Goal: Task Accomplishment & Management: Use online tool/utility

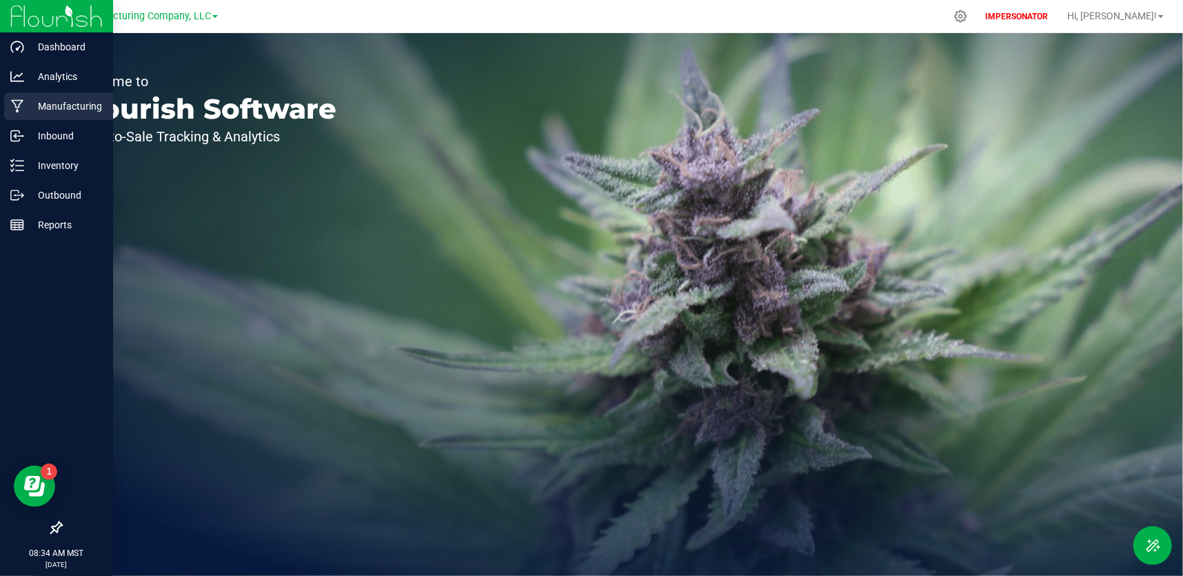
click at [21, 103] on icon at bounding box center [17, 106] width 13 height 14
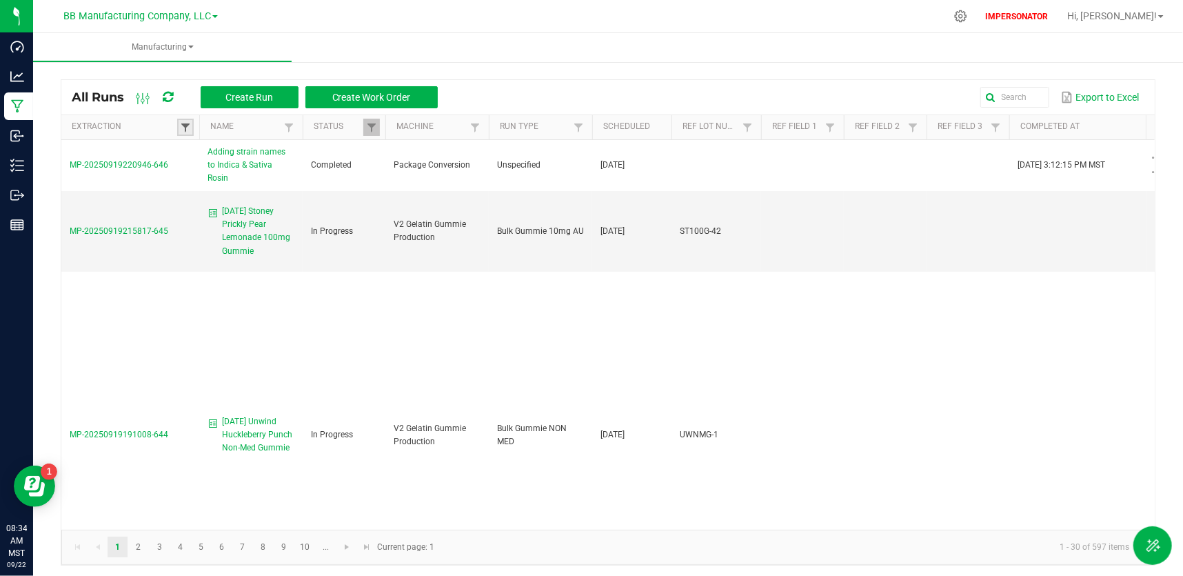
click at [185, 128] on span at bounding box center [185, 127] width 11 height 11
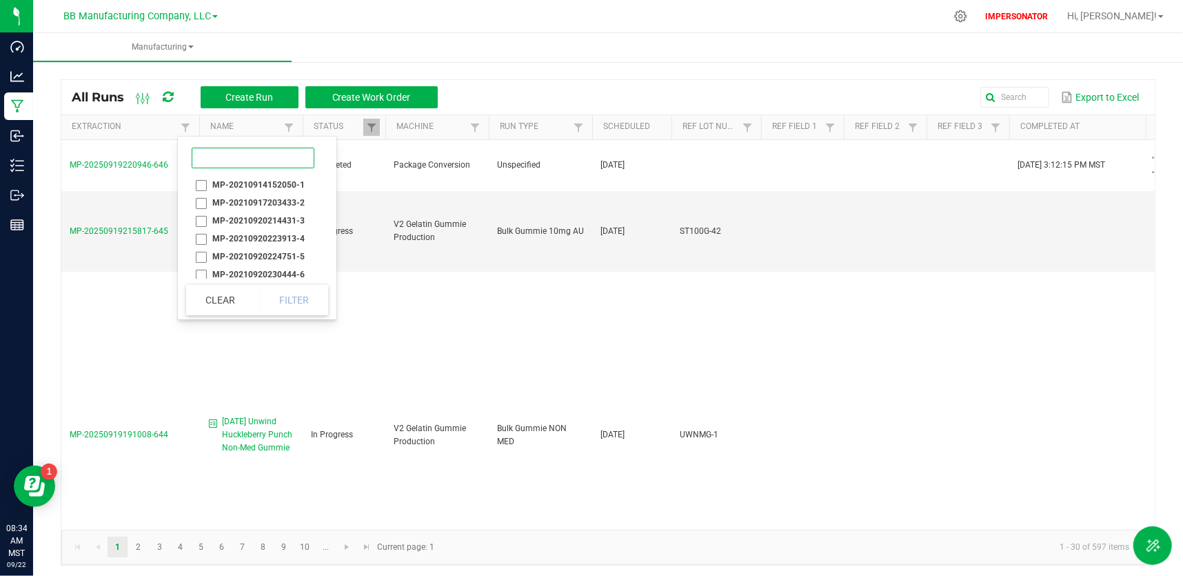
click at [203, 164] on input at bounding box center [253, 158] width 123 height 21
paste input "MP-20250919215817-645"
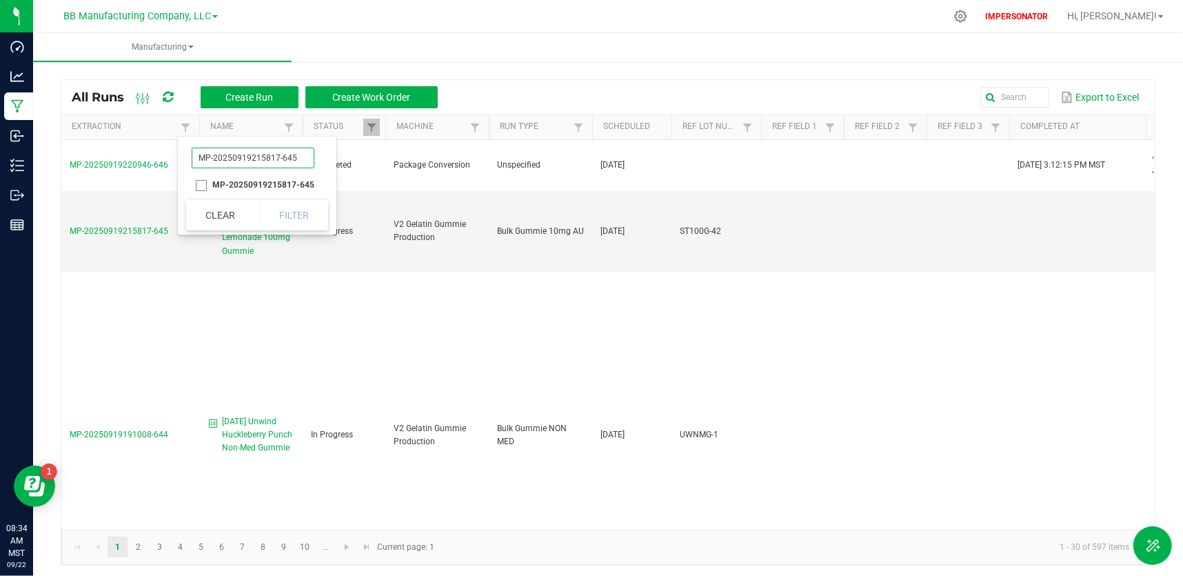
type input "MP-20250919215817-645"
click at [200, 183] on li "MP-20250919215817-645" at bounding box center [253, 185] width 134 height 18
checkbox input "true"
click at [298, 218] on button "Filter" at bounding box center [293, 215] width 69 height 30
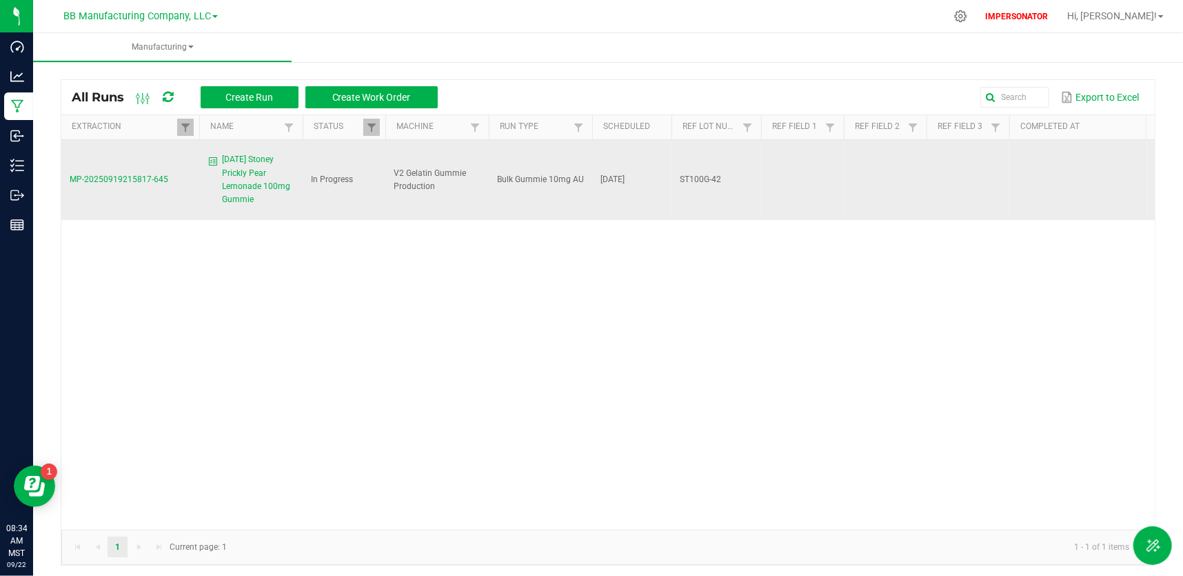
click at [135, 174] on span "MP-20250919215817-645" at bounding box center [119, 179] width 99 height 10
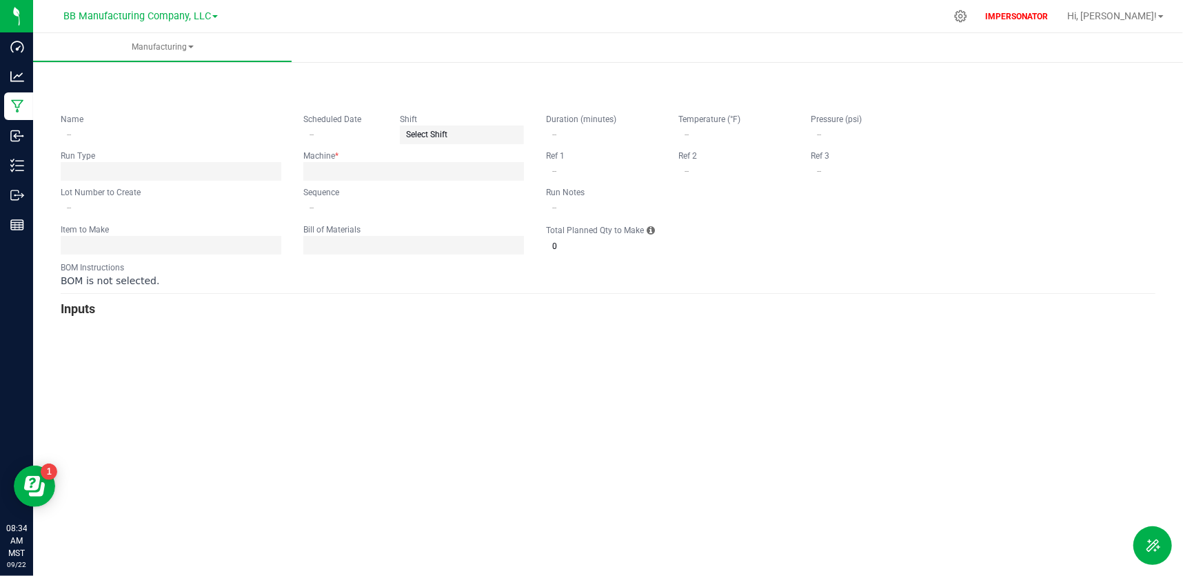
type input "[DATE] Stoney Prickly Pear Lemonade 100mg Gummie"
type input "[DATE]"
type input "ST100G-42"
type input "0"
type input "15"
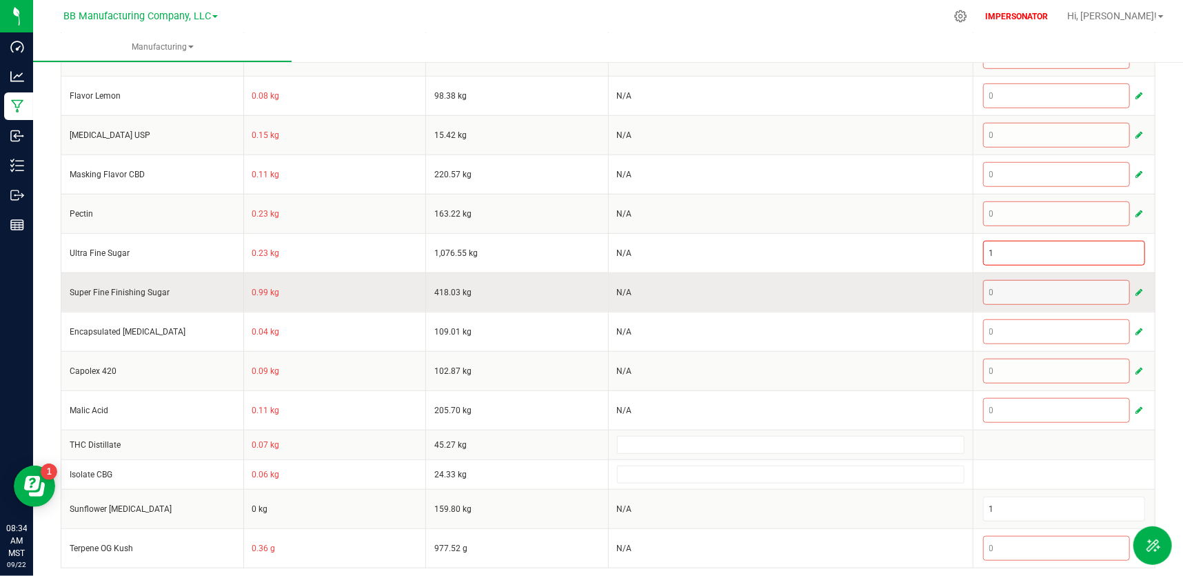
scroll to position [594, 0]
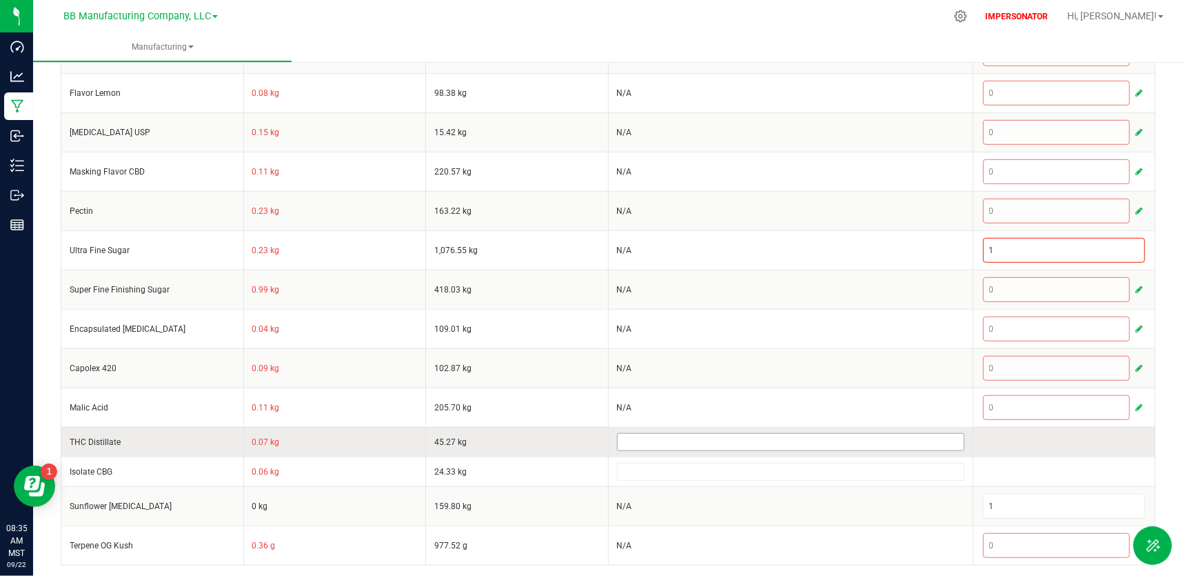
click at [950, 441] on input at bounding box center [791, 442] width 346 height 17
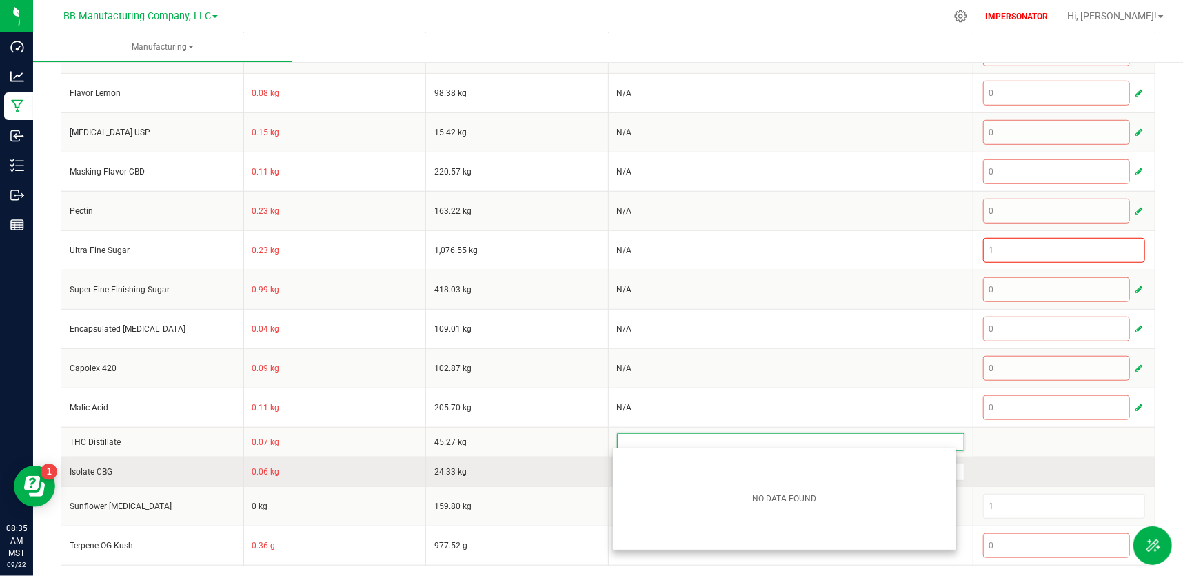
click at [999, 474] on td at bounding box center [1064, 471] width 183 height 30
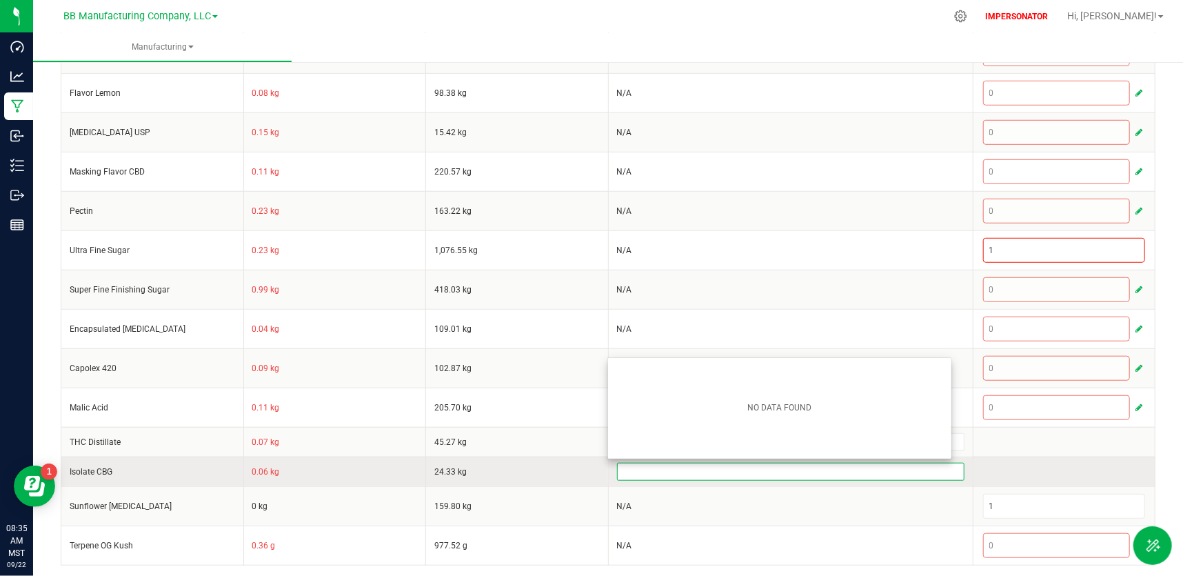
click at [917, 473] on input at bounding box center [791, 471] width 346 height 17
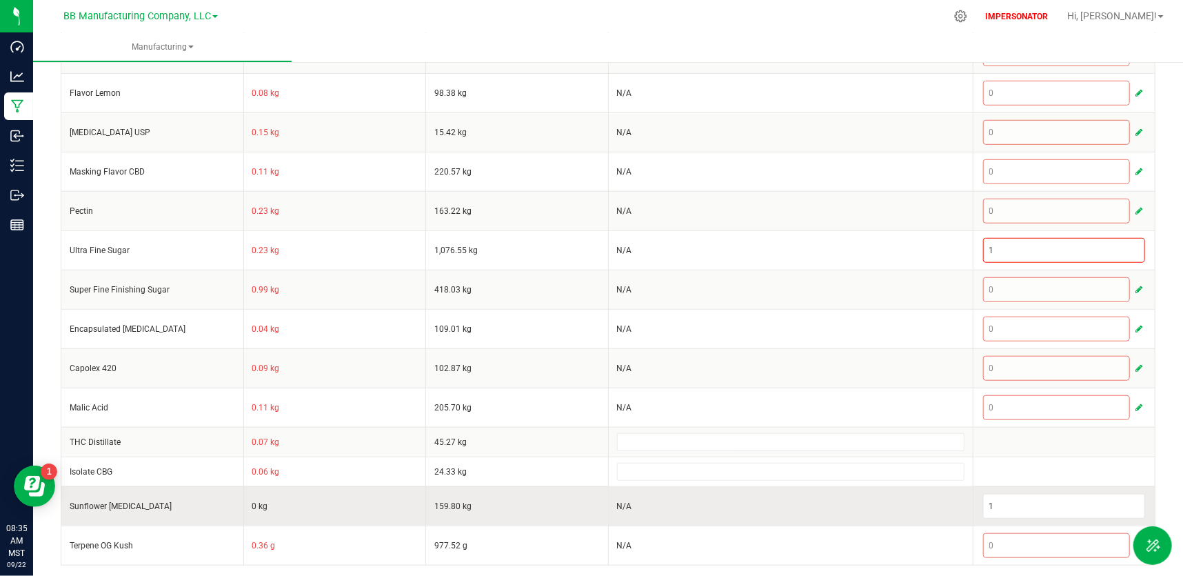
click at [861, 487] on td "N/A" at bounding box center [790, 505] width 365 height 39
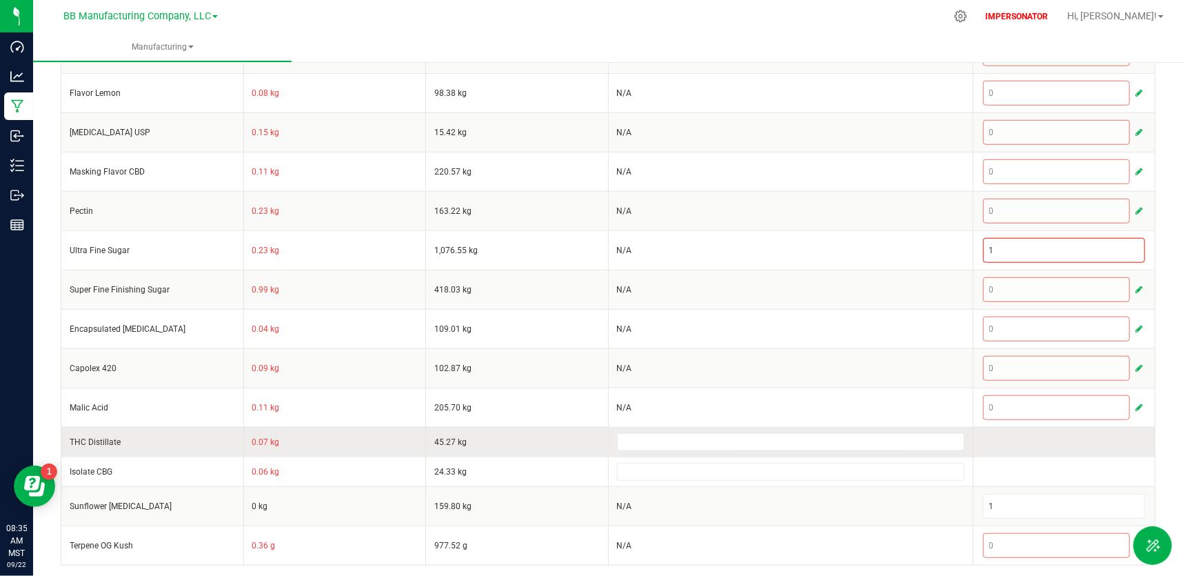
drag, startPoint x: 101, startPoint y: 442, endPoint x: 68, endPoint y: 438, distance: 33.3
click at [68, 438] on td "THC Distillate" at bounding box center [152, 442] width 183 height 30
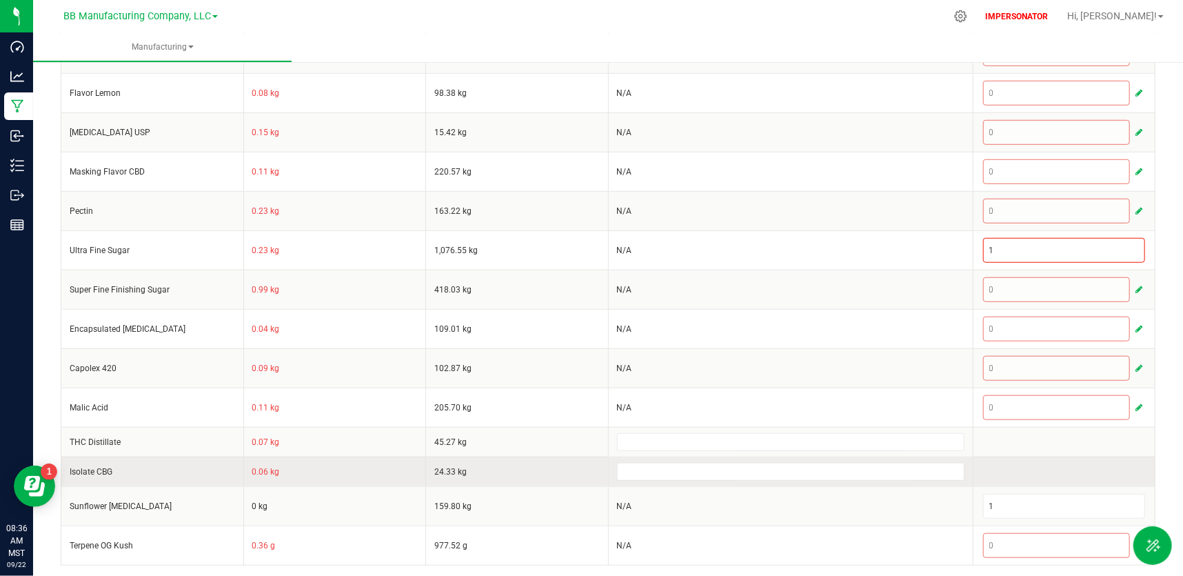
drag, startPoint x: 130, startPoint y: 472, endPoint x: 68, endPoint y: 470, distance: 61.4
click at [68, 470] on td "Isolate CBG" at bounding box center [152, 471] width 183 height 30
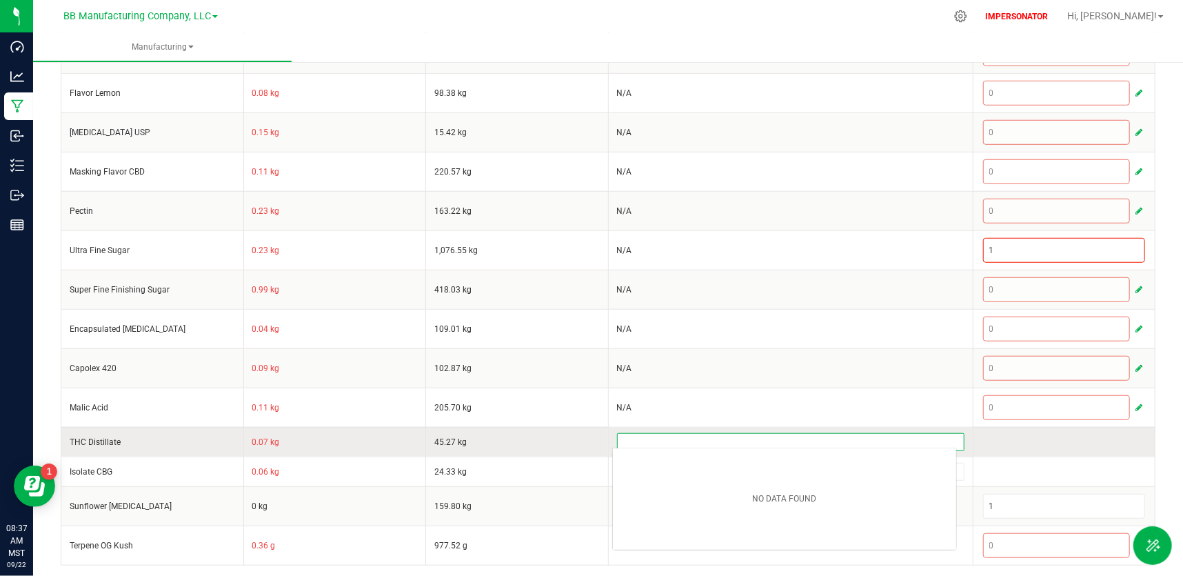
click at [762, 436] on input at bounding box center [791, 442] width 346 height 17
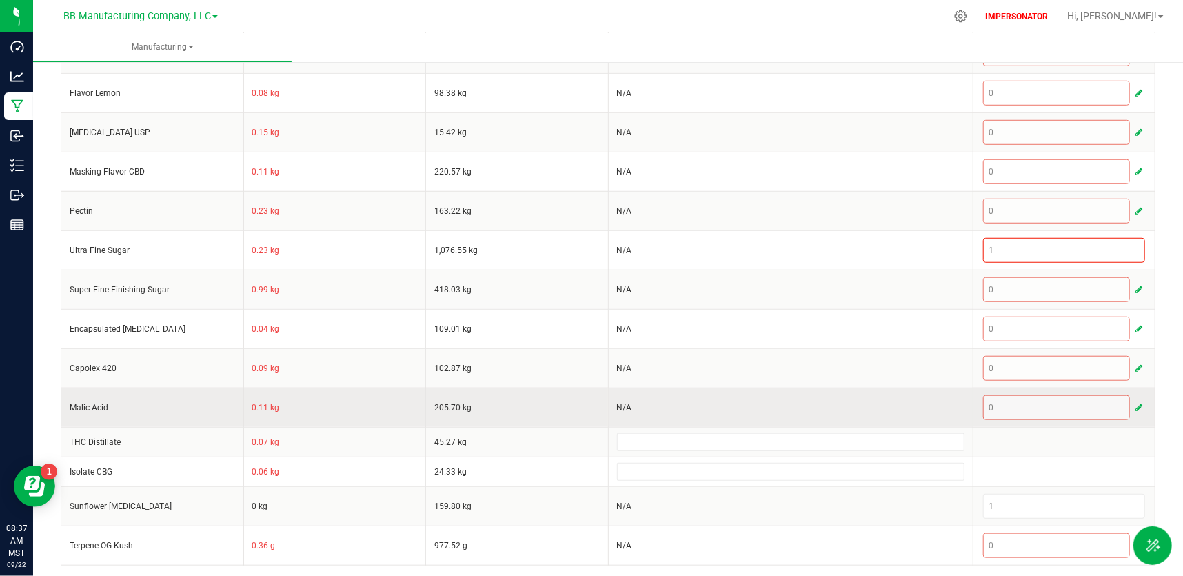
click at [763, 389] on td "N/A" at bounding box center [790, 406] width 365 height 39
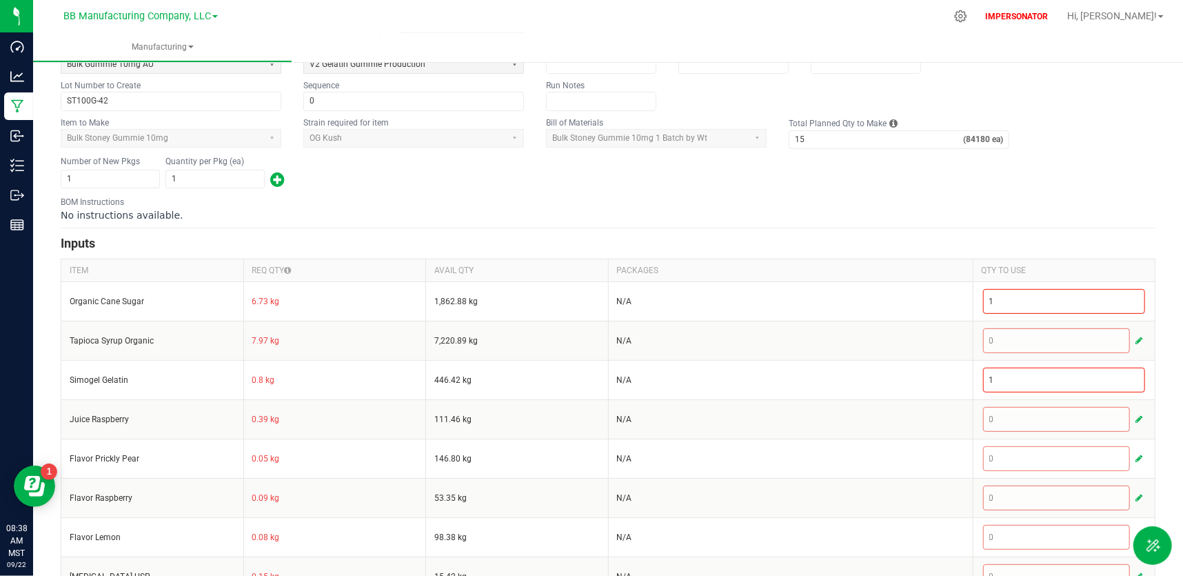
scroll to position [0, 0]
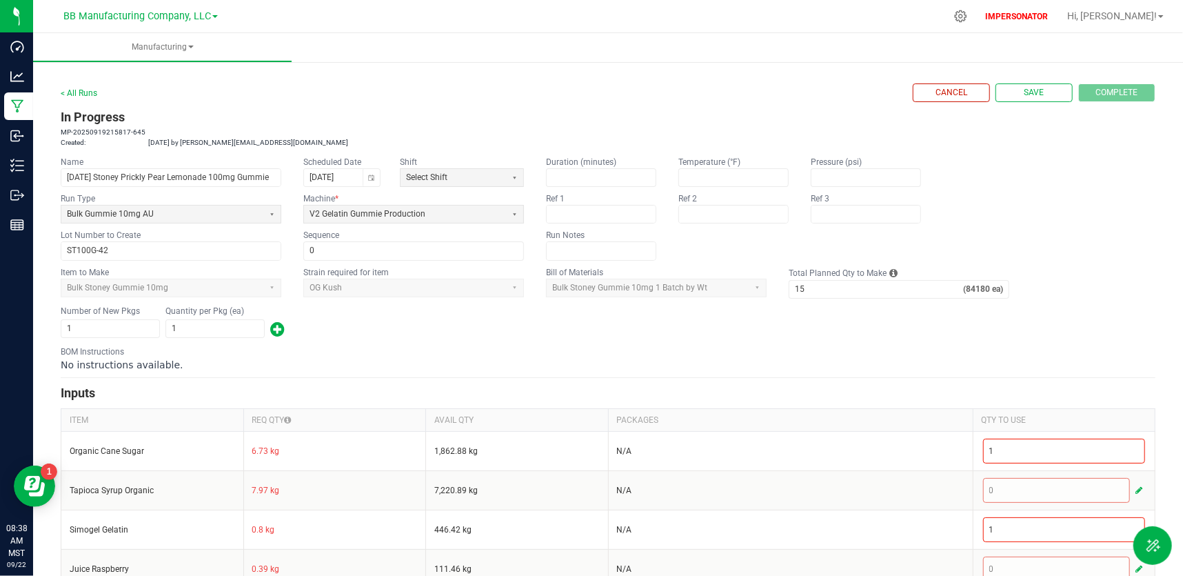
click at [480, 291] on app-dropdownlist-async "OG Kush" at bounding box center [413, 288] width 221 height 19
drag, startPoint x: 174, startPoint y: 290, endPoint x: 68, endPoint y: 285, distance: 106.2
click at [68, 285] on app-dropdownlist-async "Bulk Stoney Gummie 10mg" at bounding box center [171, 288] width 221 height 19
copy span "Bulk Stoney Gummie 10mg"
click at [968, 19] on icon at bounding box center [960, 16] width 14 height 14
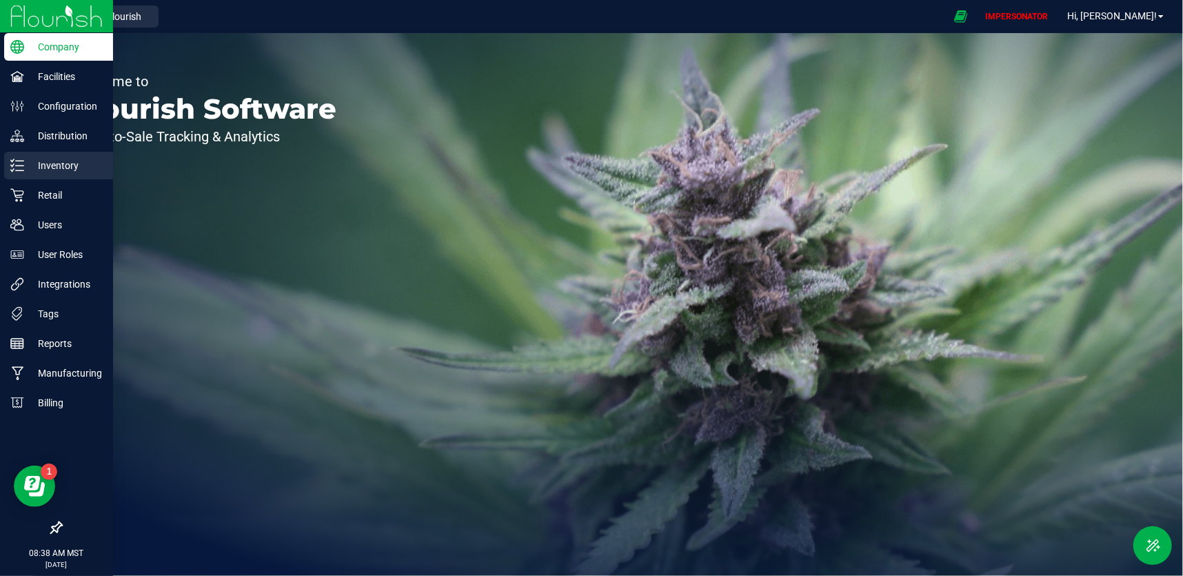
click at [54, 172] on p "Inventory" at bounding box center [65, 165] width 83 height 17
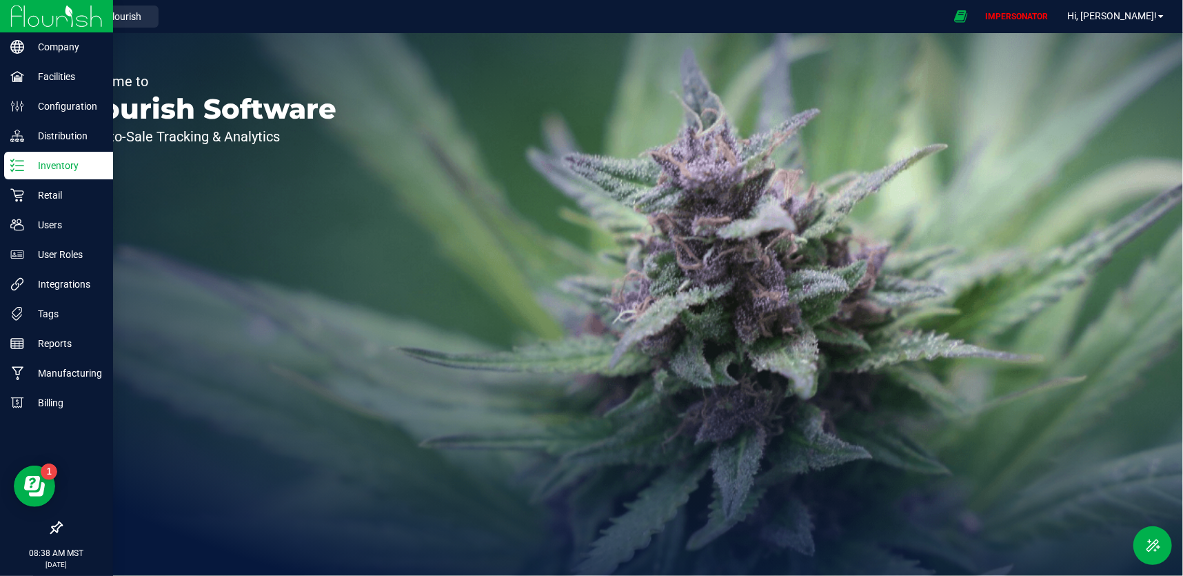
click at [26, 164] on p "Inventory" at bounding box center [65, 165] width 83 height 17
click at [52, 169] on p "Inventory" at bounding box center [65, 165] width 83 height 17
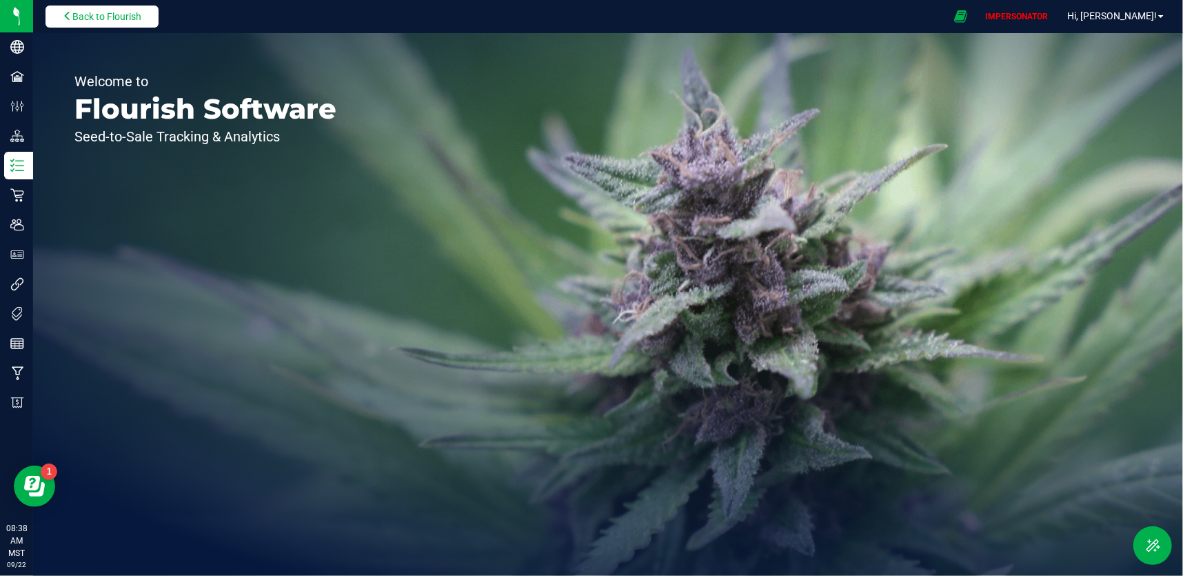
click at [104, 21] on span "Back to Flourish" at bounding box center [106, 16] width 69 height 11
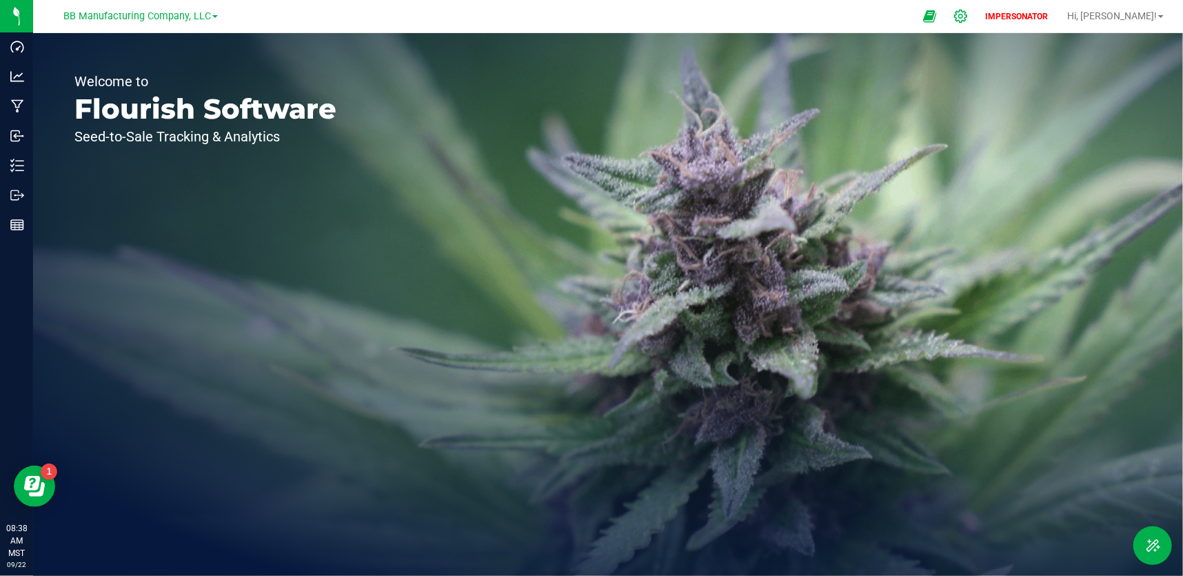
click at [968, 19] on icon at bounding box center [960, 16] width 14 height 14
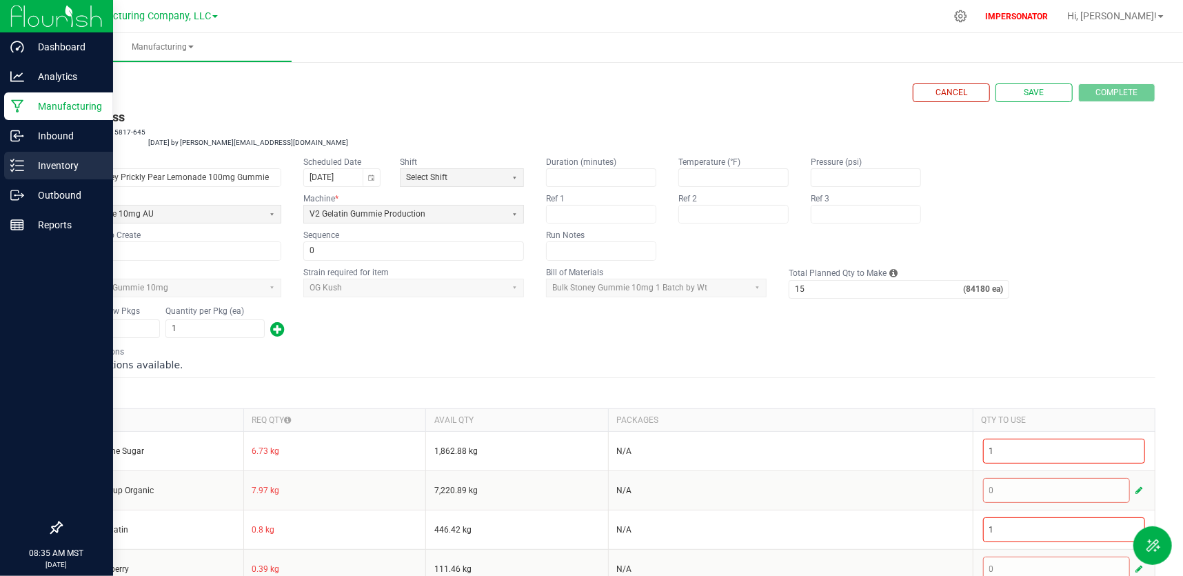
drag, startPoint x: 0, startPoint y: 0, endPoint x: 21, endPoint y: 170, distance: 170.9
click at [21, 170] on icon at bounding box center [17, 166] width 14 height 14
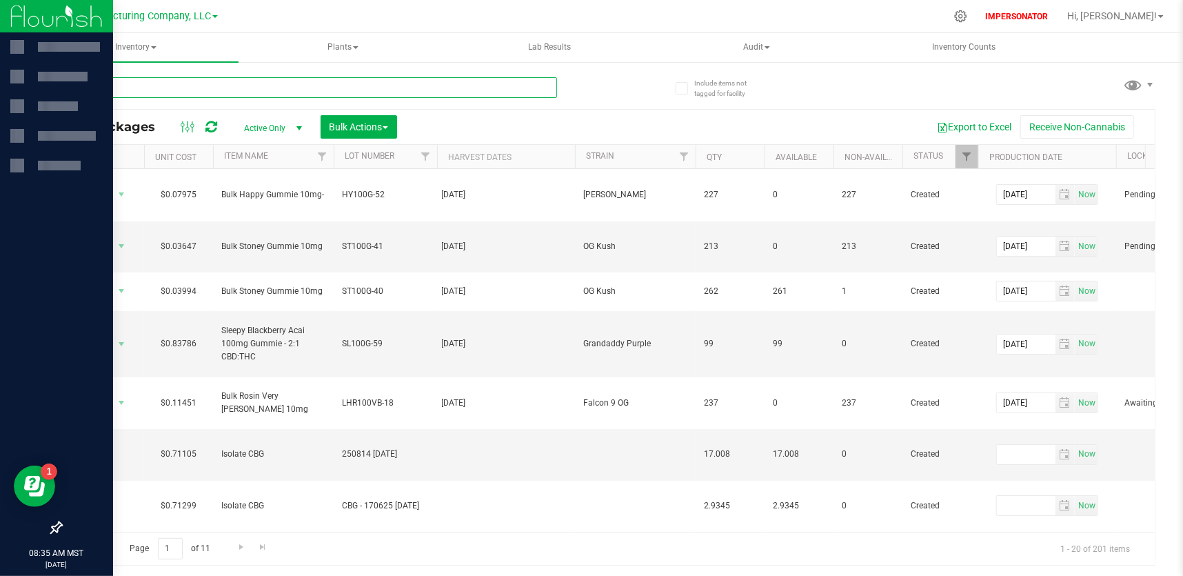
click at [159, 93] on input "text" at bounding box center [309, 87] width 496 height 21
paste input "THC Distillate"
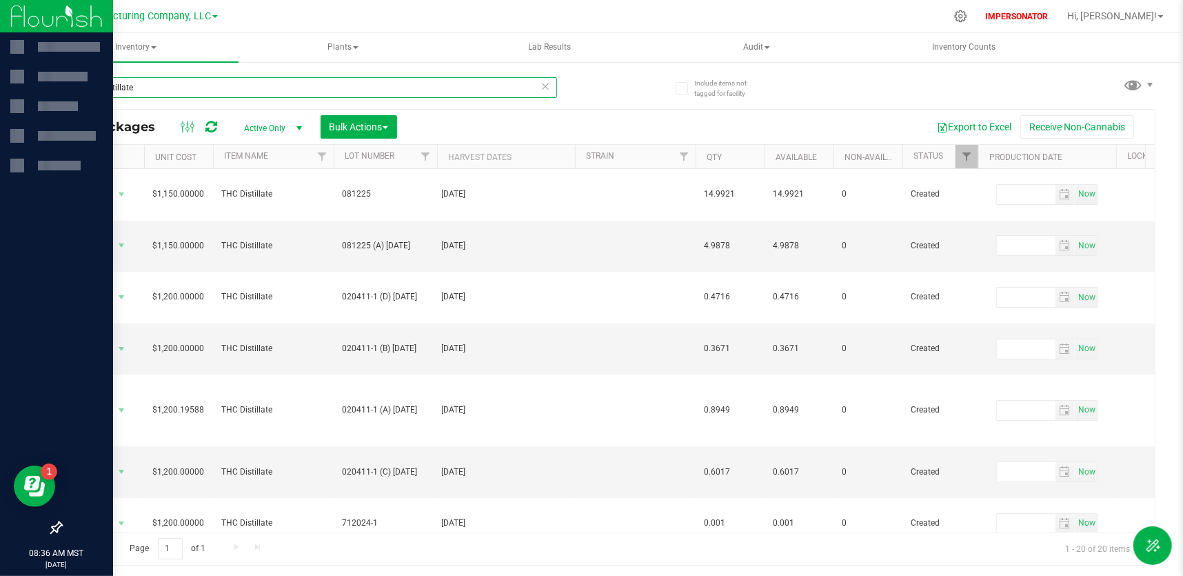
type input "THC Distillate"
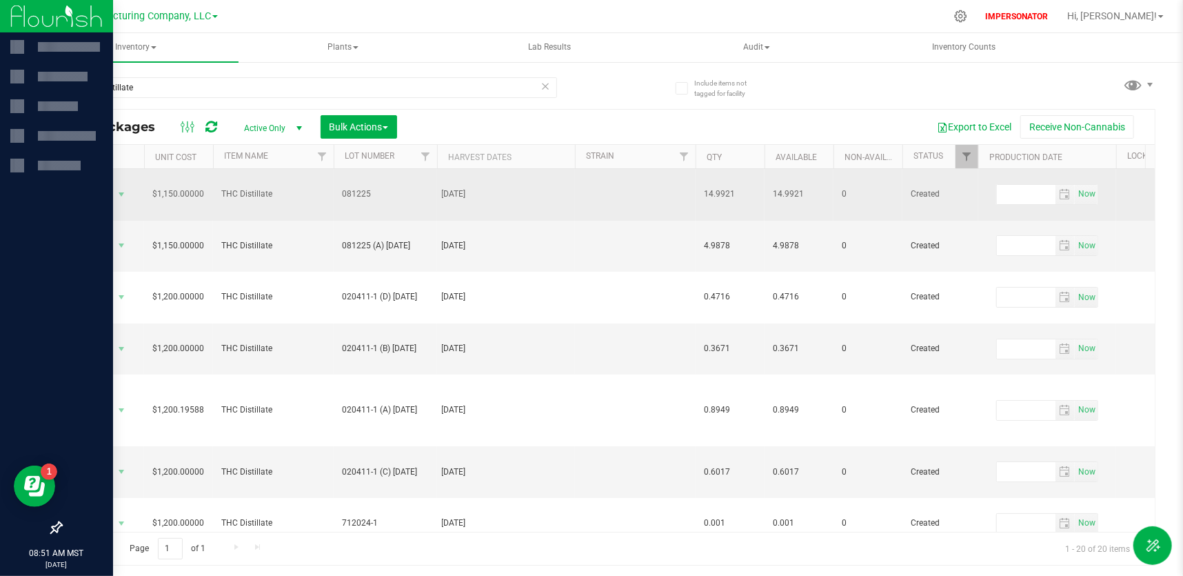
drag, startPoint x: 282, startPoint y: 177, endPoint x: 214, endPoint y: 172, distance: 68.5
click at [214, 172] on td "THC Distillate" at bounding box center [273, 195] width 121 height 52
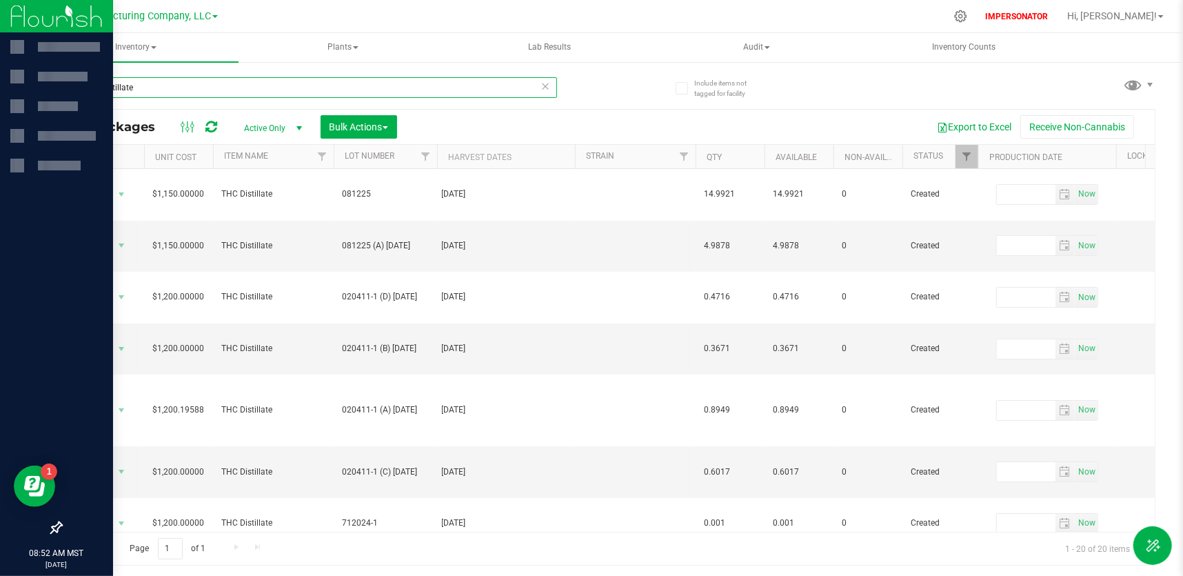
click at [218, 79] on input "THC Distillate" at bounding box center [309, 87] width 496 height 21
click at [154, 49] on span "Inventory" at bounding box center [135, 47] width 205 height 29
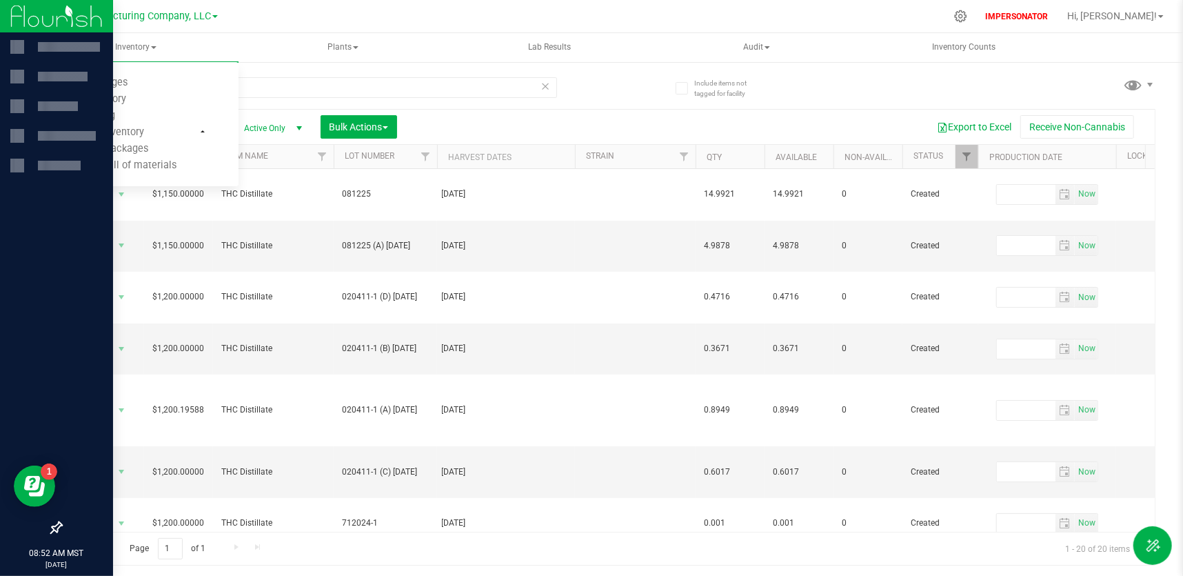
click at [377, 70] on div "THC Distillate" at bounding box center [334, 87] width 547 height 44
click at [968, 15] on icon at bounding box center [960, 16] width 14 height 14
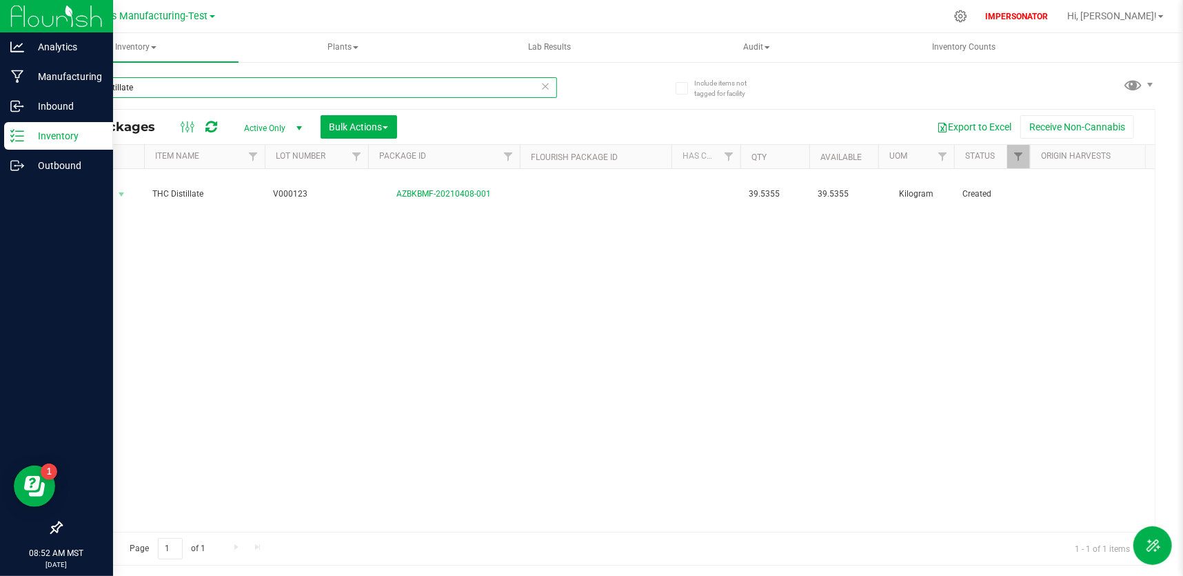
drag, startPoint x: 142, startPoint y: 86, endPoint x: 70, endPoint y: 79, distance: 72.1
click at [70, 79] on input "THC Distillate" at bounding box center [309, 87] width 496 height 21
paste input "Bulk Stoney Gummie 10mg"
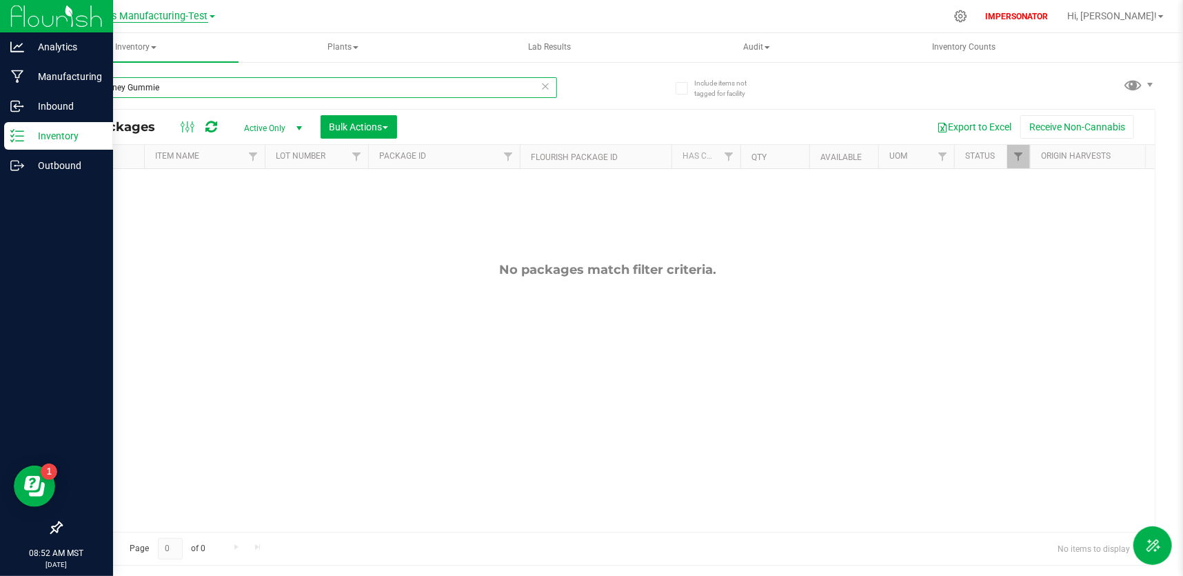
type input "Bulk Stoney Gummie"
click at [182, 13] on span "Baked Bros Manufacturing-Test" at bounding box center [137, 16] width 141 height 12
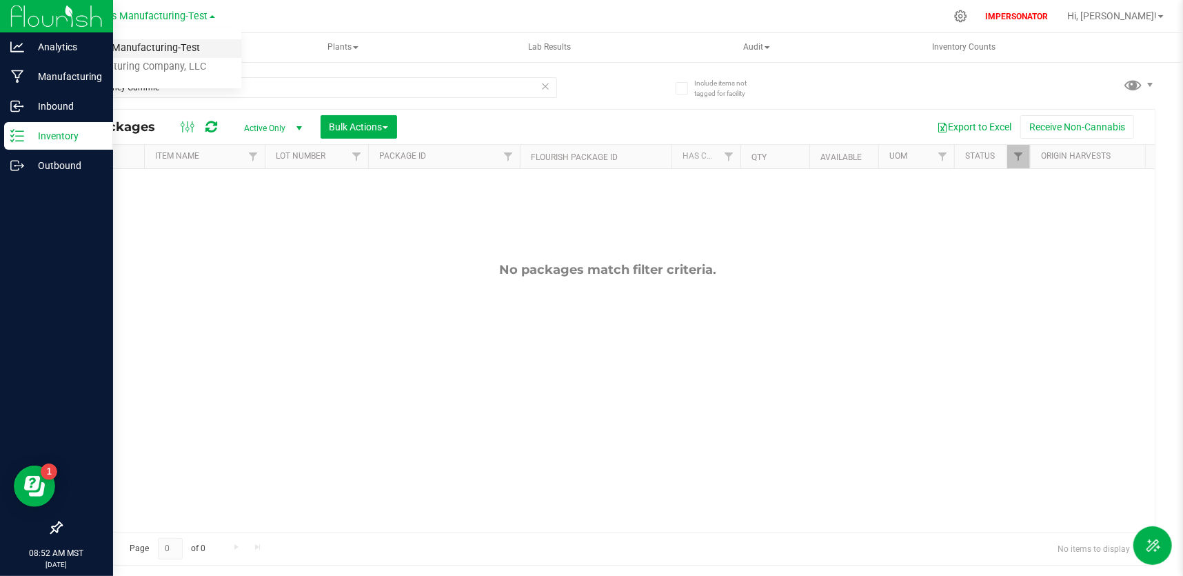
click at [174, 43] on link "Baked Bros Manufacturing-Test" at bounding box center [140, 48] width 201 height 19
click at [178, 17] on span "Baked Bros Manufacturing-Test" at bounding box center [137, 16] width 141 height 12
click at [179, 63] on link "BB Manufacturing Company, LLC" at bounding box center [140, 67] width 201 height 19
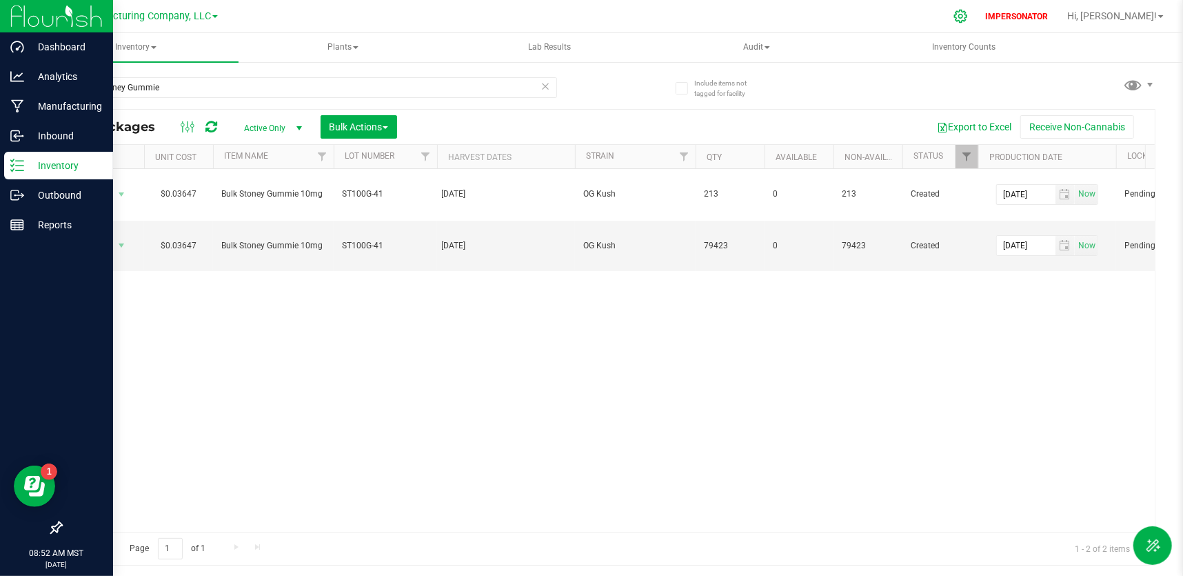
click at [968, 18] on icon at bounding box center [960, 16] width 14 height 14
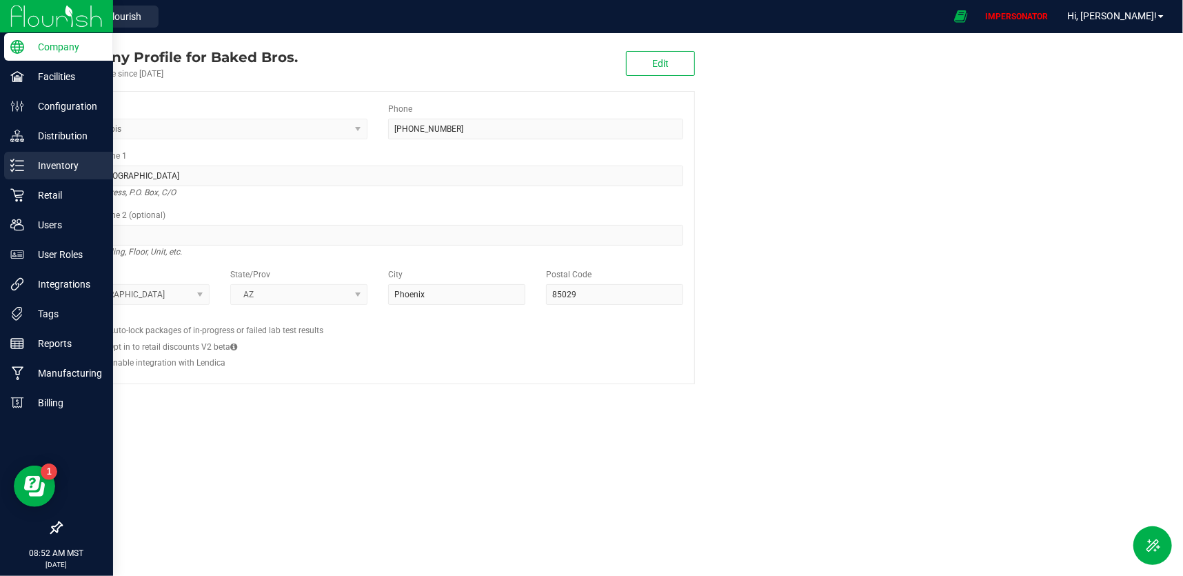
click at [62, 168] on p "Inventory" at bounding box center [65, 165] width 83 height 17
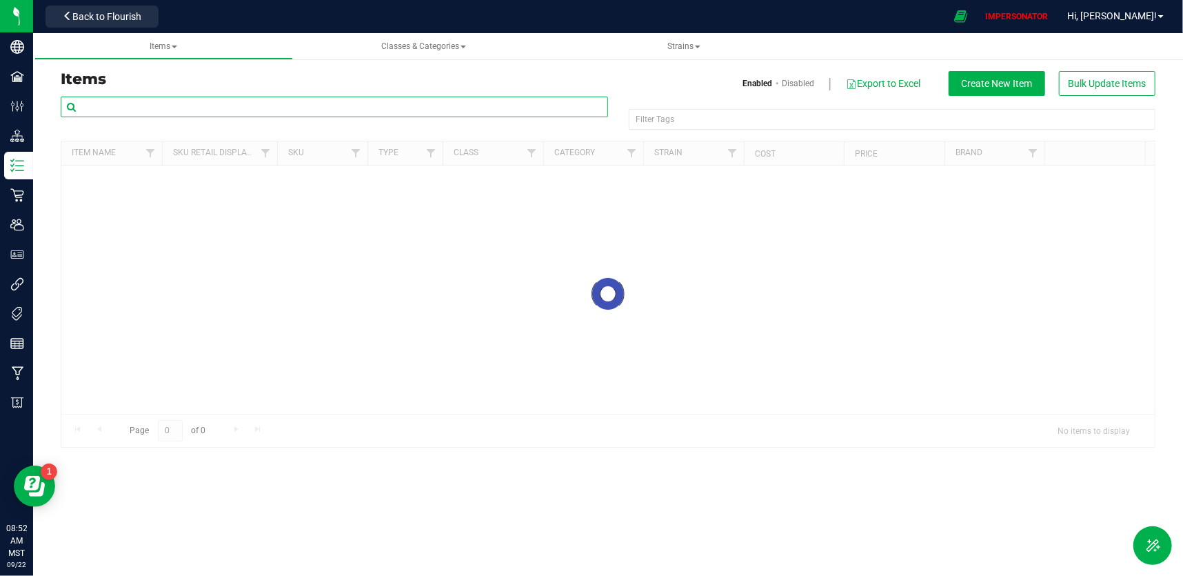
click at [258, 113] on input "text" at bounding box center [334, 107] width 547 height 21
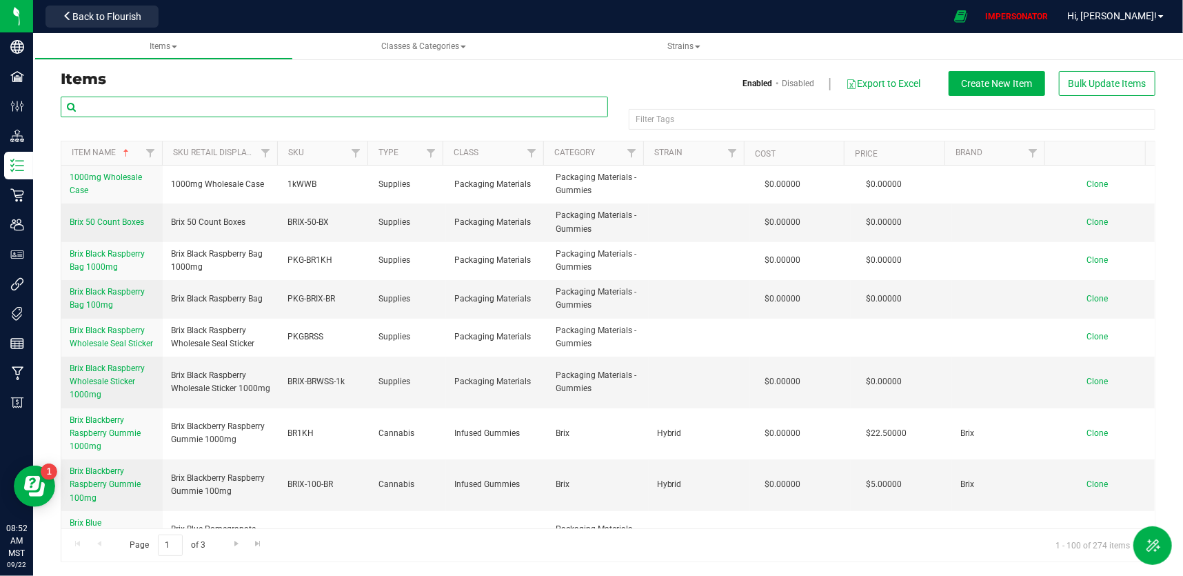
paste input "Bulk Stoney Gummie 10mg"
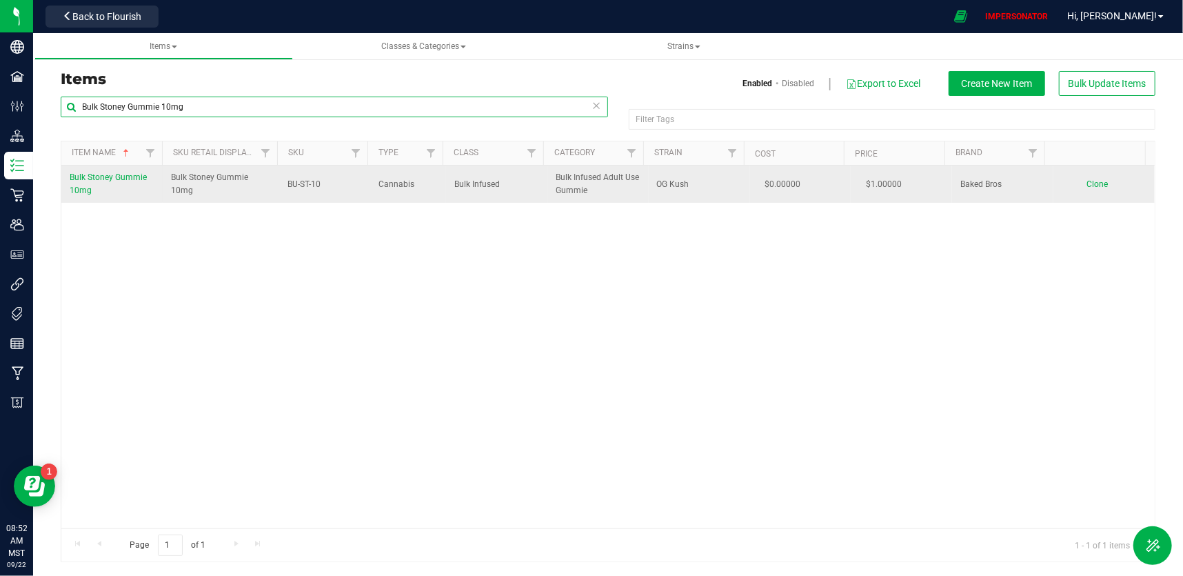
type input "Bulk Stoney Gummie 10mg"
click at [114, 176] on span "Bulk Stoney Gummie 10mg" at bounding box center [108, 183] width 77 height 23
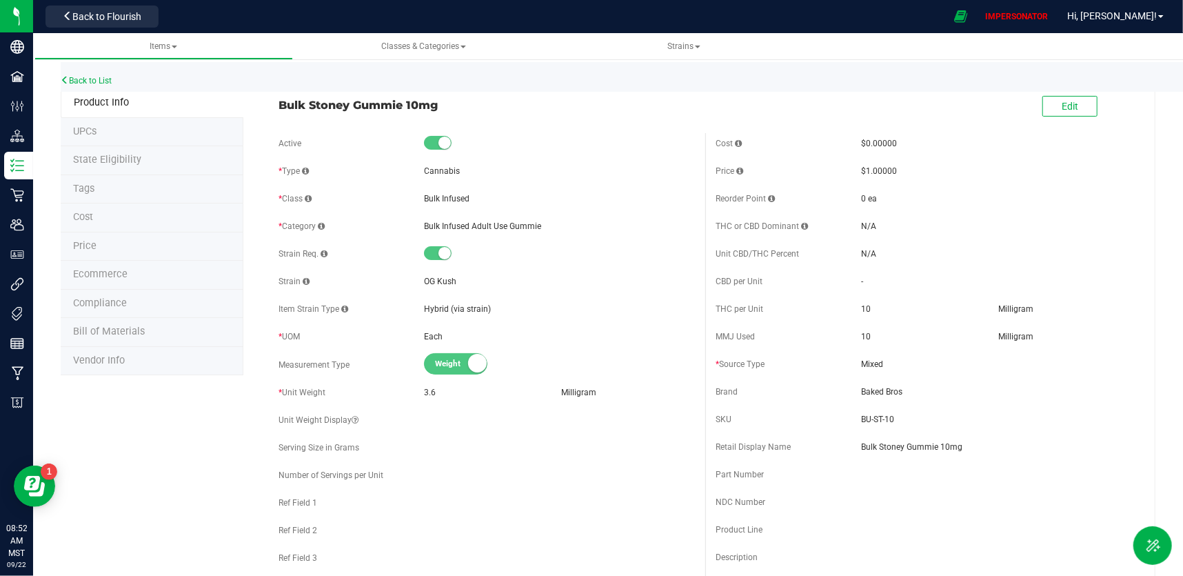
click at [132, 333] on span "Bill of Materials" at bounding box center [109, 331] width 72 height 12
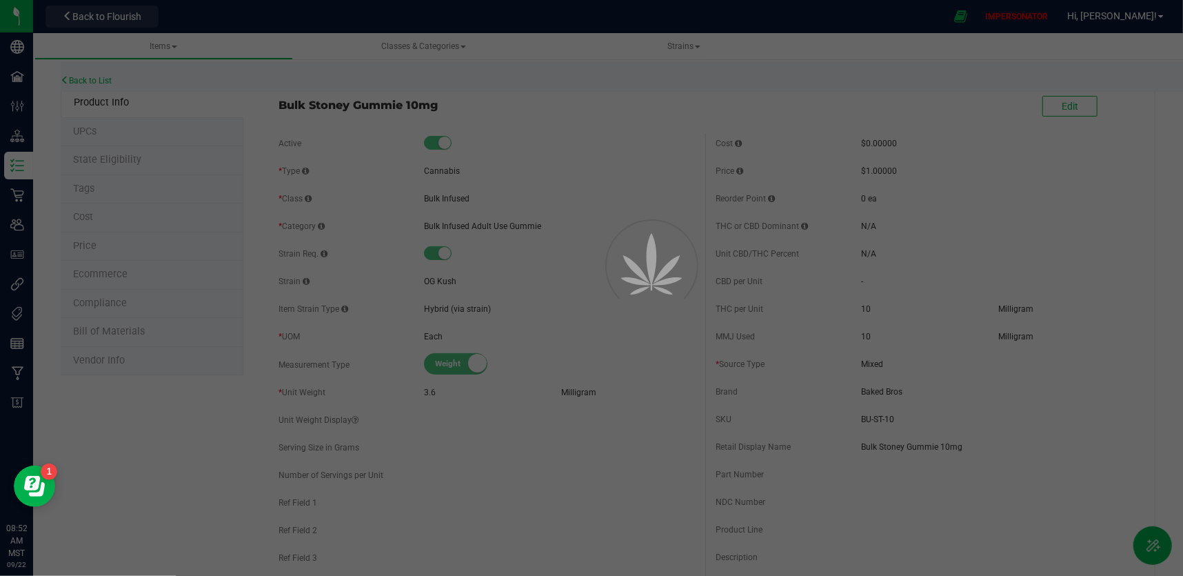
select select "283"
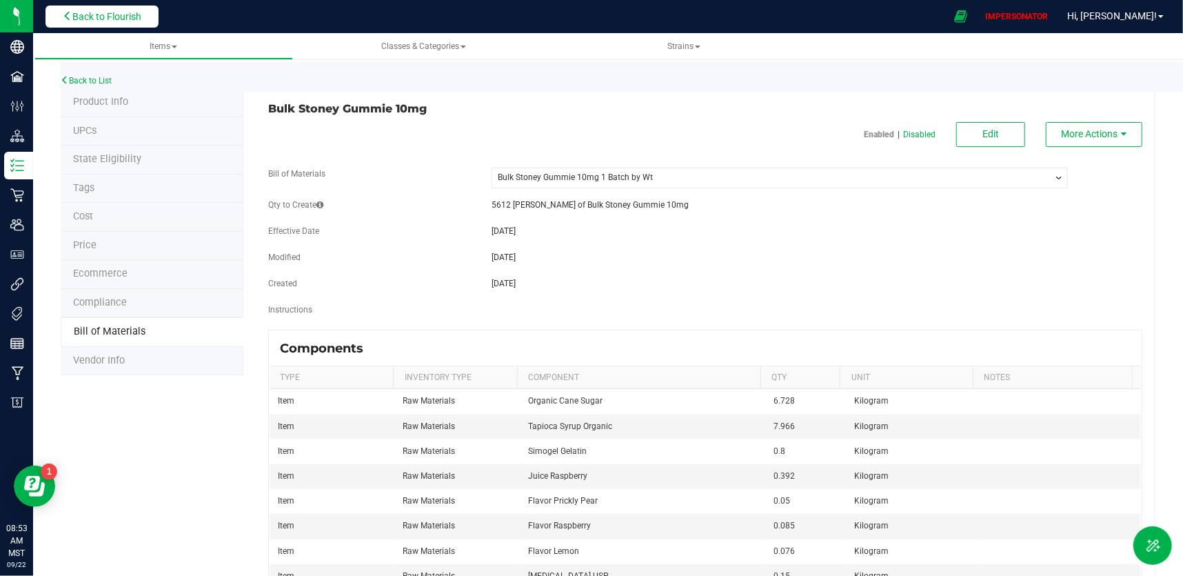
click at [105, 13] on span "Back to Flourish" at bounding box center [106, 16] width 69 height 11
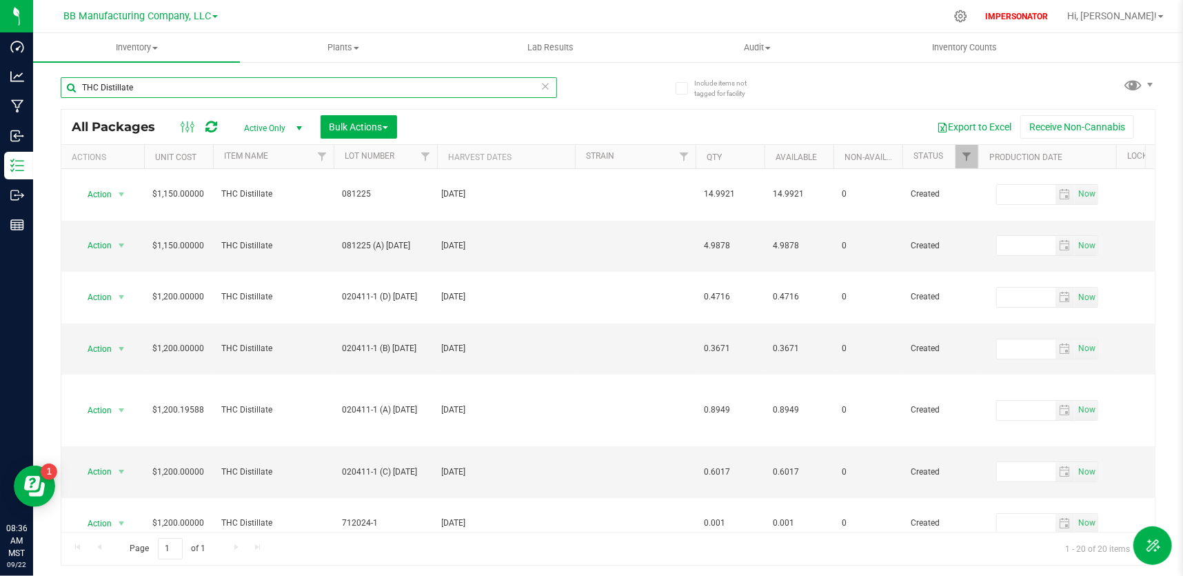
click at [312, 92] on input "THC Distillate" at bounding box center [309, 87] width 496 height 21
drag, startPoint x: 165, startPoint y: 82, endPoint x: 114, endPoint y: 85, distance: 51.1
click at [114, 85] on input "THC Distillate" at bounding box center [309, 87] width 496 height 21
click at [150, 92] on input "THC Distillate" at bounding box center [309, 87] width 496 height 21
drag, startPoint x: 152, startPoint y: 90, endPoint x: 112, endPoint y: 83, distance: 41.4
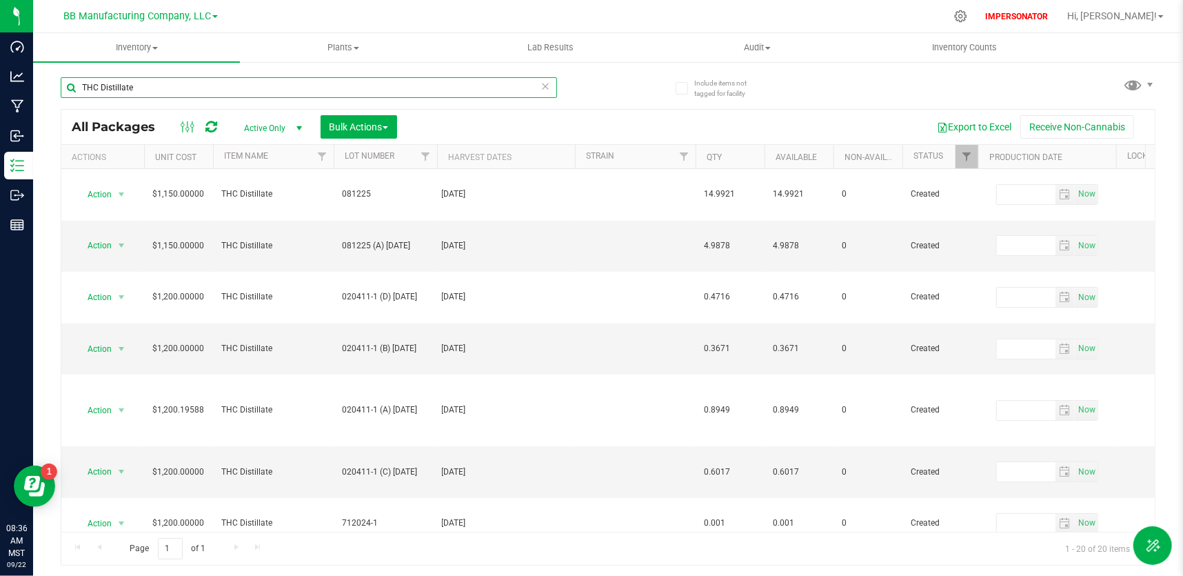
click at [112, 83] on input "THC Distillate" at bounding box center [309, 87] width 496 height 21
click at [210, 85] on input "THC Distillate" at bounding box center [309, 87] width 496 height 21
drag, startPoint x: 166, startPoint y: 89, endPoint x: 81, endPoint y: 85, distance: 85.6
click at [81, 85] on input "THC Distillate" at bounding box center [309, 87] width 496 height 21
paste input "Isolate CBG"
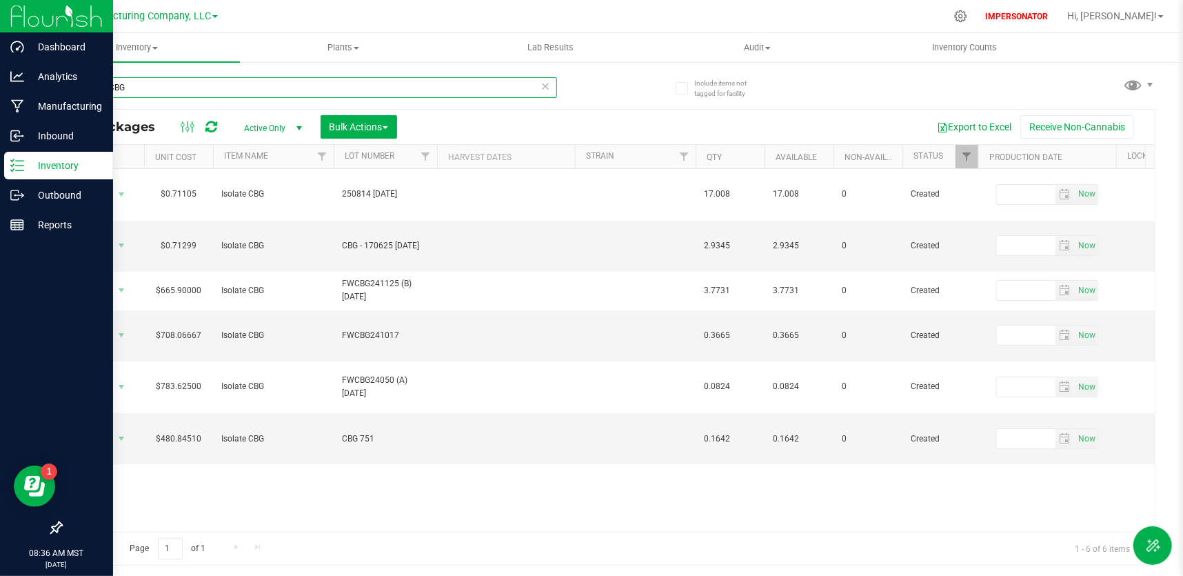
type input "Isolate CBG"
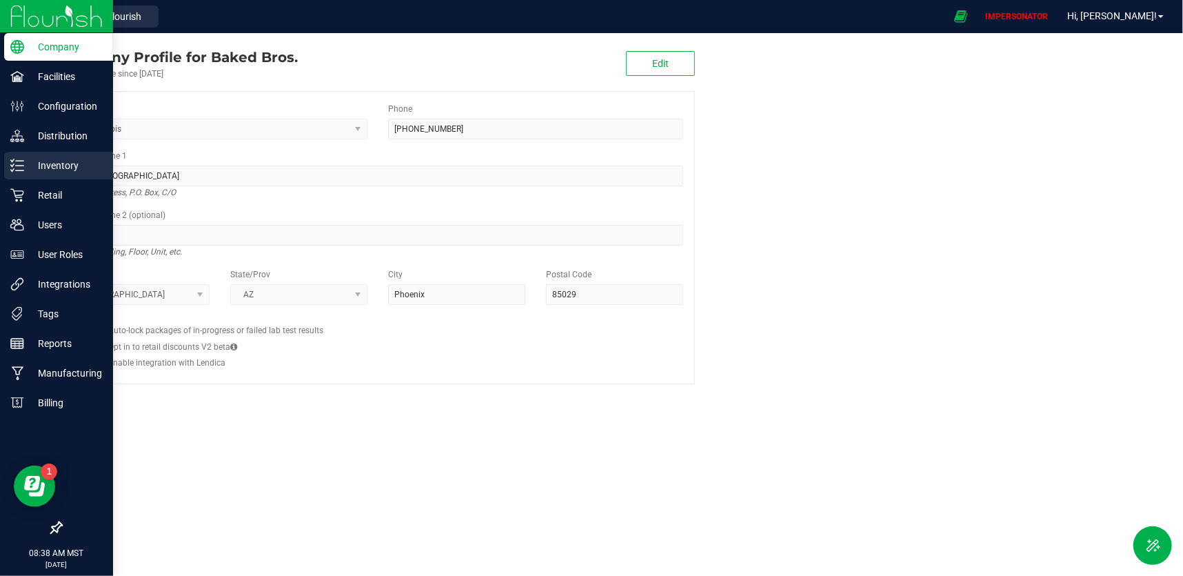
click at [72, 163] on p "Inventory" at bounding box center [65, 165] width 83 height 17
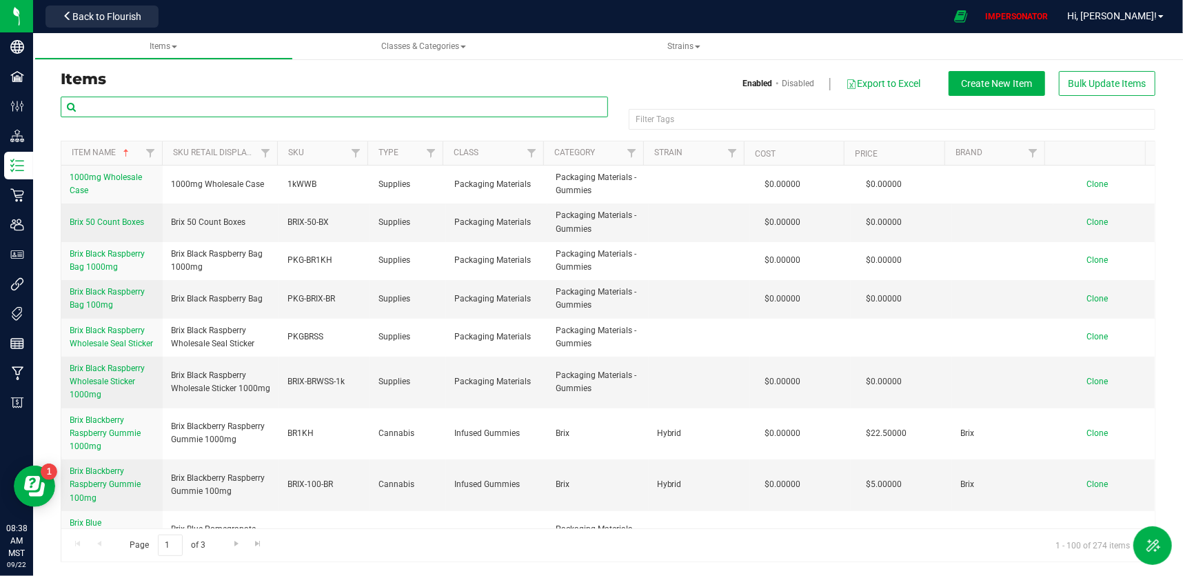
click at [256, 111] on input "text" at bounding box center [334, 107] width 547 height 21
paste input "Bulk Stoney Gummie 10mg"
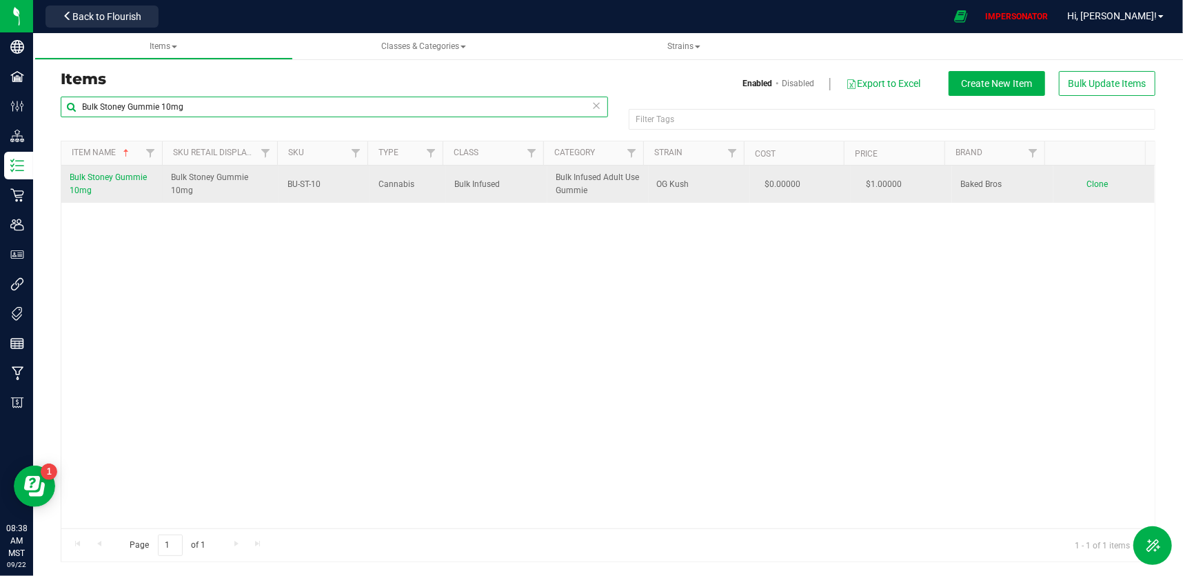
type input "Bulk Stoney Gummie 10mg"
click at [104, 176] on span "Bulk Stoney Gummie 10mg" at bounding box center [108, 183] width 77 height 23
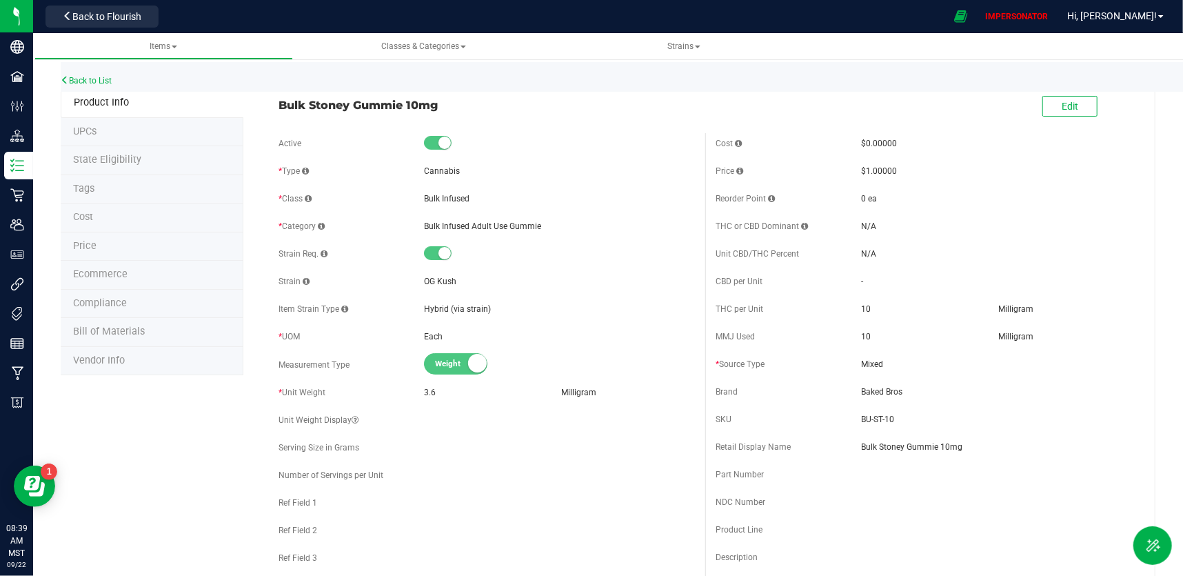
click at [165, 325] on li "Bill of Materials" at bounding box center [152, 332] width 183 height 29
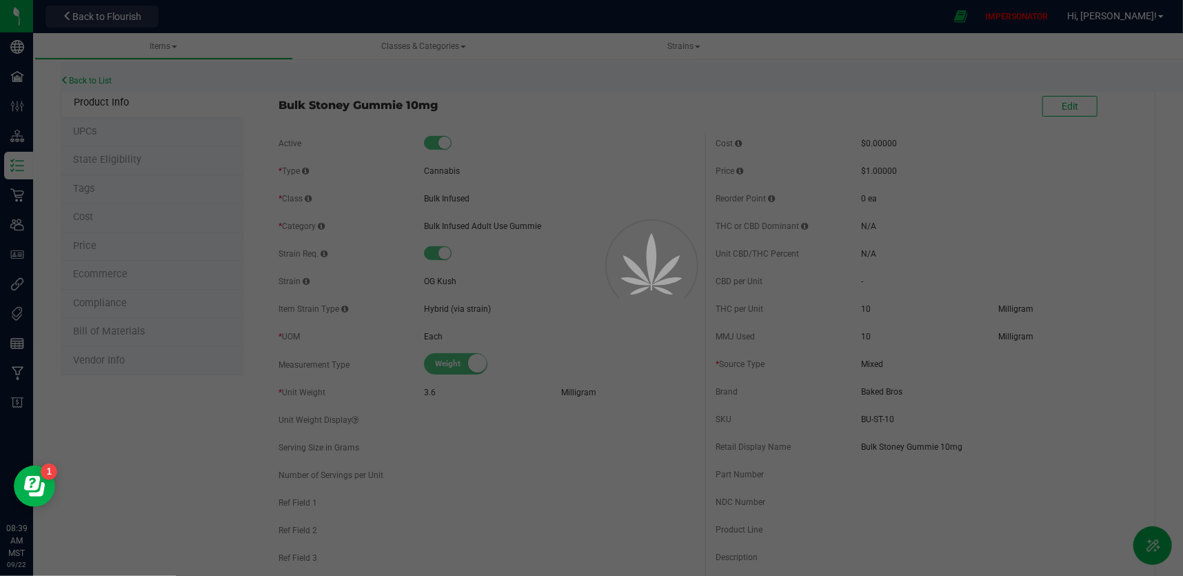
select select "283"
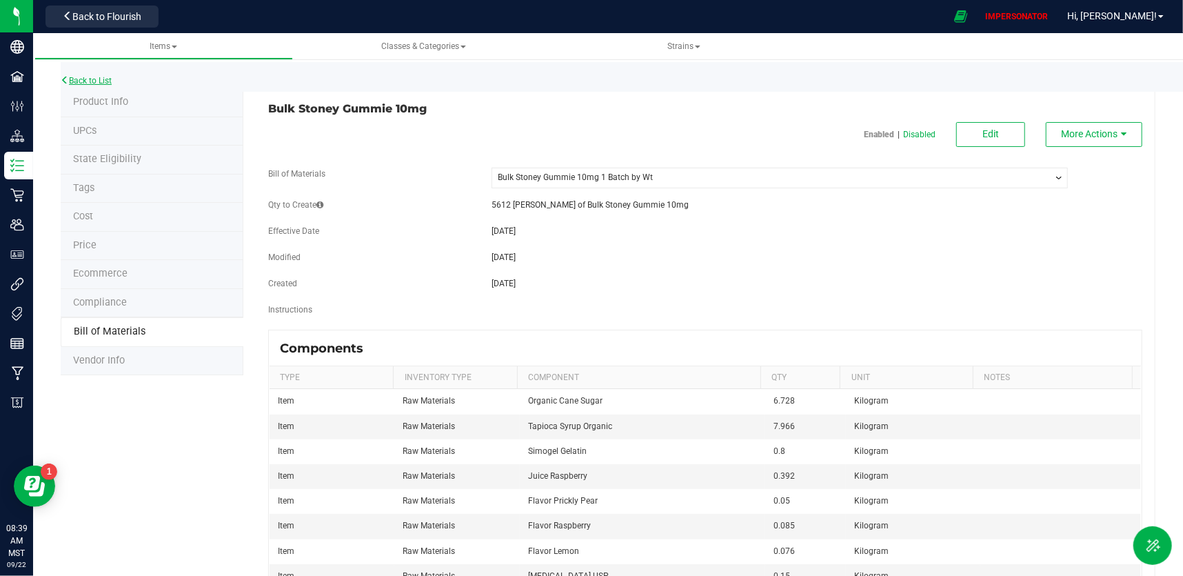
click at [101, 76] on link "Back to List" at bounding box center [86, 81] width 51 height 10
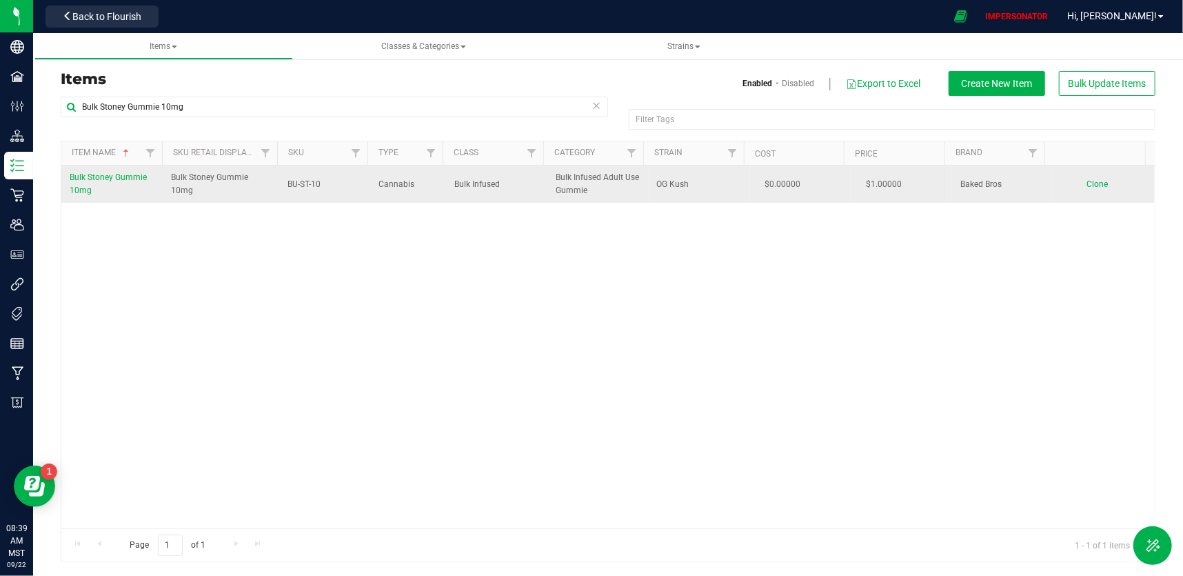
click at [128, 176] on span "Bulk Stoney Gummie 10mg" at bounding box center [108, 183] width 77 height 23
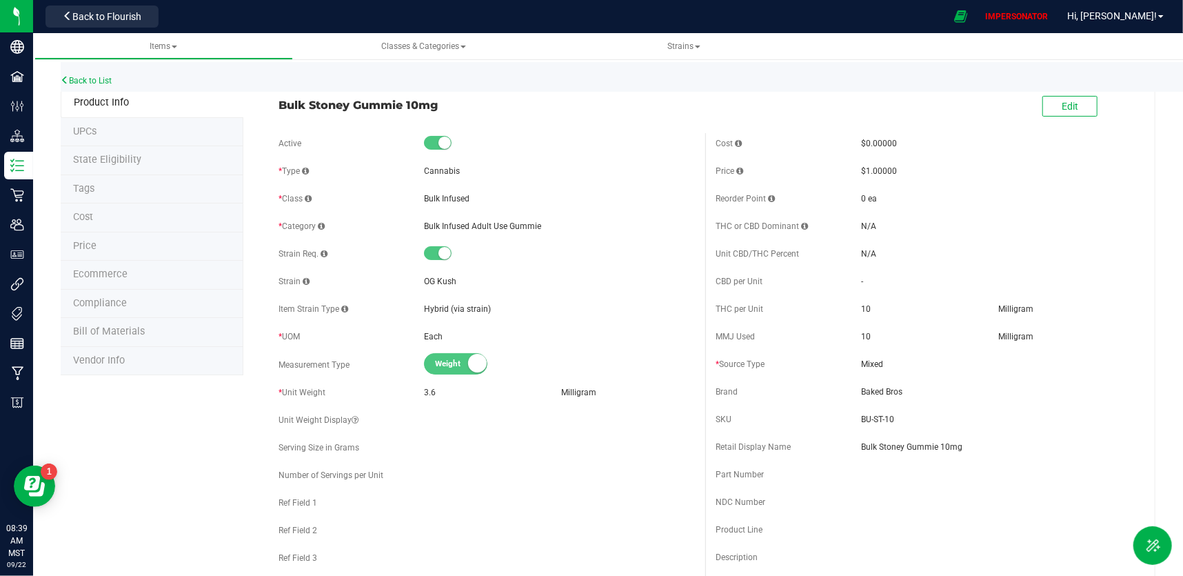
click at [170, 337] on li "Bill of Materials" at bounding box center [152, 332] width 183 height 29
select select "283"
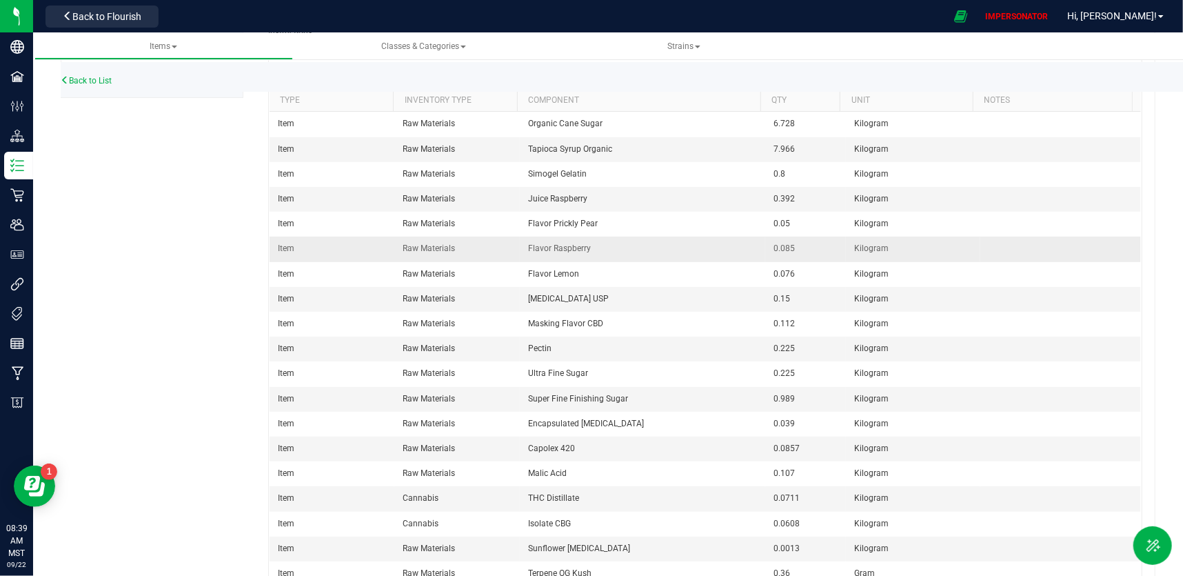
scroll to position [329, 0]
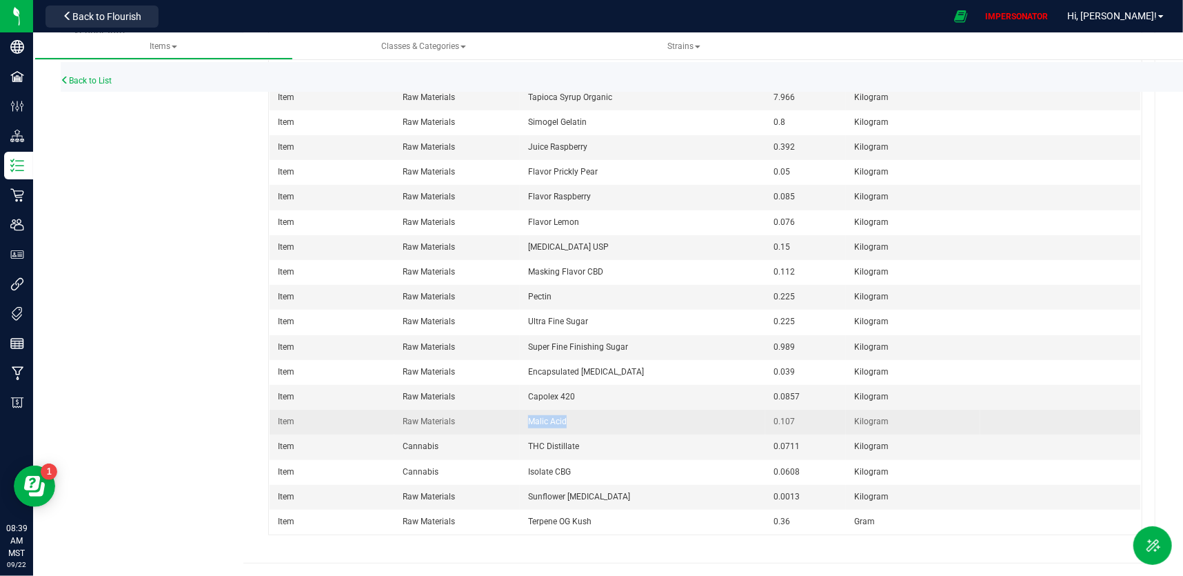
drag, startPoint x: 568, startPoint y: 425, endPoint x: 520, endPoint y: 424, distance: 48.3
click at [520, 424] on td "Malic Acid" at bounding box center [643, 421] width 246 height 25
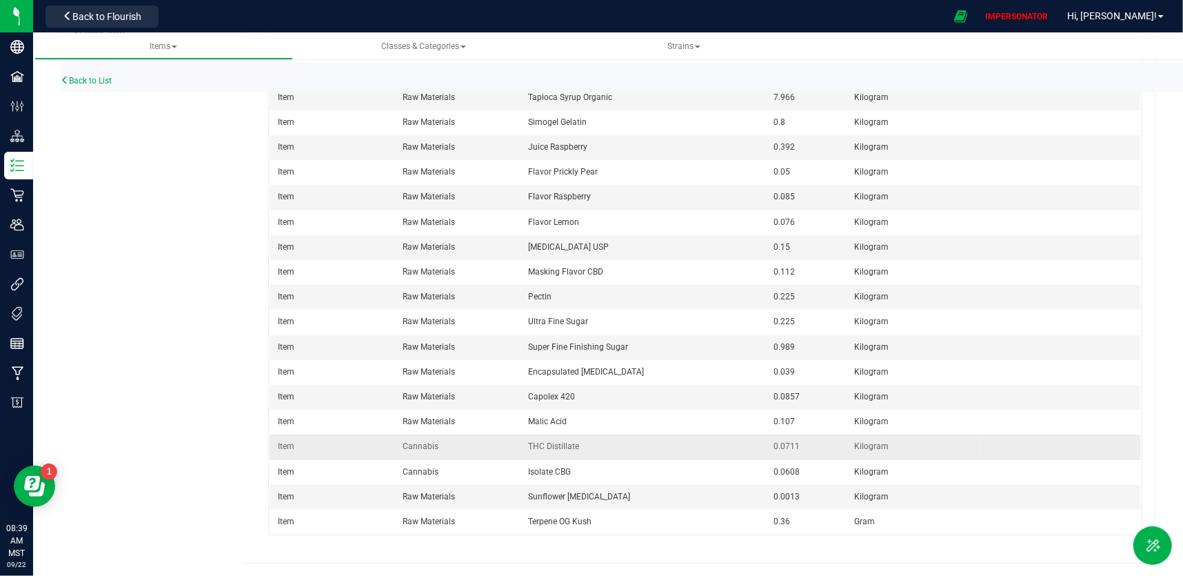
click at [594, 443] on td "THC Distillate" at bounding box center [643, 446] width 246 height 25
drag, startPoint x: 572, startPoint y: 449, endPoint x: 519, endPoint y: 447, distance: 53.1
click at [520, 447] on td "THC Distillate" at bounding box center [643, 446] width 246 height 25
copy span "THC Distillate"
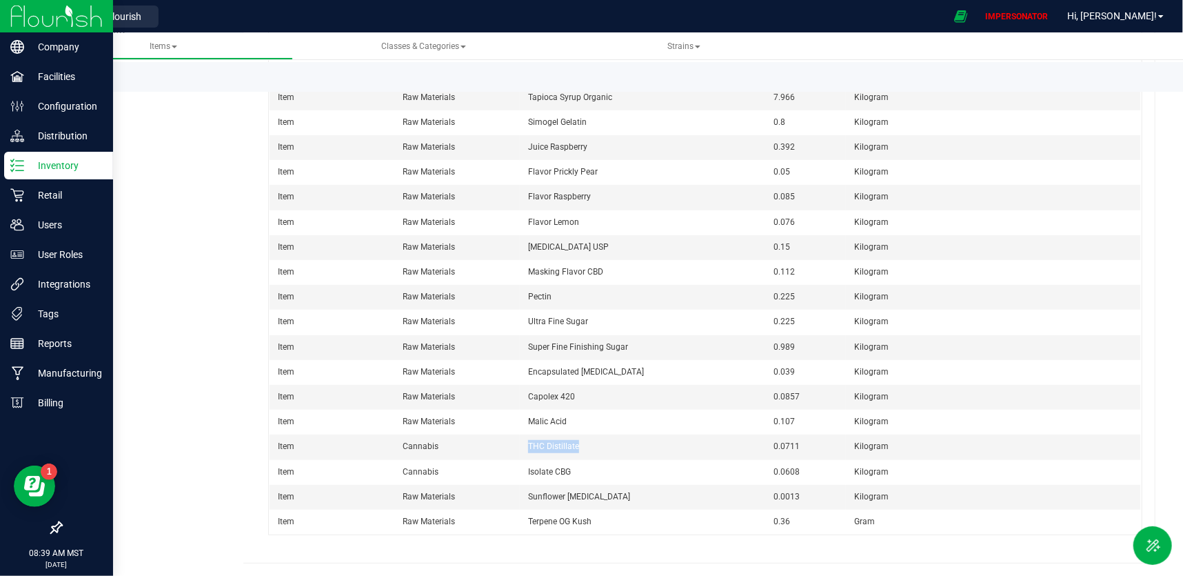
click at [57, 167] on p "Inventory" at bounding box center [65, 165] width 83 height 17
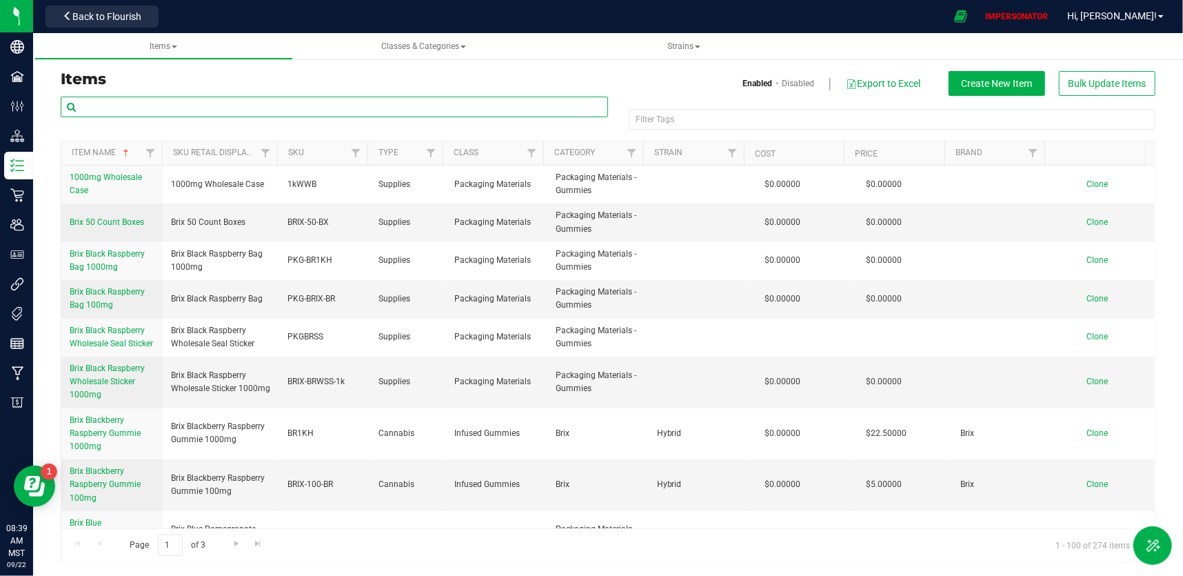
click at [182, 108] on input "text" at bounding box center [334, 107] width 547 height 21
paste input "THC Distillate"
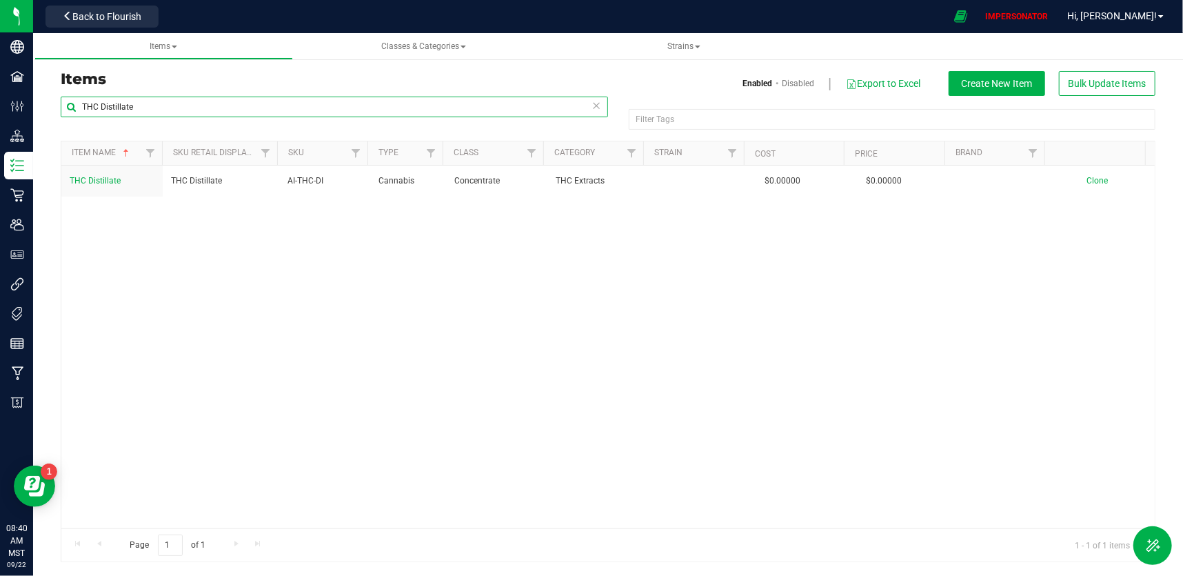
drag, startPoint x: 145, startPoint y: 108, endPoint x: 61, endPoint y: 98, distance: 84.7
click at [61, 98] on input "THC Distillate" at bounding box center [334, 107] width 547 height 21
click at [106, 108] on input "isolates CBG" at bounding box center [334, 107] width 547 height 21
click at [175, 110] on input "isolated CBG" at bounding box center [334, 107] width 547 height 21
drag, startPoint x: 114, startPoint y: 108, endPoint x: 38, endPoint y: 106, distance: 76.5
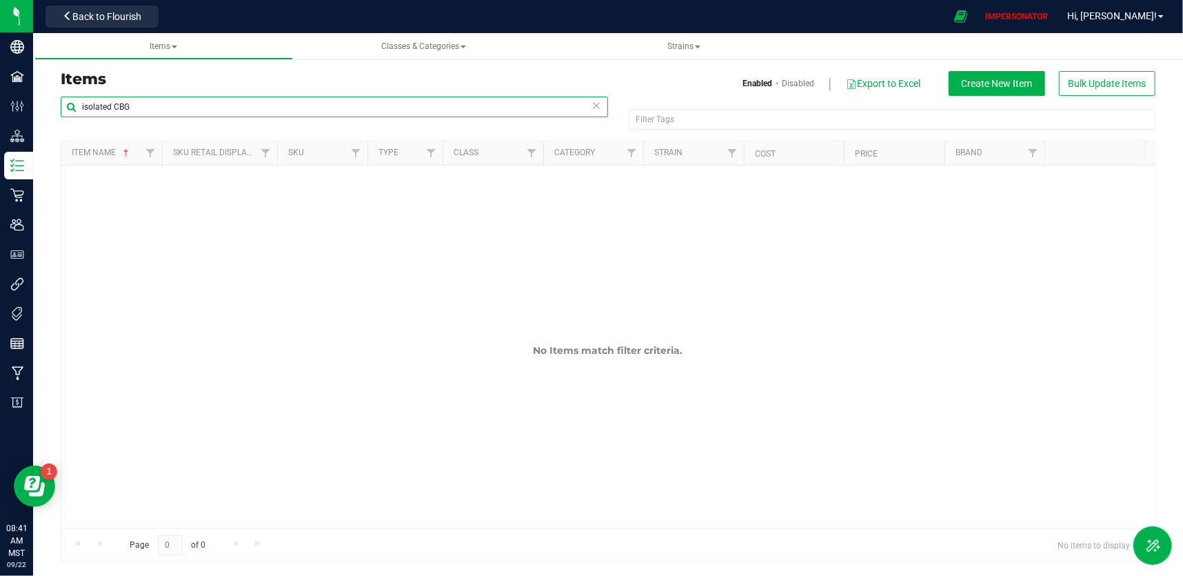
click at [38, 106] on div "Items Enabled Disabled Export to Excel Create New Item Bulk Update Items isolat…" at bounding box center [608, 308] width 1150 height 536
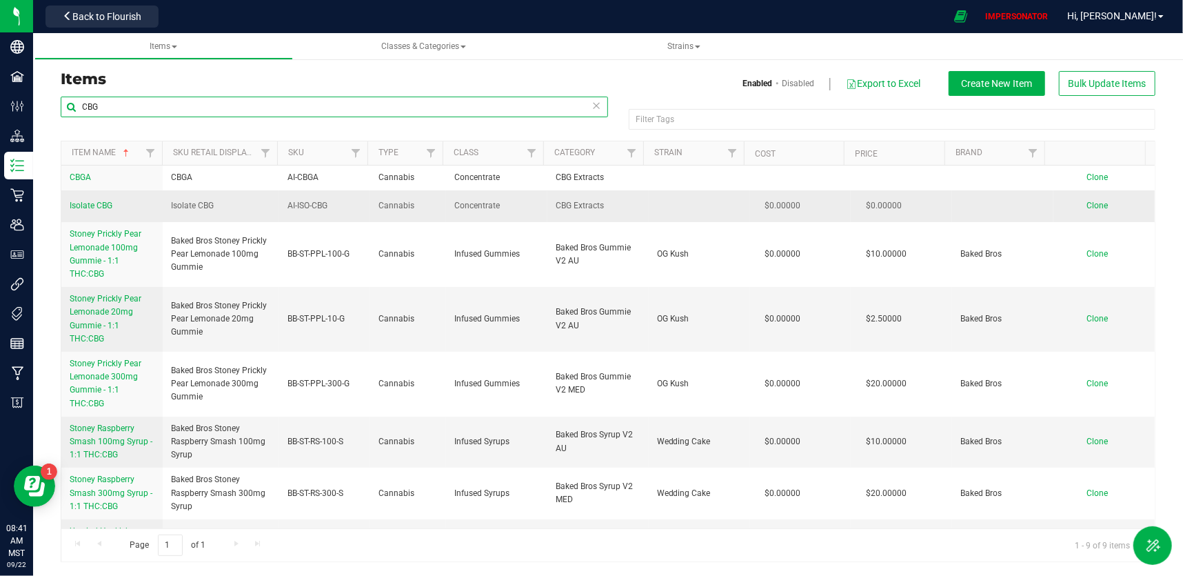
type input "CBG"
click at [88, 204] on span "Isolate CBG" at bounding box center [91, 206] width 43 height 10
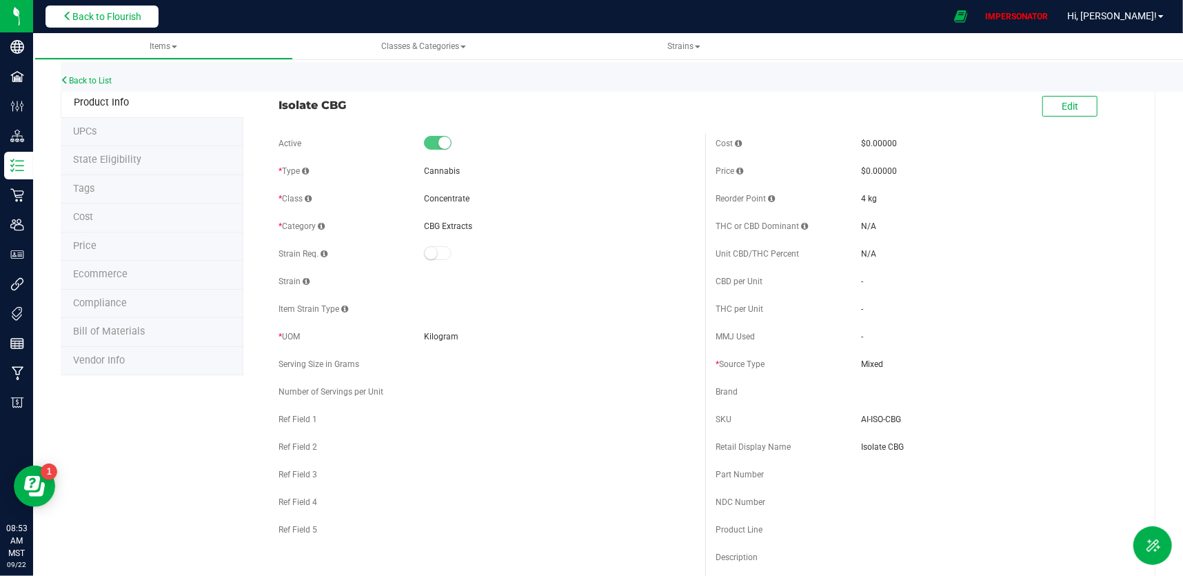
click at [125, 21] on span "Back to Flourish" at bounding box center [106, 16] width 69 height 11
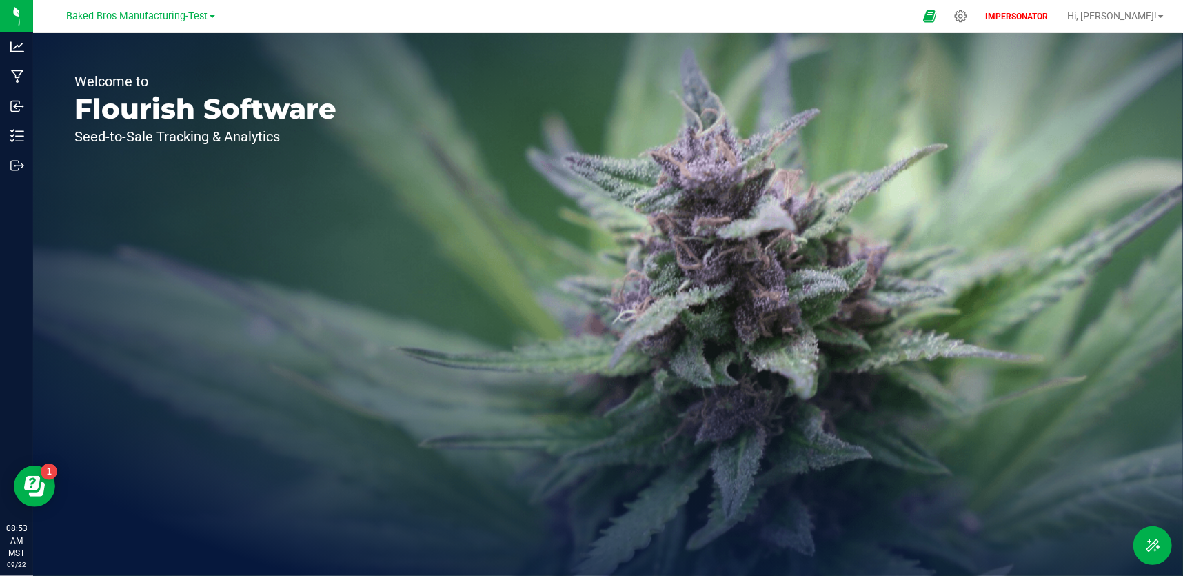
click at [123, 19] on span "Baked Bros Manufacturing-Test" at bounding box center [137, 16] width 141 height 12
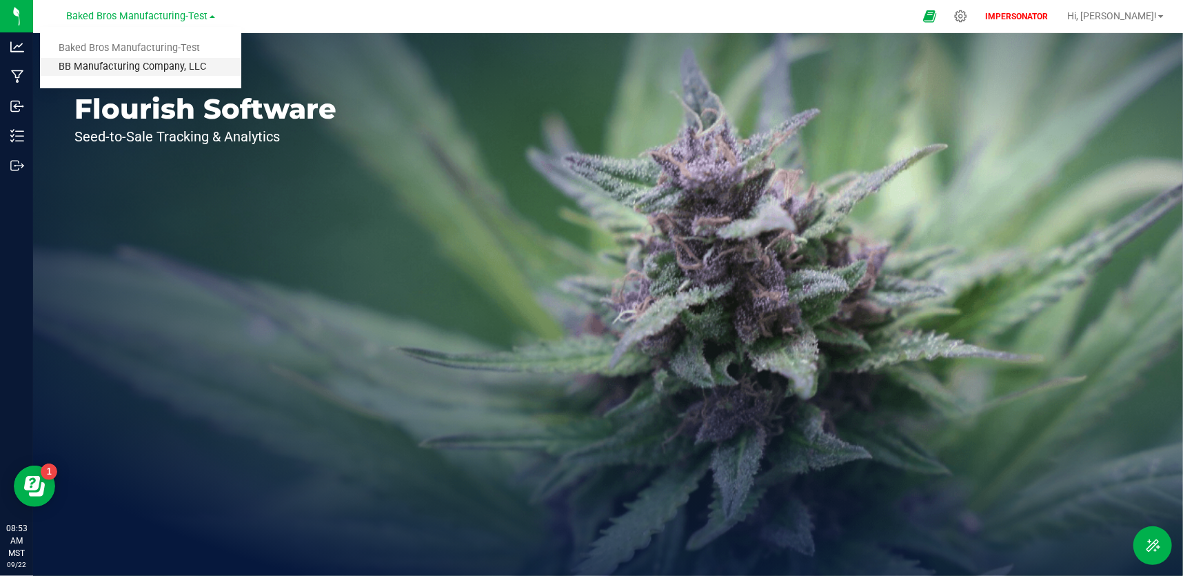
click at [130, 63] on link "BB Manufacturing Company, LLC" at bounding box center [140, 67] width 201 height 19
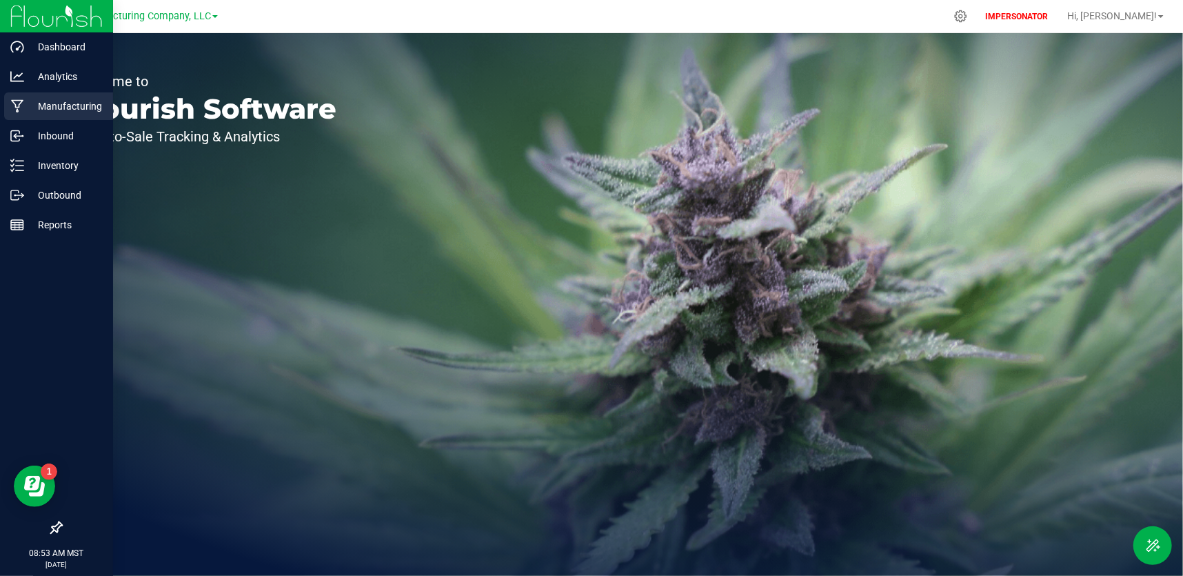
click at [21, 104] on icon at bounding box center [17, 106] width 13 height 14
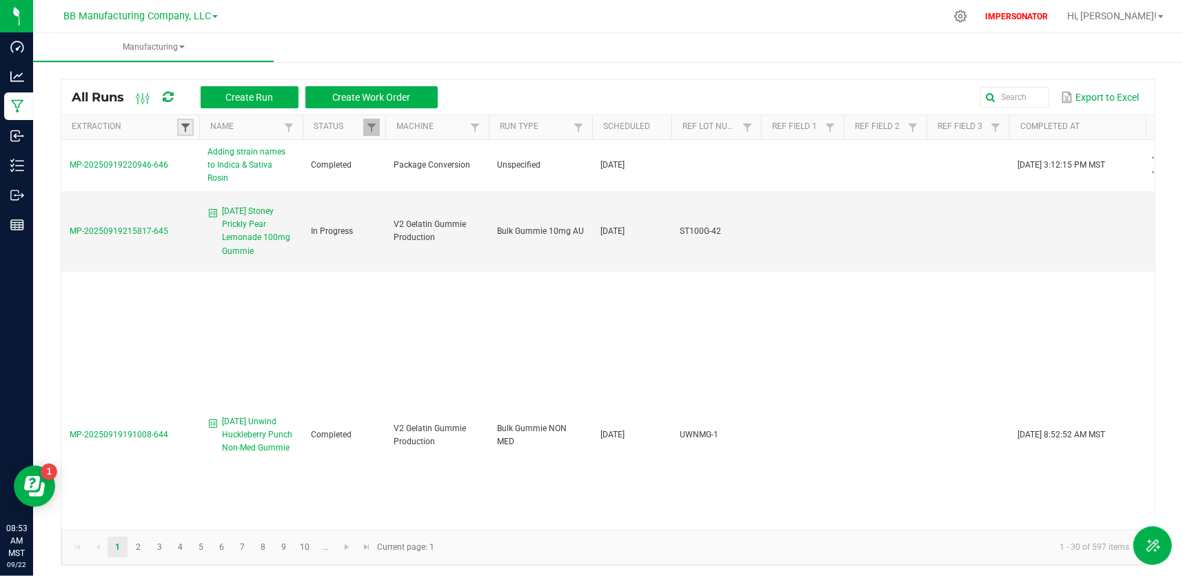
click at [190, 125] on span at bounding box center [185, 127] width 11 height 11
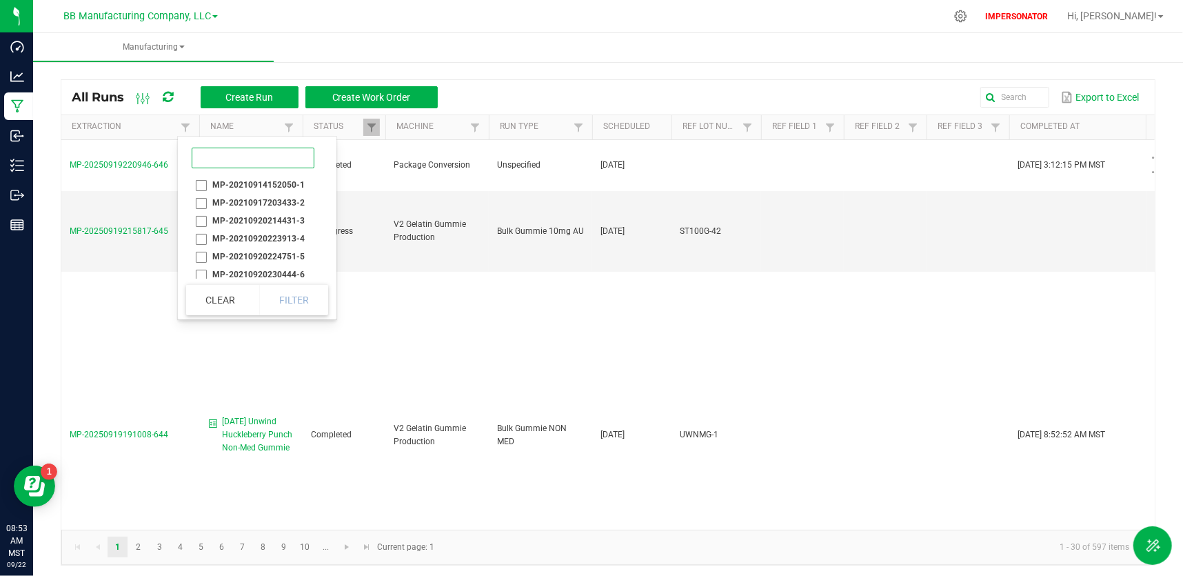
click at [208, 153] on input at bounding box center [253, 158] width 123 height 21
paste input "MP-20250919215817-645"
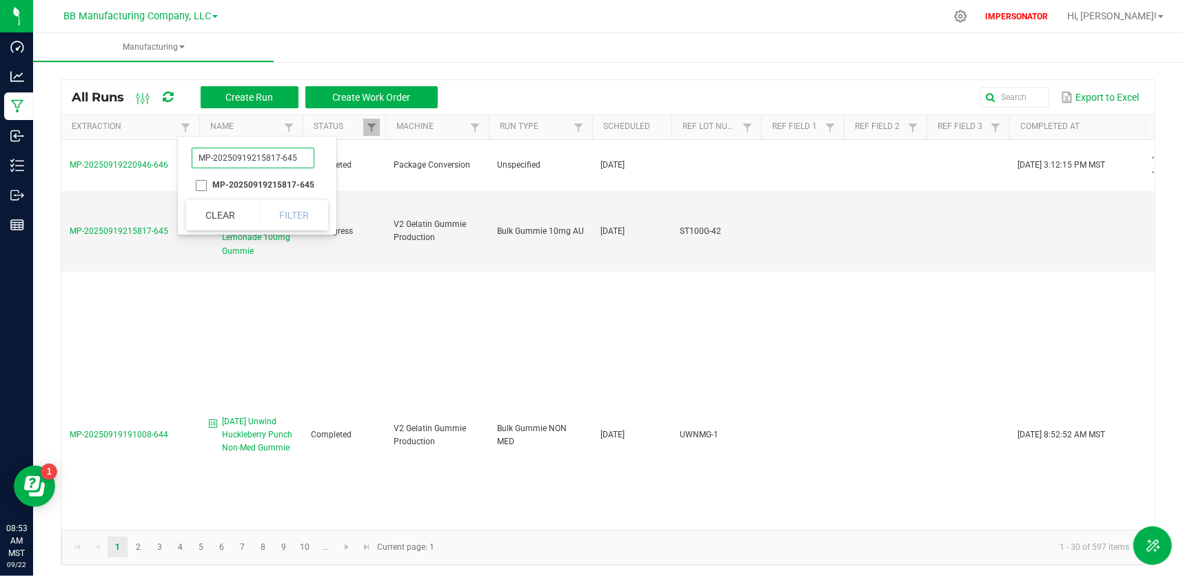
type input "MP-20250919215817-645"
click at [202, 185] on li "MP-20250919215817-645" at bounding box center [253, 185] width 134 height 18
checkbox input "true"
click at [283, 209] on button "Filter" at bounding box center [293, 215] width 69 height 30
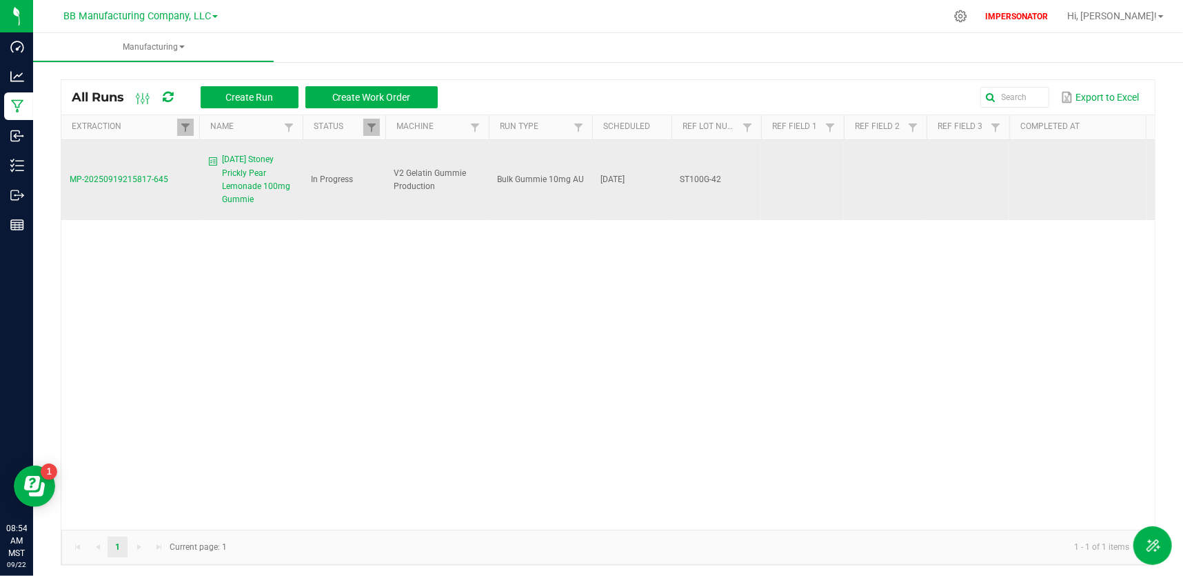
click at [130, 174] on span "MP-20250919215817-645" at bounding box center [119, 179] width 99 height 10
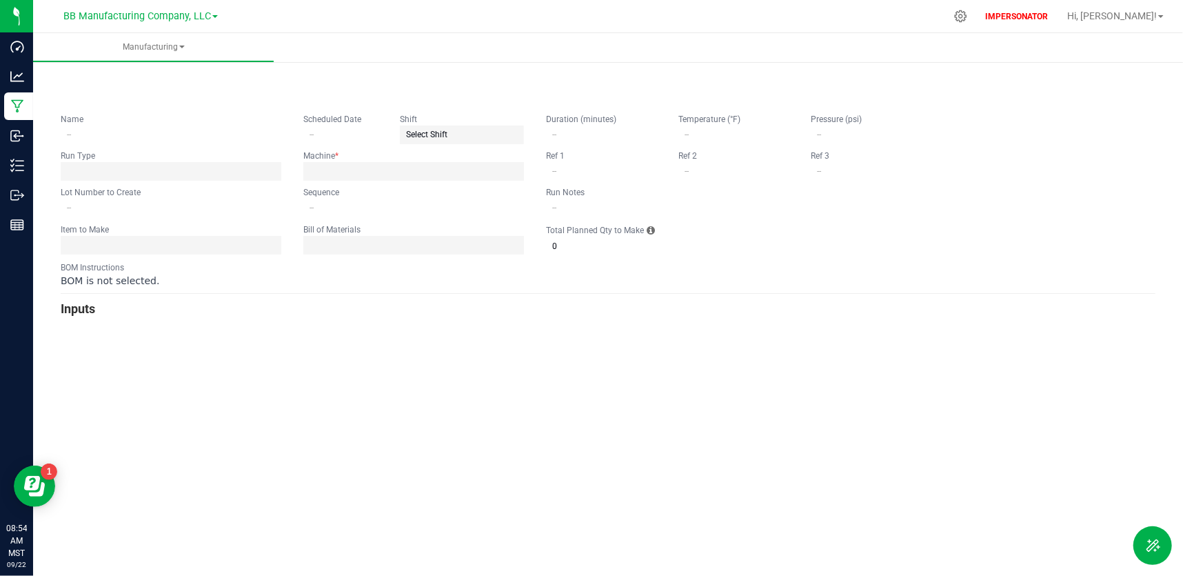
type input "9.19.25 Stoney Prickly Pear Lemonade 100mg Gummie"
type input "09/19/2025"
type input "ST100G-42"
type input "0"
type input "15"
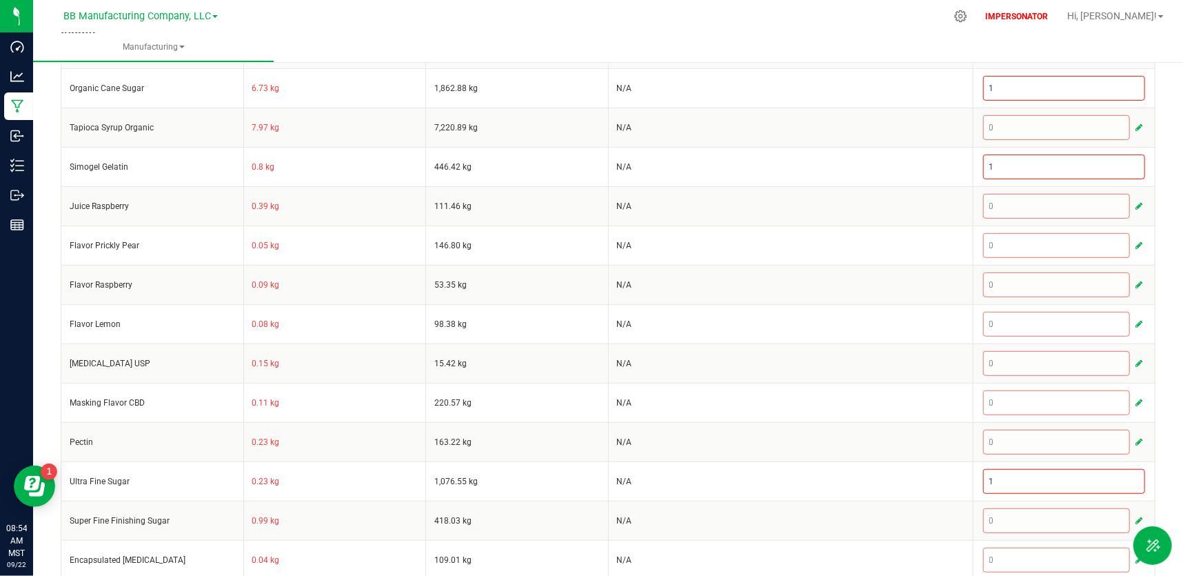
scroll to position [594, 0]
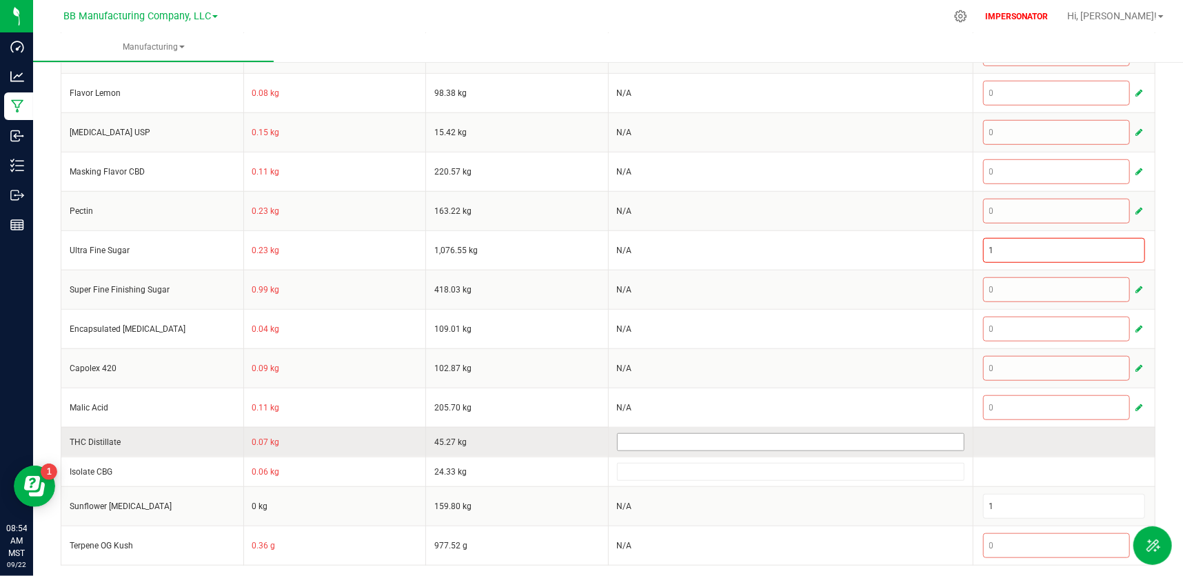
click at [663, 438] on input at bounding box center [791, 442] width 346 height 17
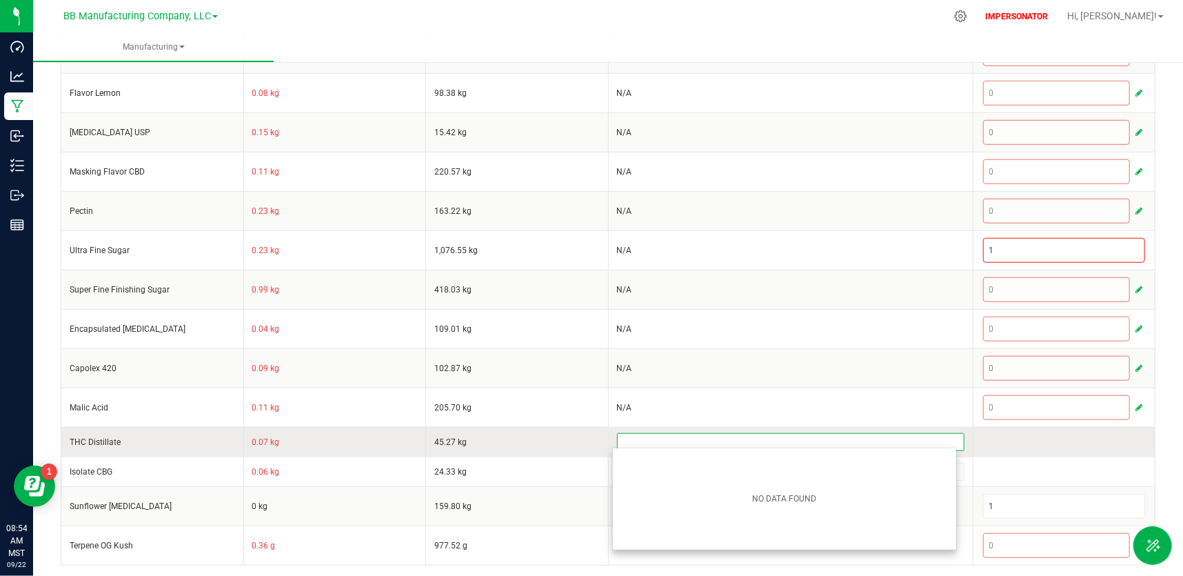
click at [663, 437] on input at bounding box center [791, 442] width 346 height 17
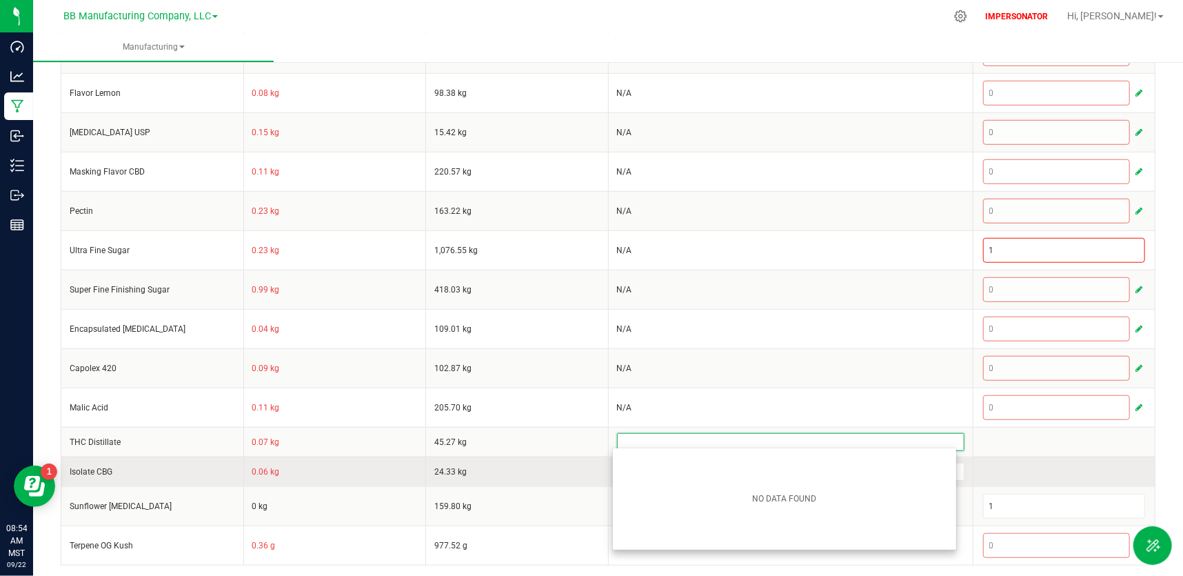
click at [979, 467] on td at bounding box center [1064, 471] width 183 height 30
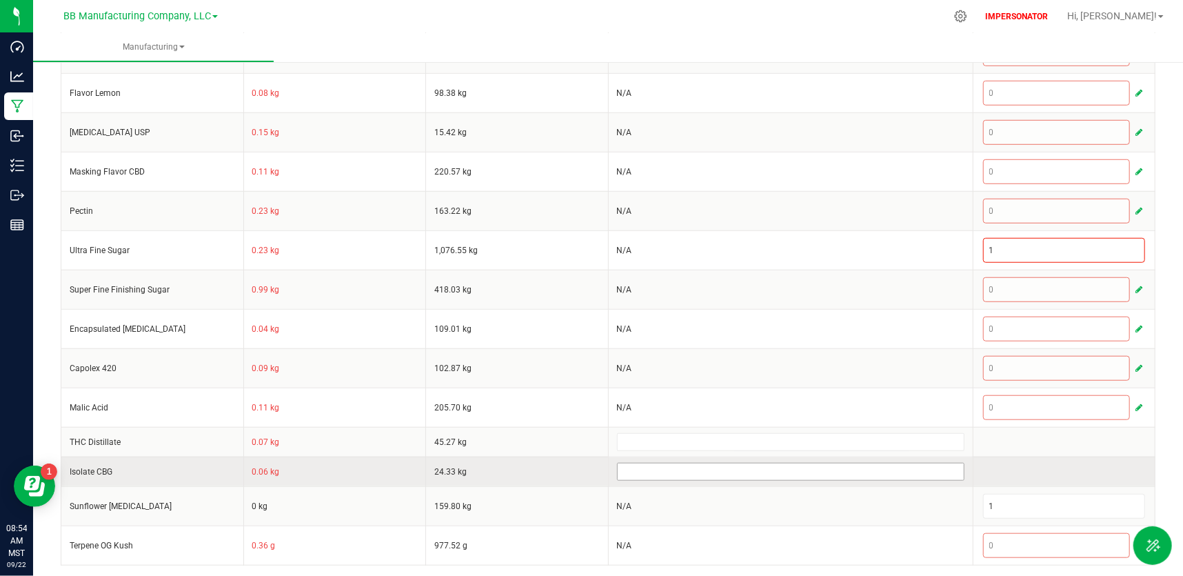
click at [872, 474] on input at bounding box center [791, 471] width 346 height 17
click at [871, 472] on input at bounding box center [791, 471] width 346 height 17
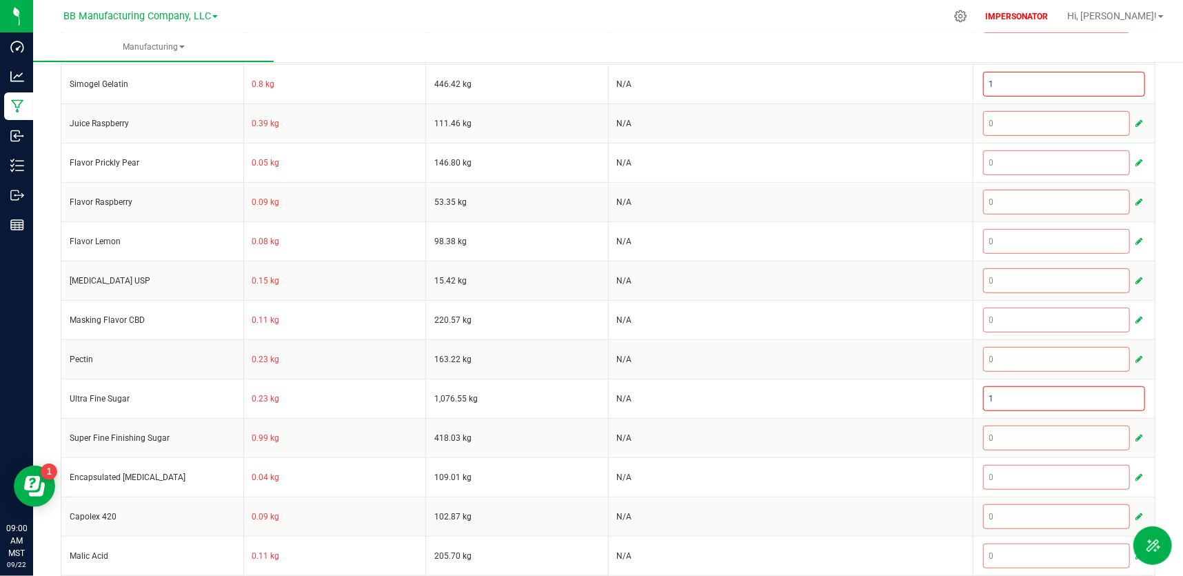
scroll to position [164, 0]
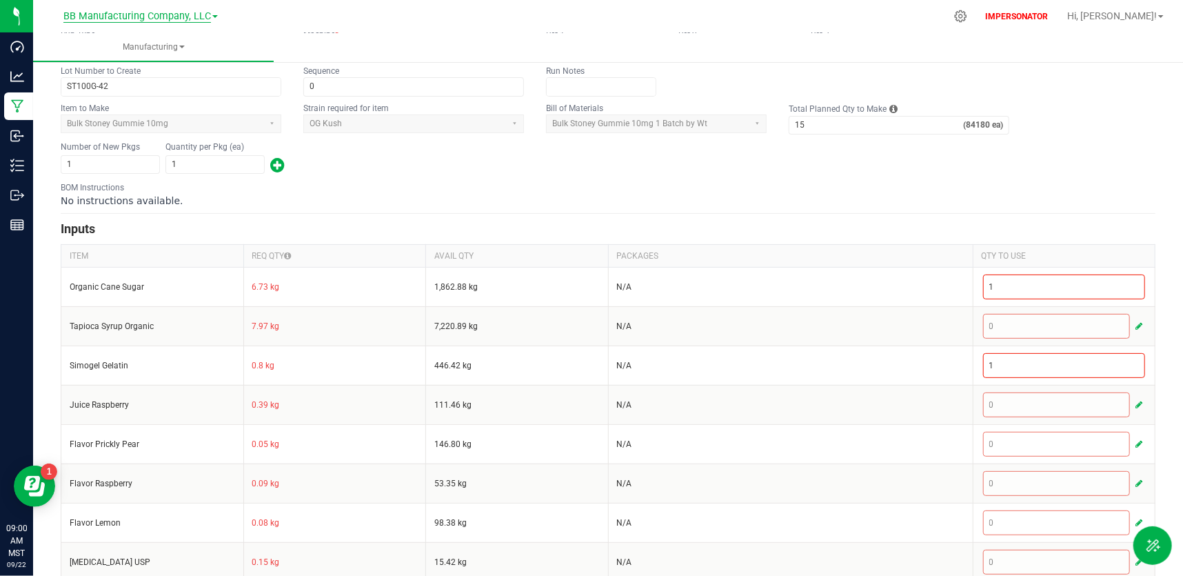
click at [203, 21] on span "BB Manufacturing Company, LLC" at bounding box center [137, 16] width 148 height 12
click at [390, 30] on nav "BB Manufacturing Company, LLC Baked Bros Manufacturing-Test BB Manufacturing Co…" at bounding box center [608, 16] width 1150 height 33
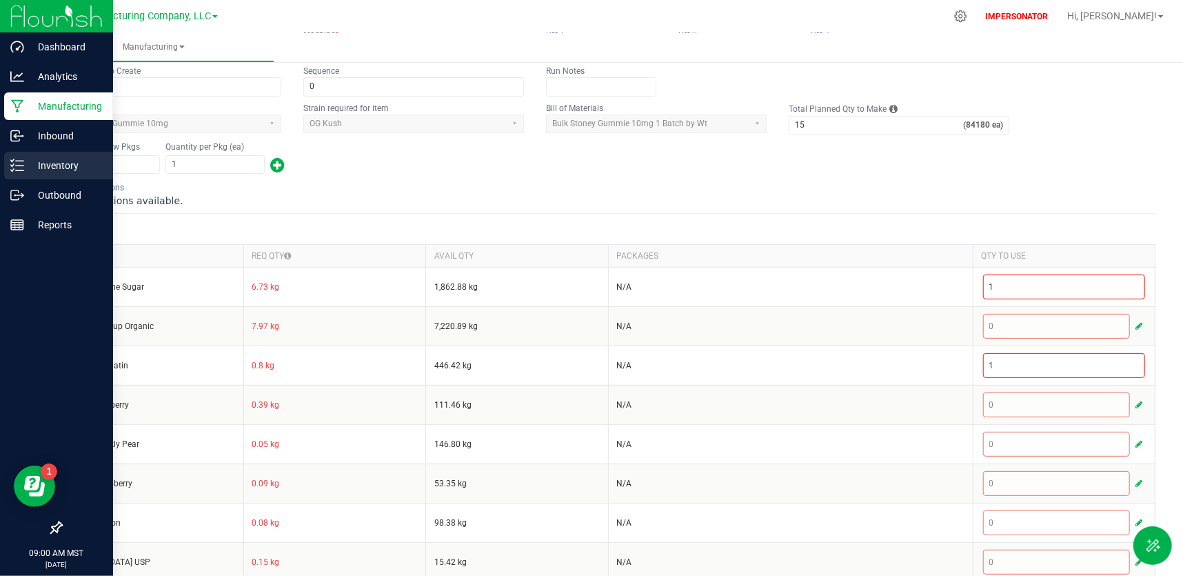
click at [42, 167] on p "Inventory" at bounding box center [65, 165] width 83 height 17
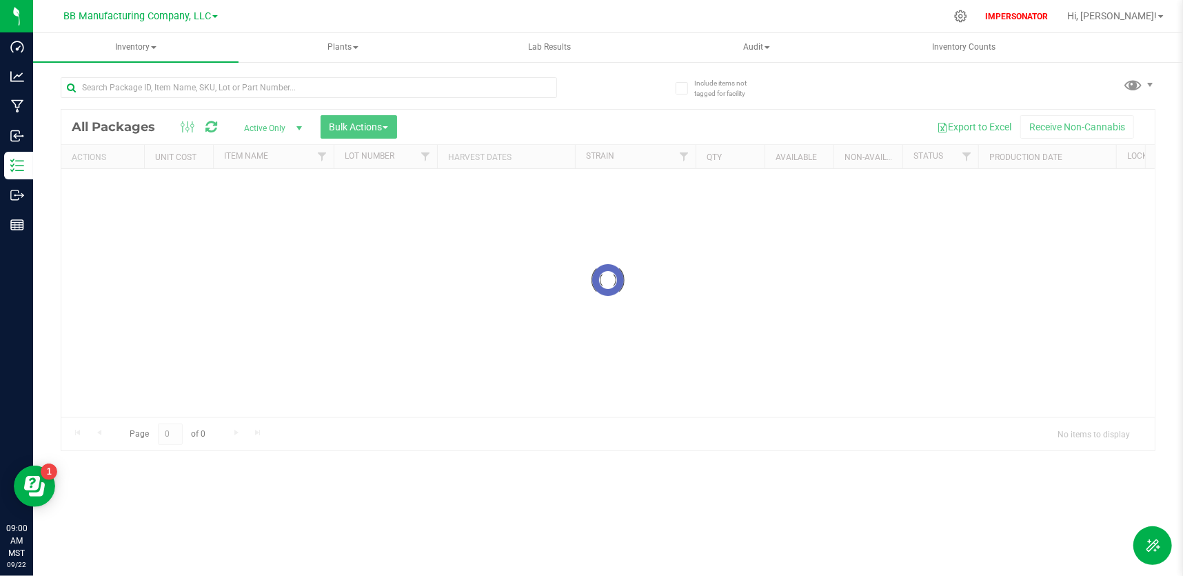
click at [214, 19] on div "BB Manufacturing Company, LLC Baked Bros Manufacturing-Test BB Manufacturing Co…" at bounding box center [608, 288] width 1150 height 576
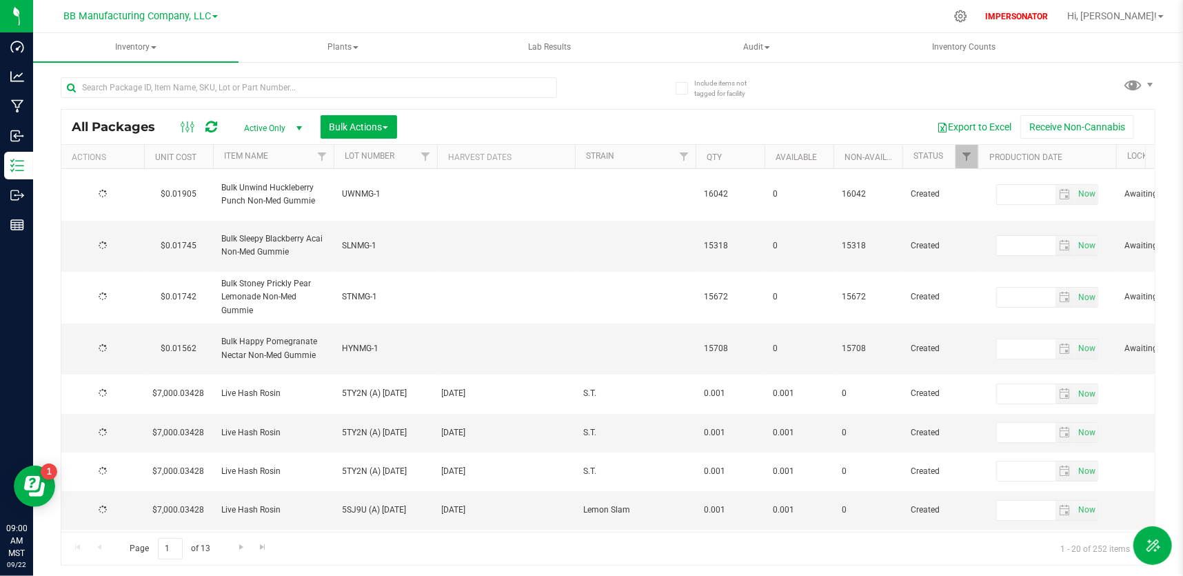
type input "2025-09-11"
type input "2026-09-11"
type input "2025-09-11"
type input "2026-09-11"
type input "2025-09-11"
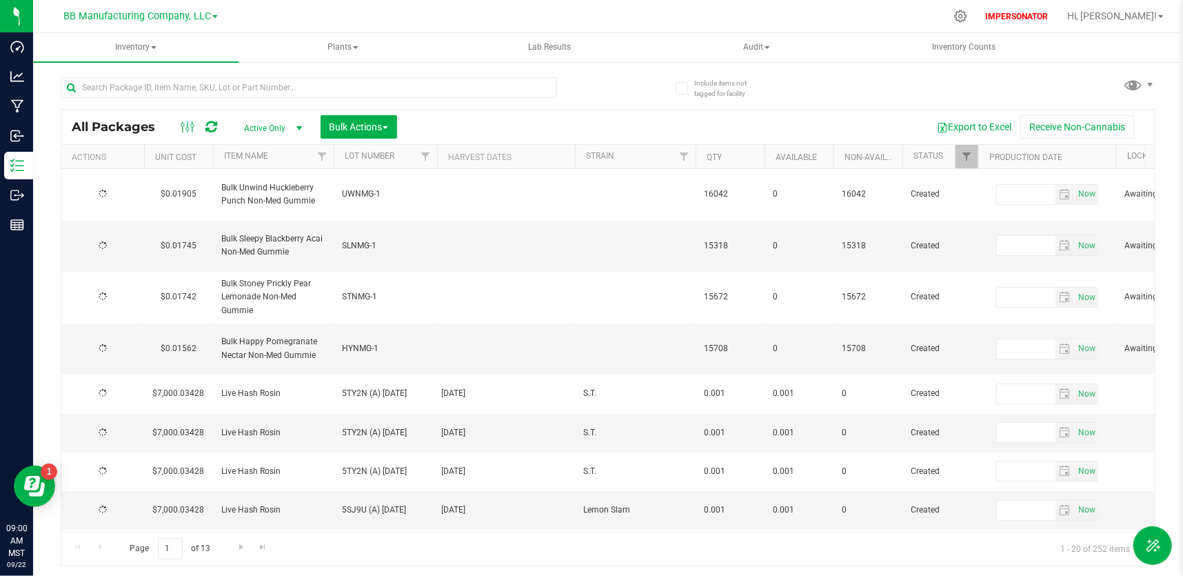
type input "2026-09-11"
type input "2025-09-11"
type input "2026-09-11"
type input "2025-09-18"
type input "2026-09-18"
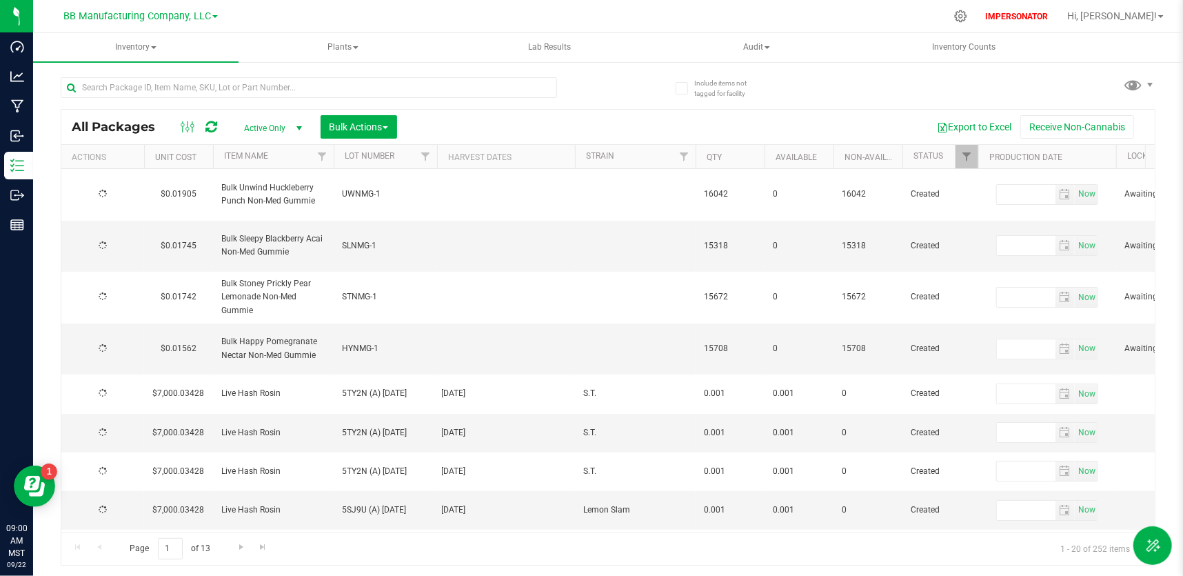
type input "2025-09-18"
type input "2026-09-18"
type input "2025-09-15"
type input "2026-09-15"
type input "2025-09-16"
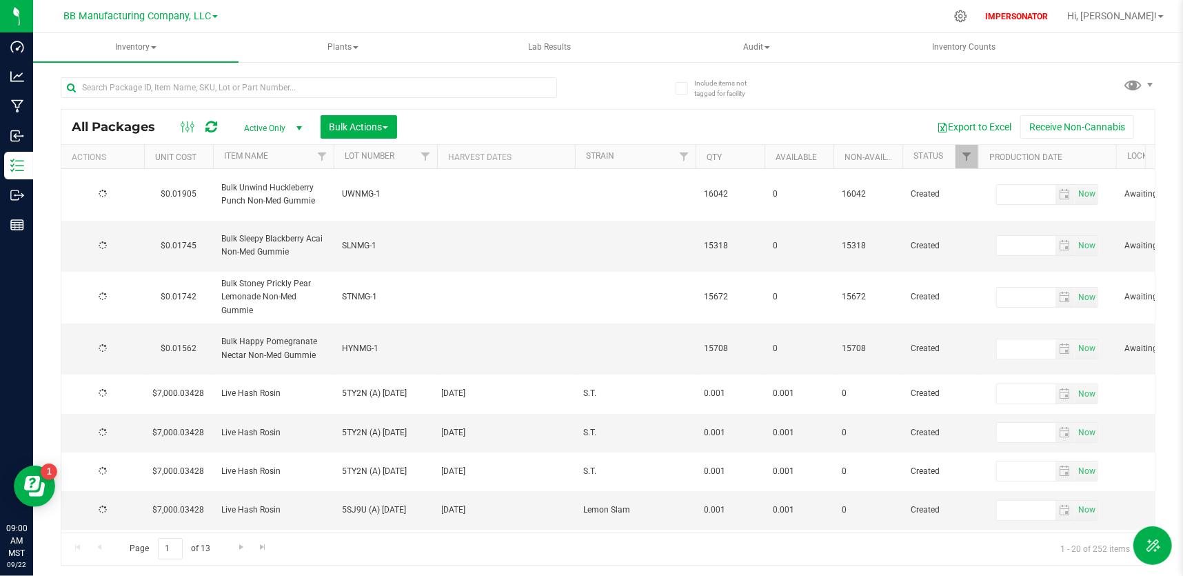
type input "2026-09-16"
type input "2025-09-12"
type input "2026-09-12"
type input "2025-07-21"
type input "2026-07-21"
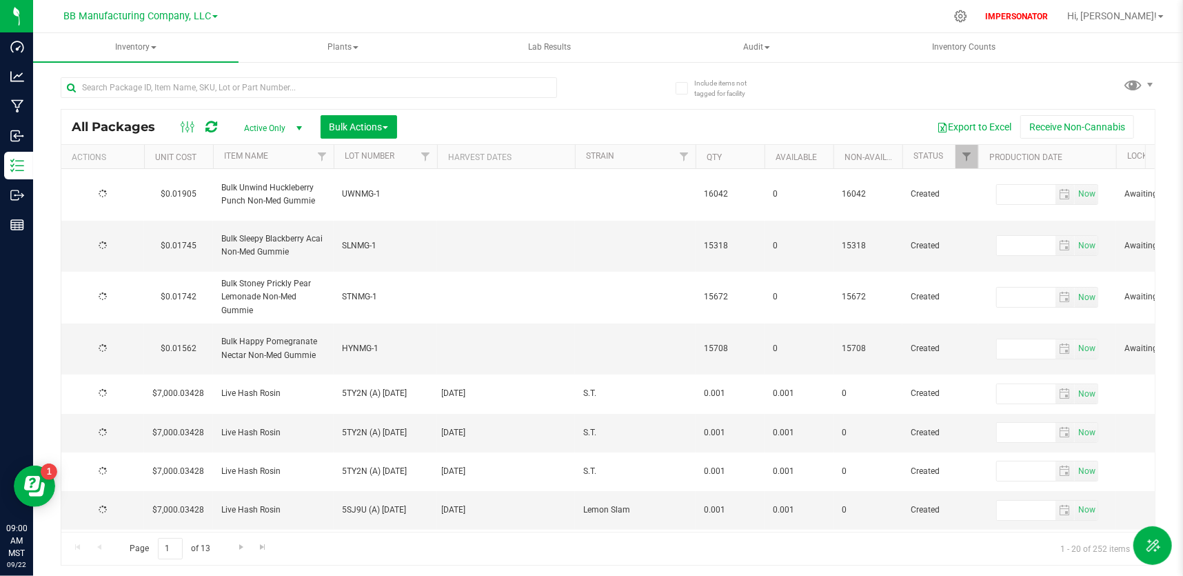
type input "2025-09-09"
type input "2026-09-09"
click at [214, 17] on span at bounding box center [215, 16] width 6 height 3
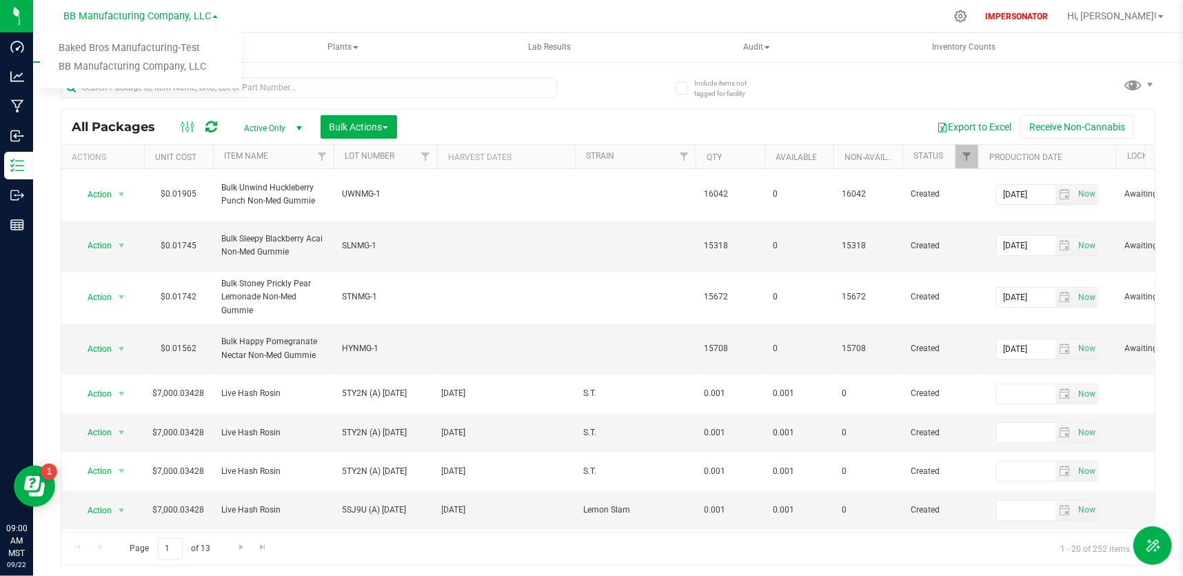
click at [196, 65] on link "BB Manufacturing Company, LLC" at bounding box center [140, 67] width 201 height 19
click at [154, 51] on span "Inventory" at bounding box center [135, 47] width 205 height 29
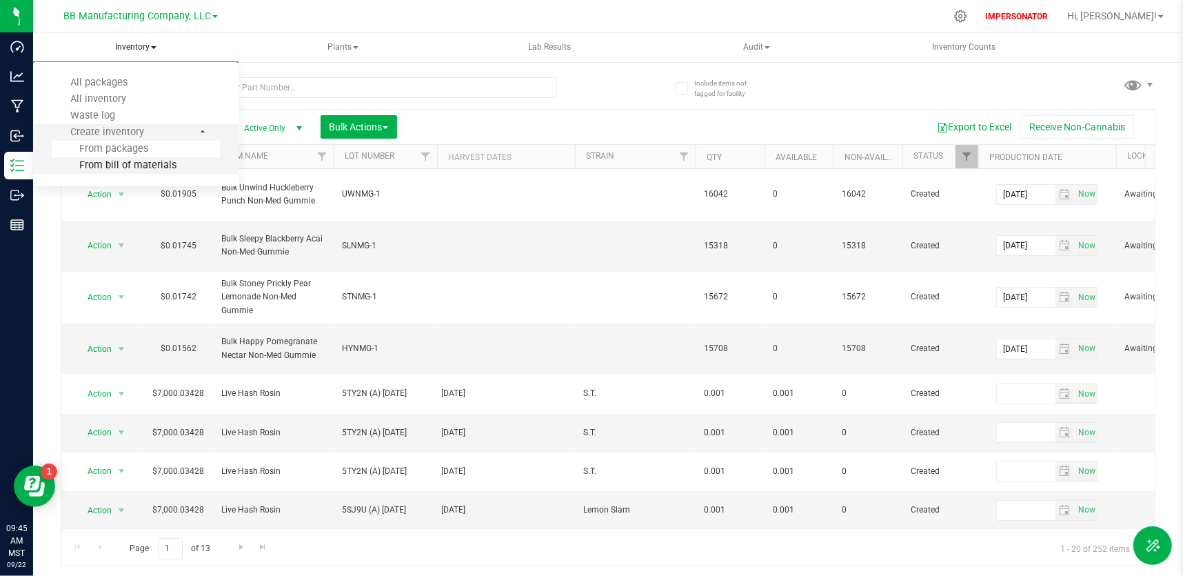
click at [143, 166] on span "From bill of materials" at bounding box center [114, 165] width 125 height 12
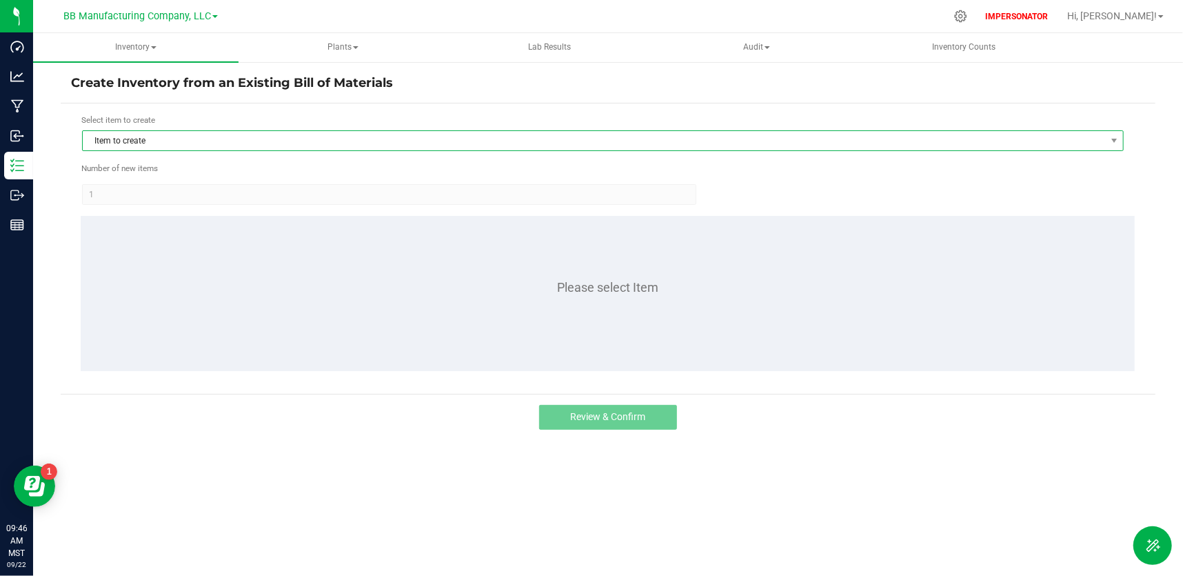
click at [170, 139] on span "Item to create" at bounding box center [594, 140] width 1023 height 19
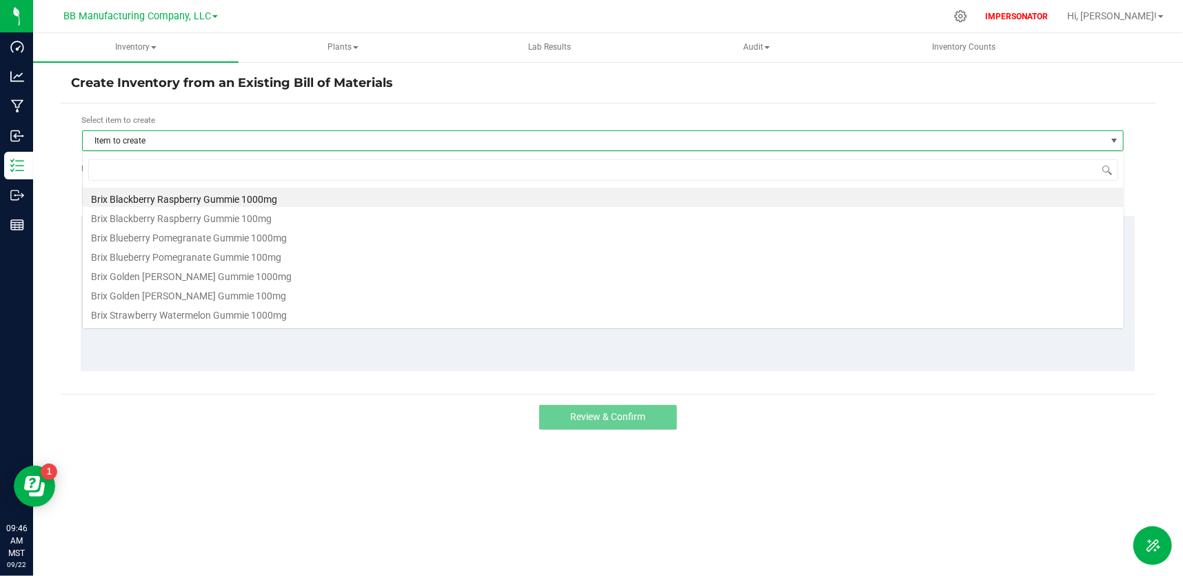
scroll to position [21, 1041]
type input "Bulk Stoney Gummie 10mg"
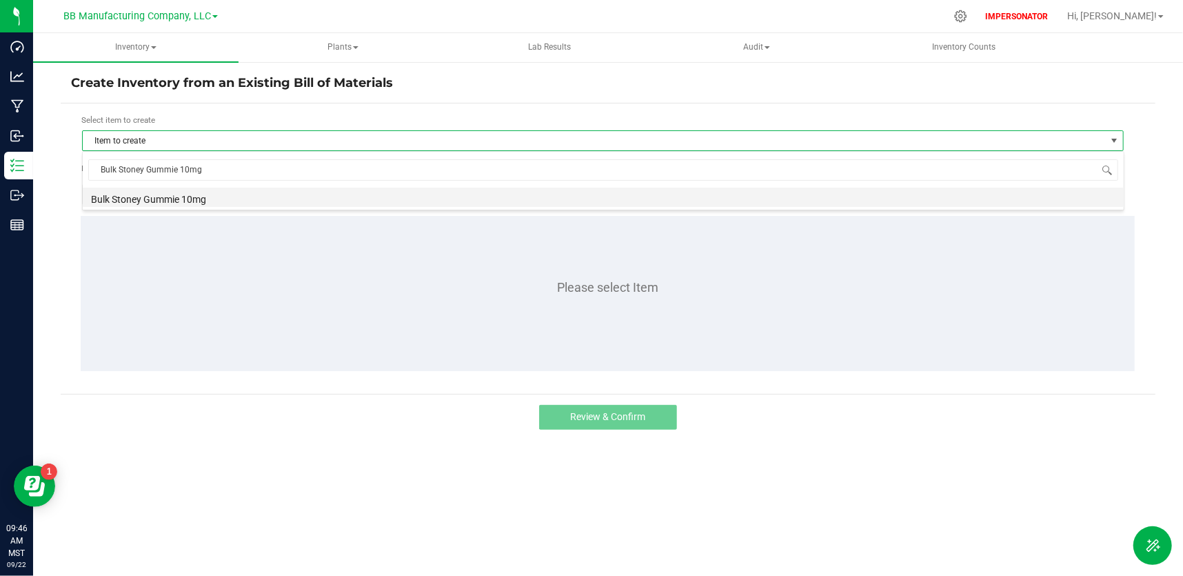
click at [196, 201] on li "Bulk Stoney Gummie 10mg" at bounding box center [603, 197] width 1041 height 19
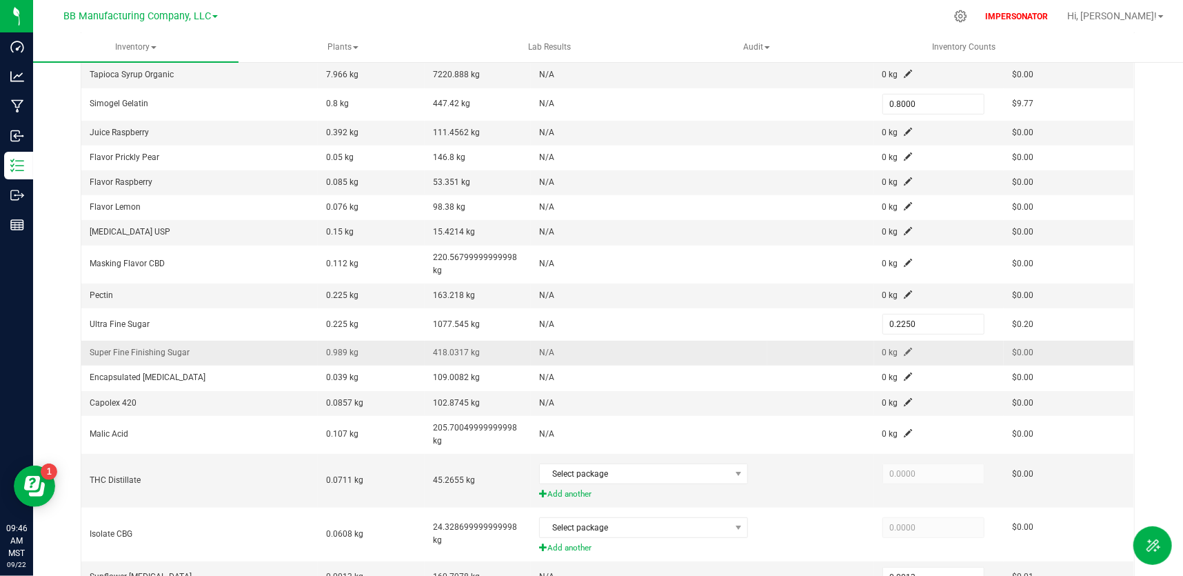
scroll to position [301, 0]
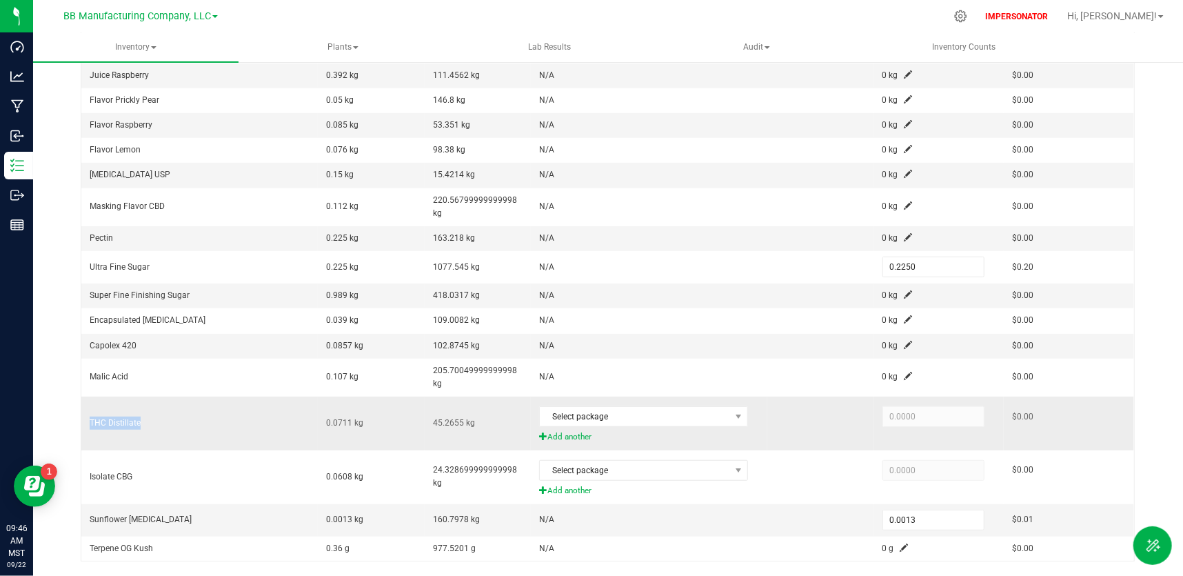
drag, startPoint x: 142, startPoint y: 421, endPoint x: 90, endPoint y: 416, distance: 51.9
click at [90, 416] on td "THC Distillate" at bounding box center [199, 423] width 236 height 54
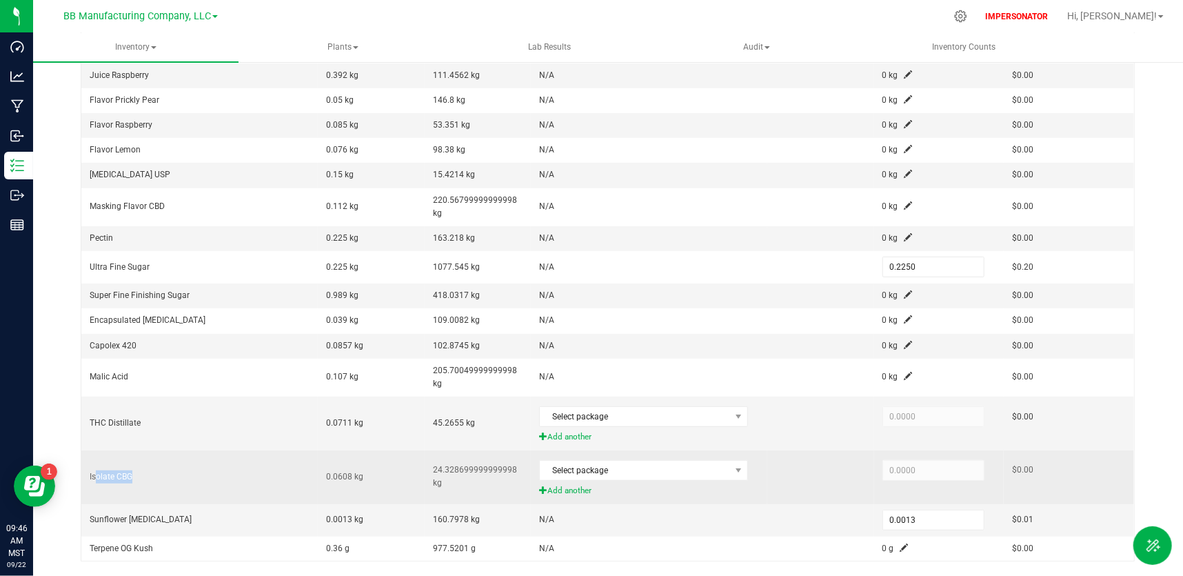
drag, startPoint x: 145, startPoint y: 475, endPoint x: 95, endPoint y: 472, distance: 50.4
click at [95, 472] on td "Isolate CBG" at bounding box center [199, 477] width 236 height 54
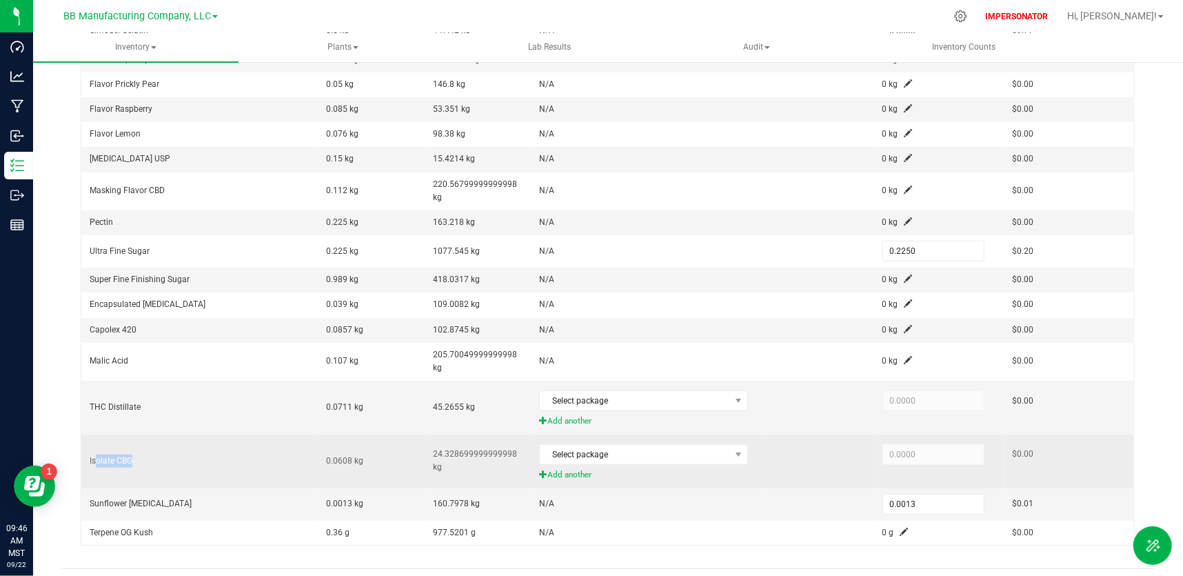
scroll to position [324, 0]
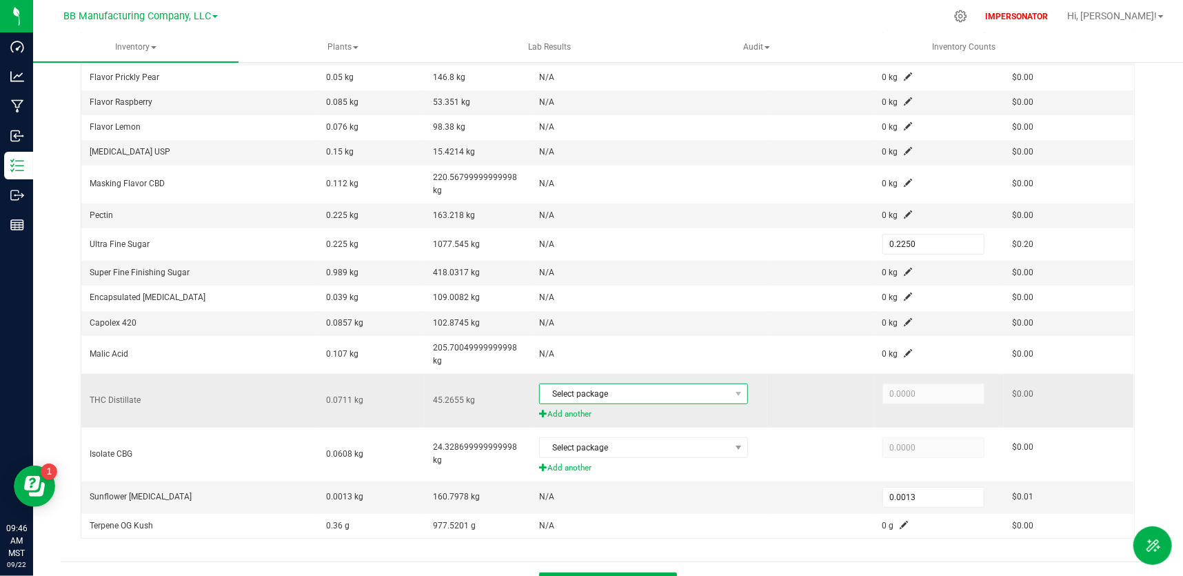
click at [631, 394] on span "Select package" at bounding box center [635, 393] width 190 height 19
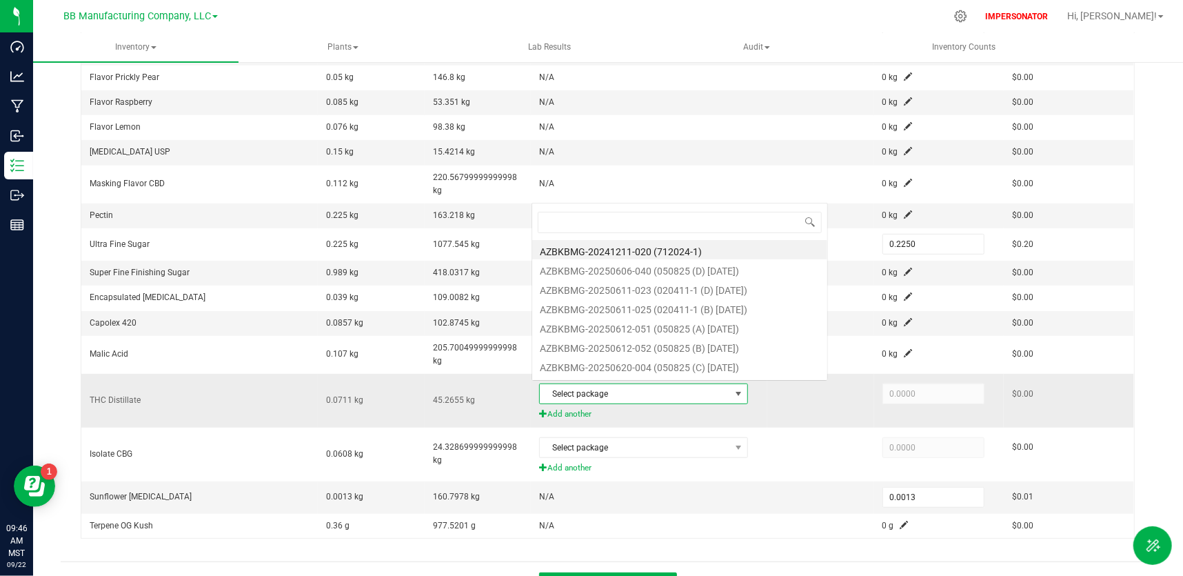
scroll to position [21, 203]
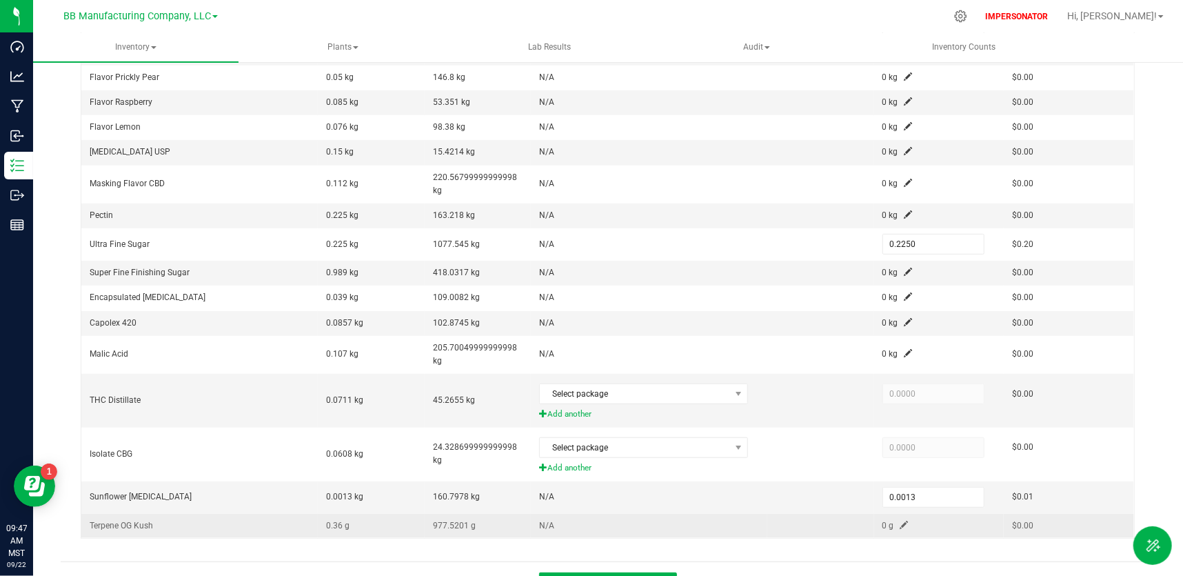
click at [685, 515] on td "N/A" at bounding box center [649, 526] width 236 height 24
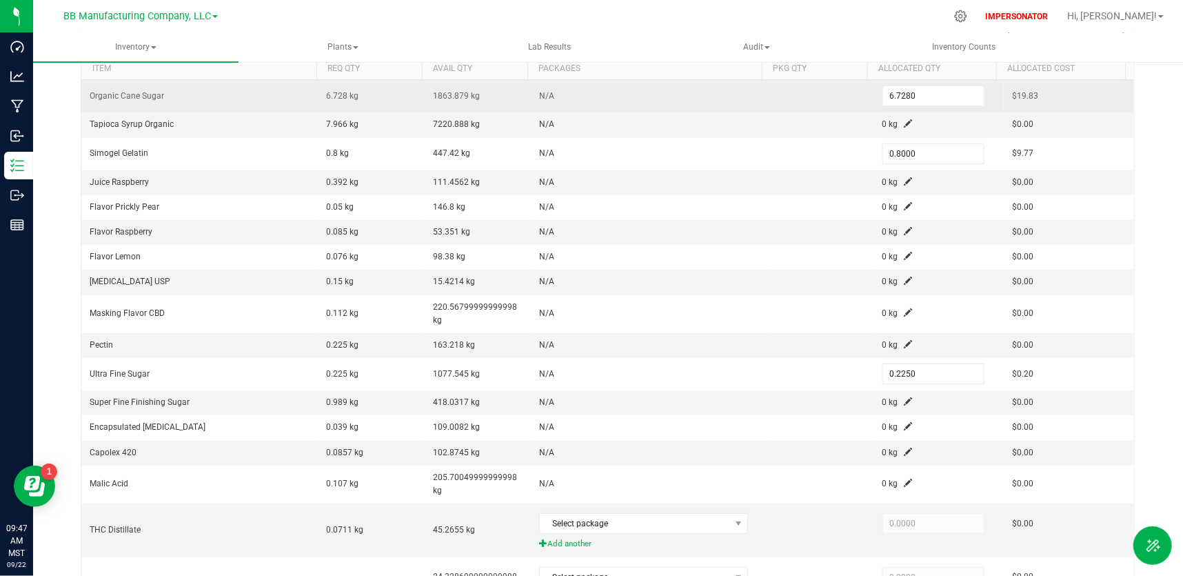
scroll to position [0, 0]
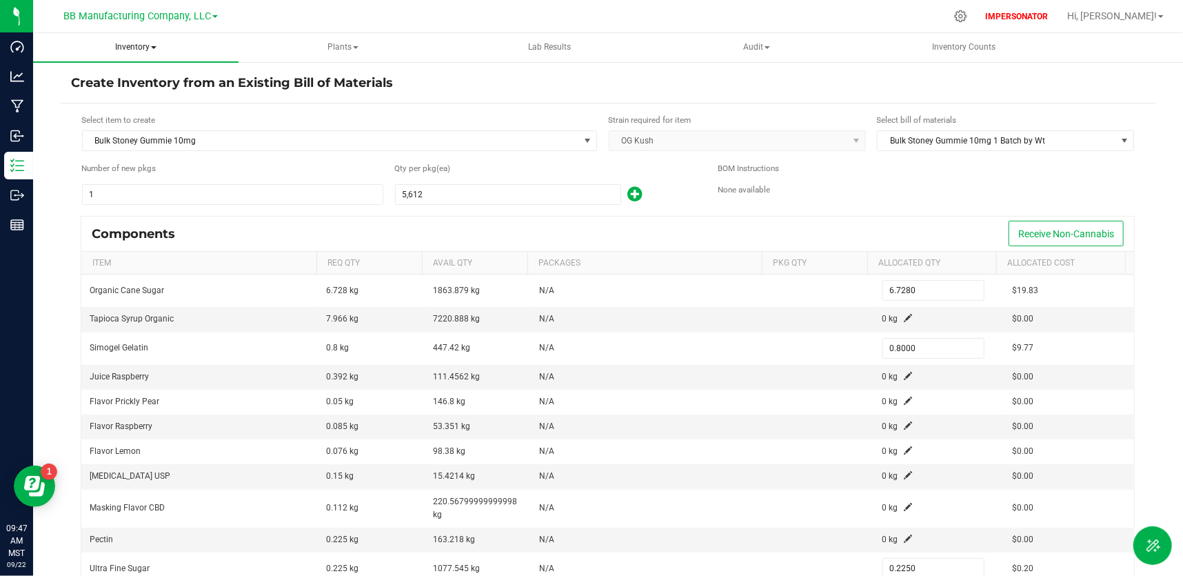
click at [152, 52] on span "Inventory" at bounding box center [135, 47] width 205 height 29
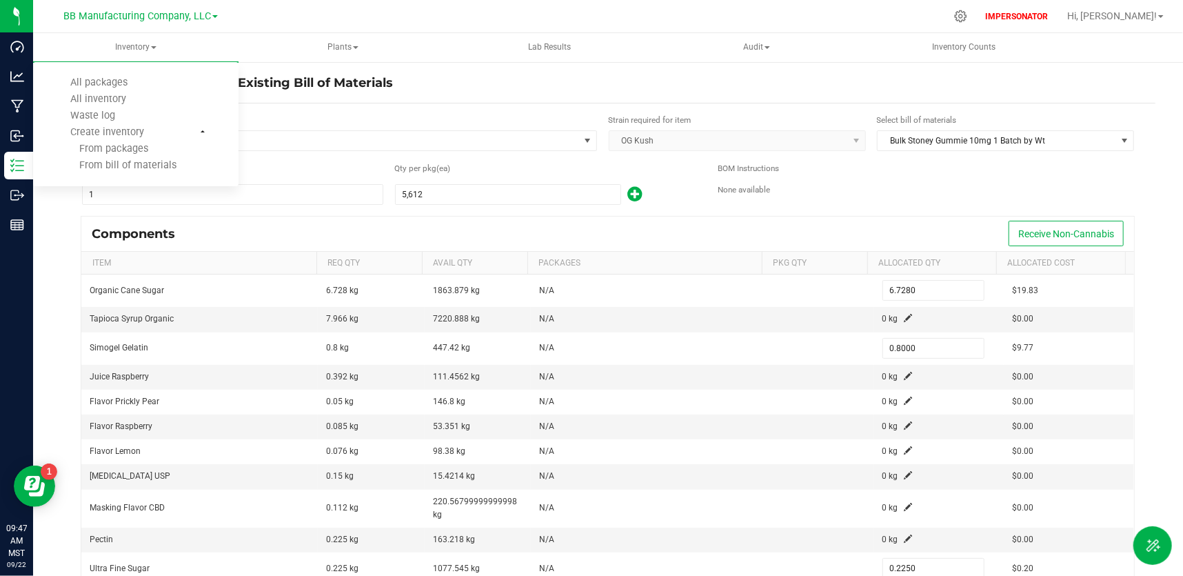
click at [359, 92] on div "Create Inventory from an Existing Bill of Materials" at bounding box center [608, 88] width 1095 height 29
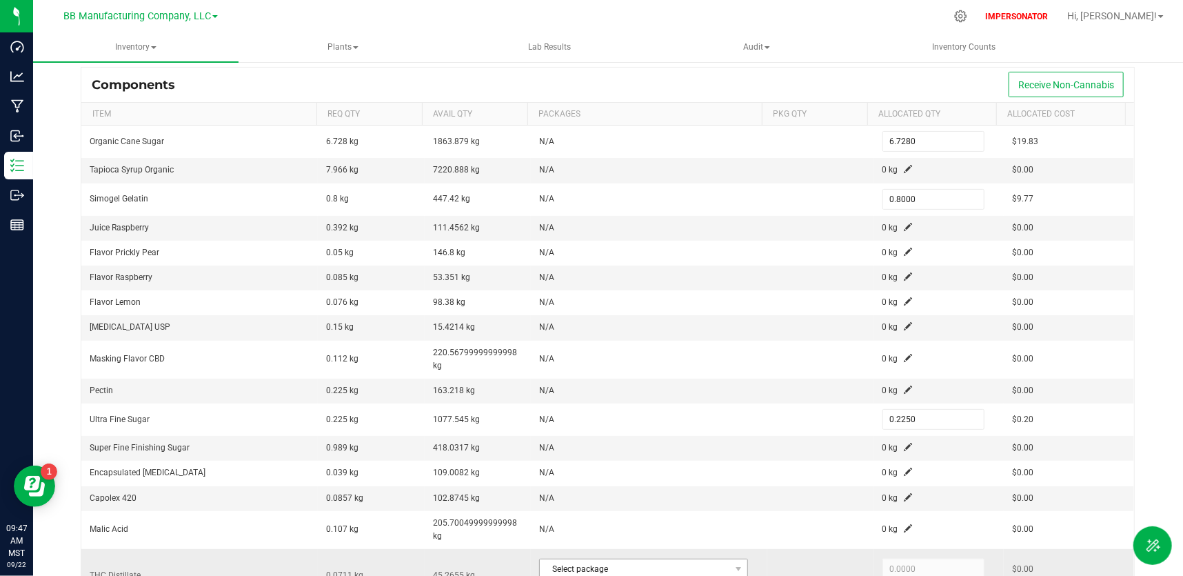
scroll to position [352, 0]
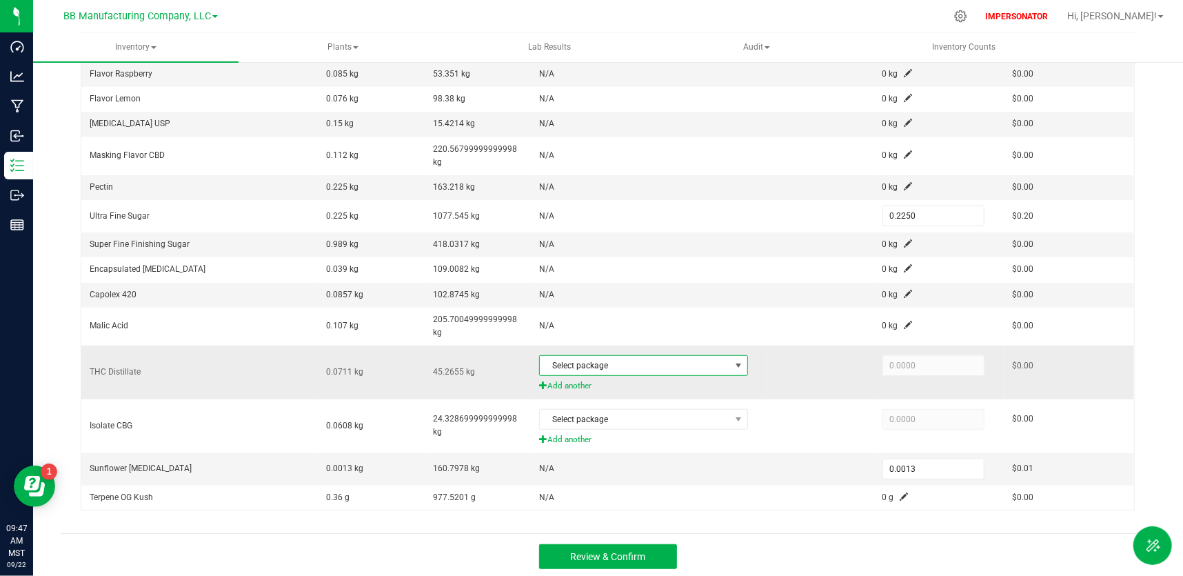
click at [645, 365] on span "Select package" at bounding box center [635, 365] width 190 height 19
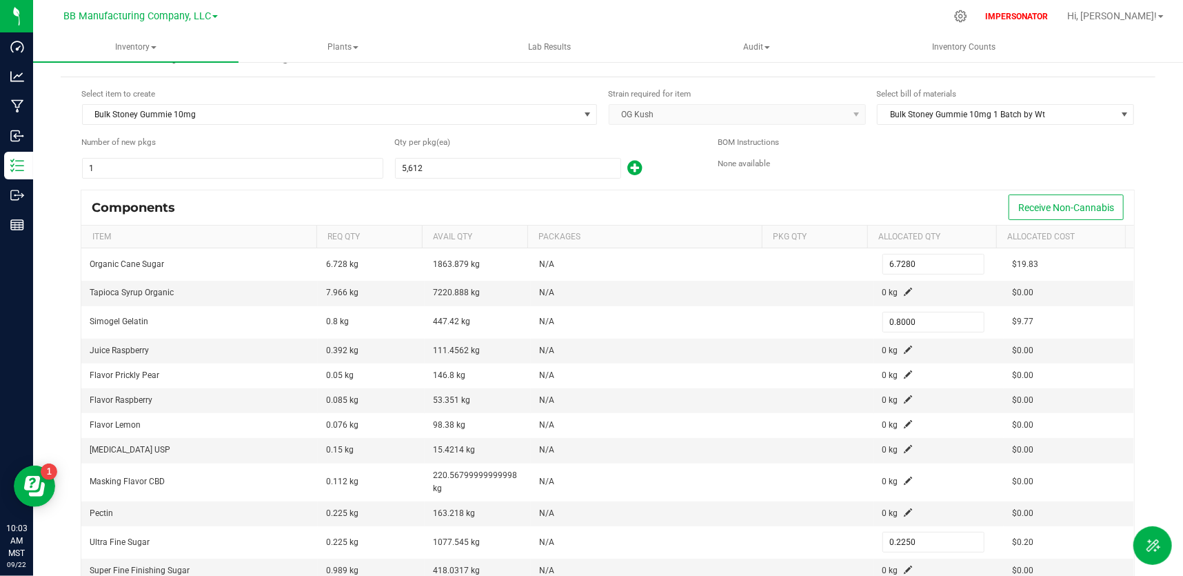
scroll to position [0, 0]
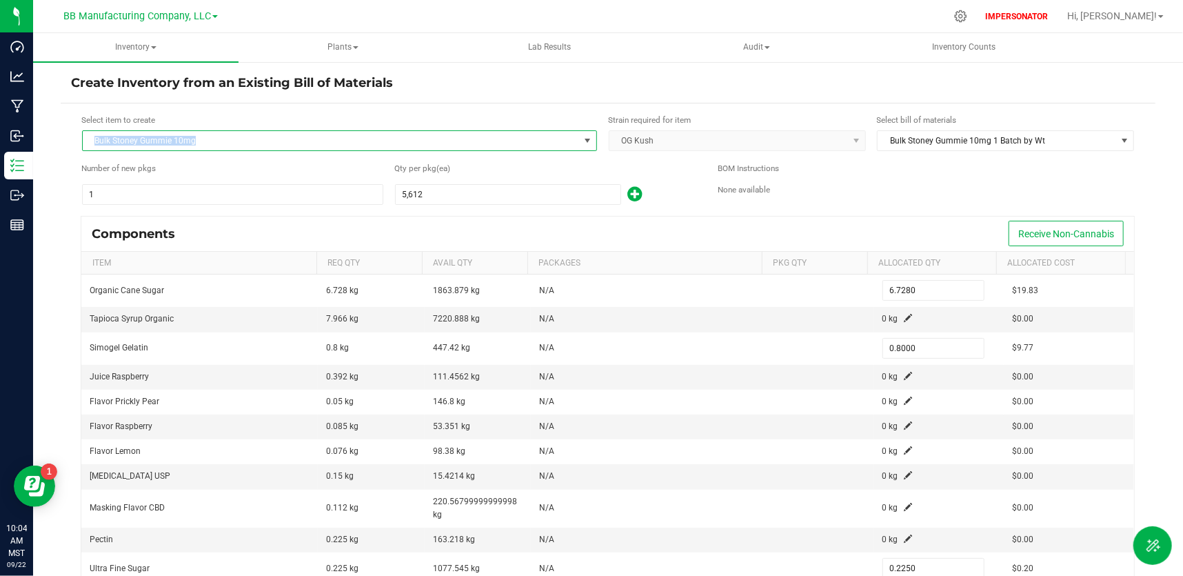
copy span "Bulk Stoney Gummie 10mg"
drag, startPoint x: 233, startPoint y: 148, endPoint x: 94, endPoint y: 136, distance: 139.0
click at [94, 136] on span "Bulk Stoney Gummie 10mg" at bounding box center [331, 140] width 496 height 19
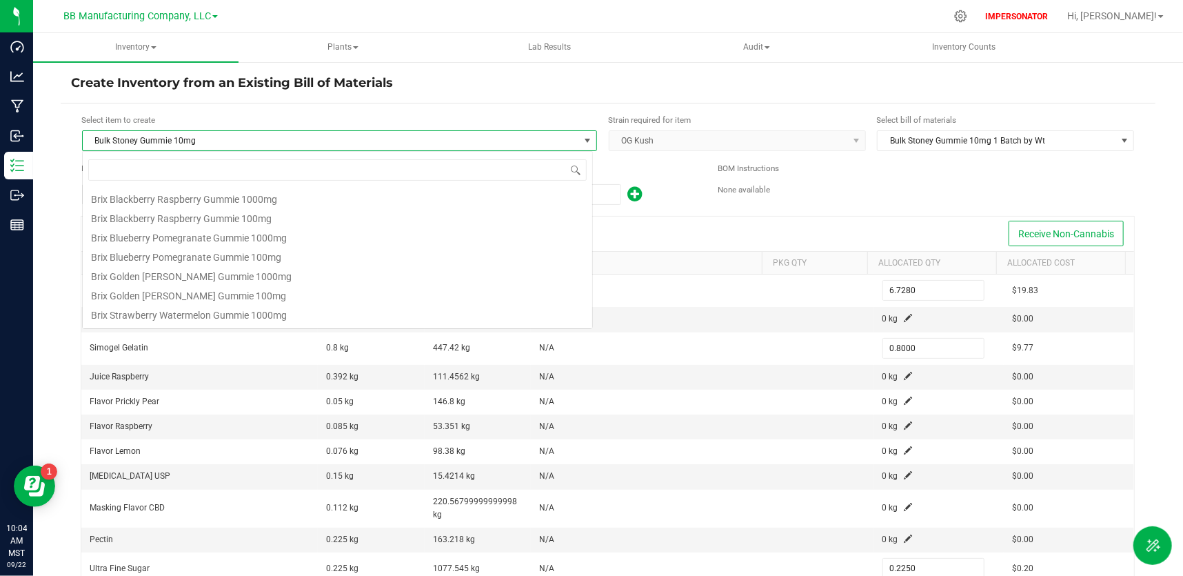
scroll to position [480, 0]
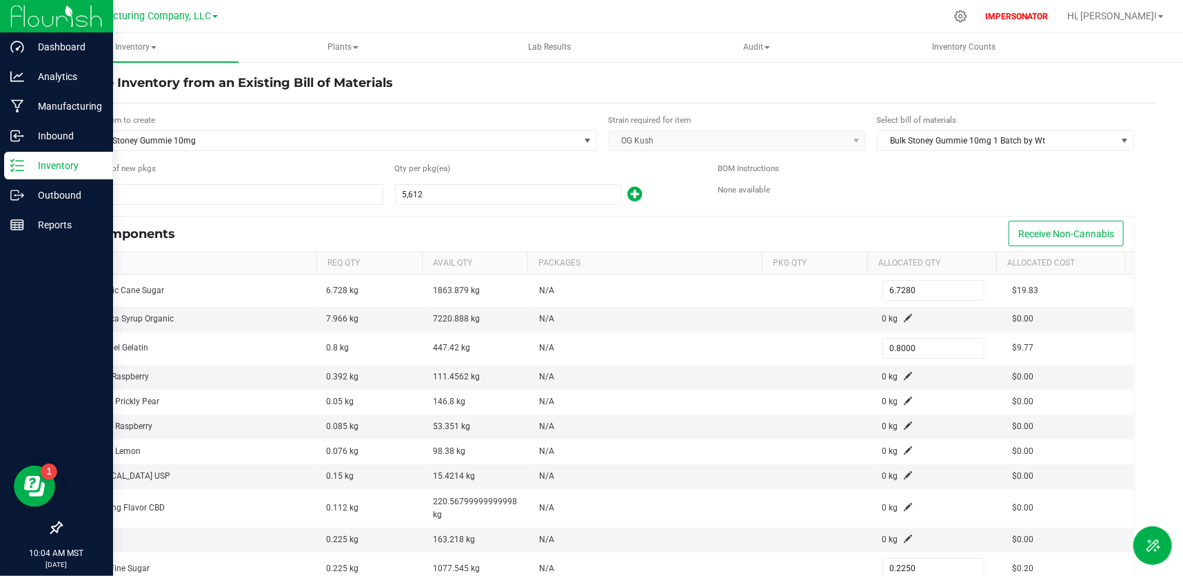
click at [21, 164] on icon at bounding box center [17, 166] width 14 height 14
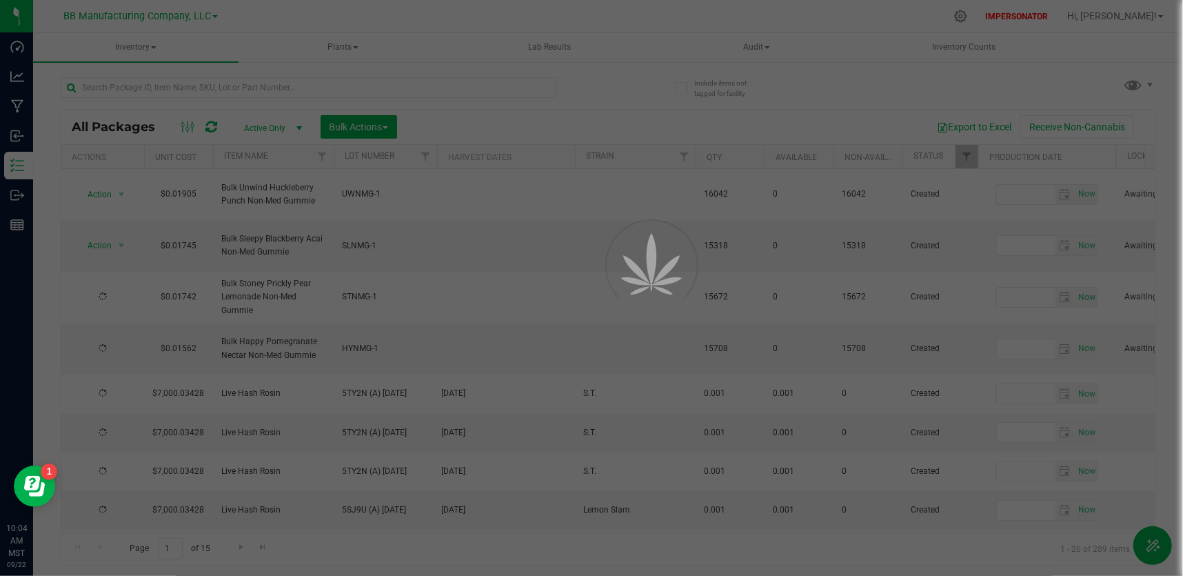
click at [252, 93] on div at bounding box center [591, 288] width 1183 height 576
type input "2025-09-11"
type input "2026-09-11"
type input "2025-09-11"
type input "2026-09-11"
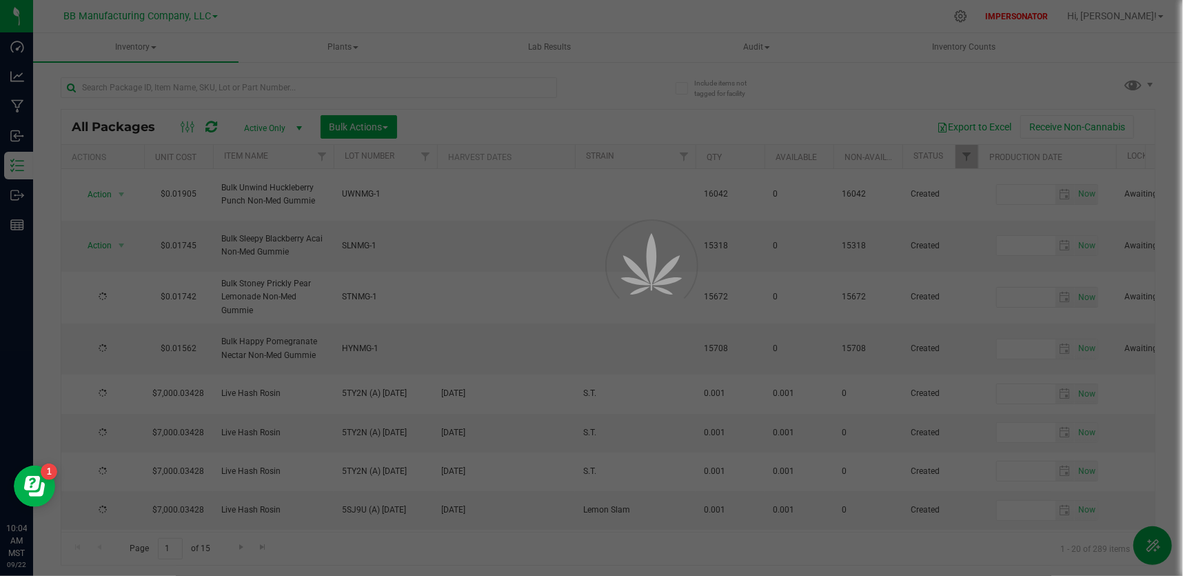
type input "2025-09-11"
type input "2026-09-11"
type input "2025-09-11"
type input "2026-09-11"
type input "2025-09-18"
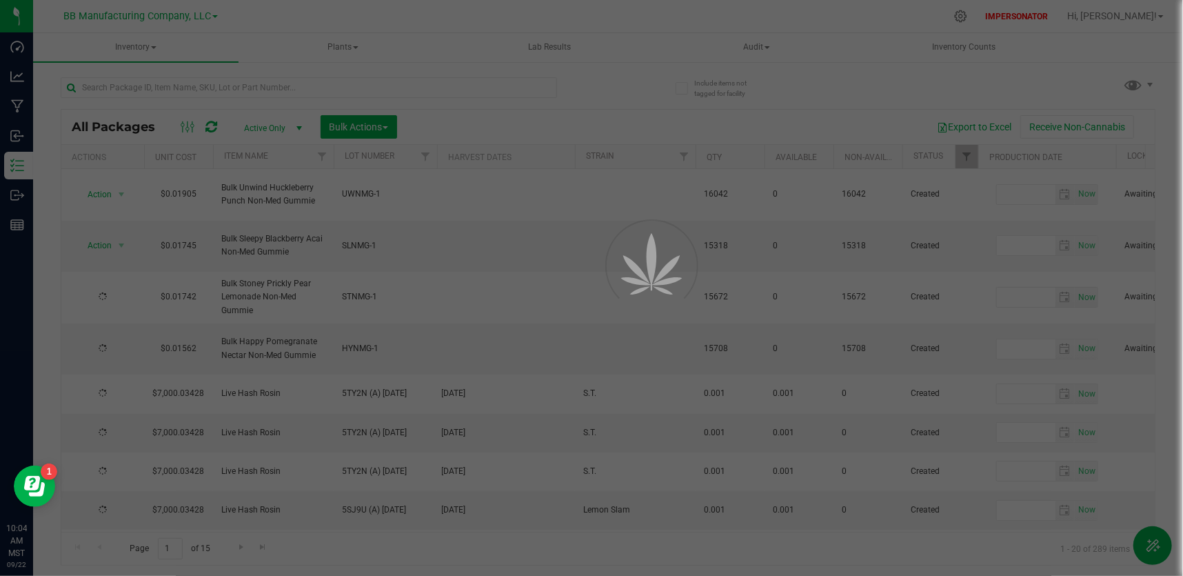
type input "2026-09-18"
type input "2025-09-18"
type input "2026-09-18"
type input "2025-09-15"
type input "2026-09-15"
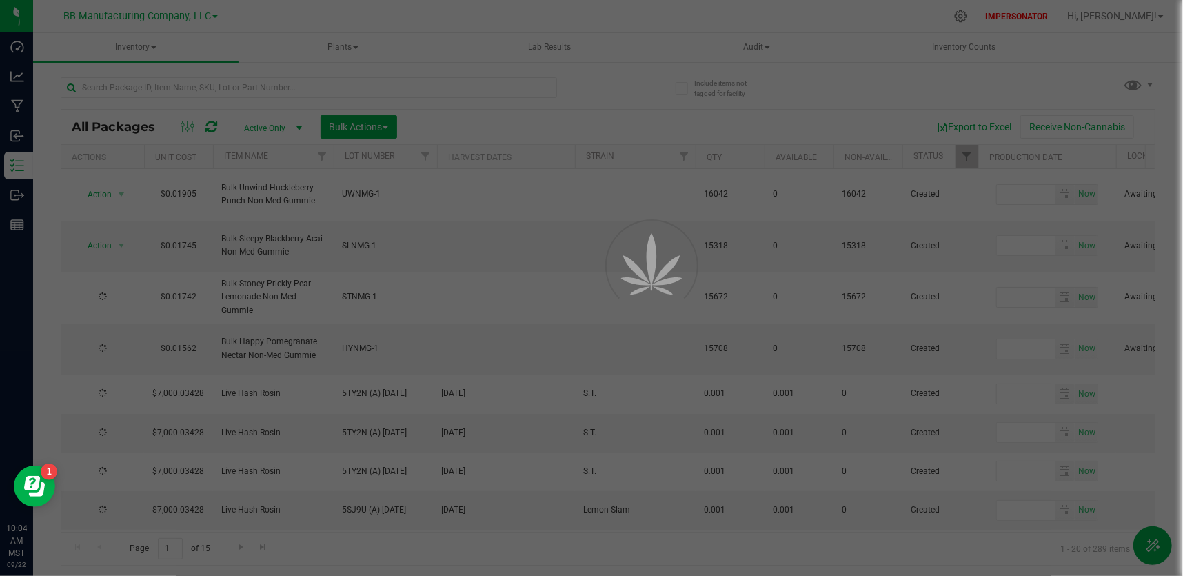
type input "2025-09-16"
type input "2026-09-16"
type input "2025-09-12"
type input "2026-09-12"
type input "2025-07-21"
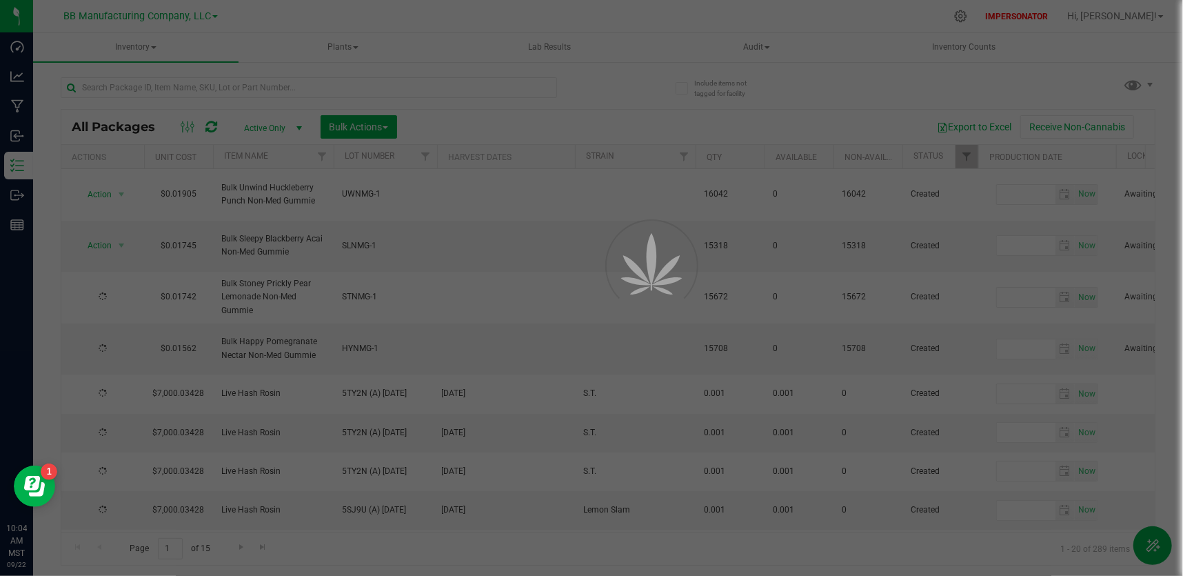
type input "2026-07-21"
type input "2025-09-09"
type input "2026-09-09"
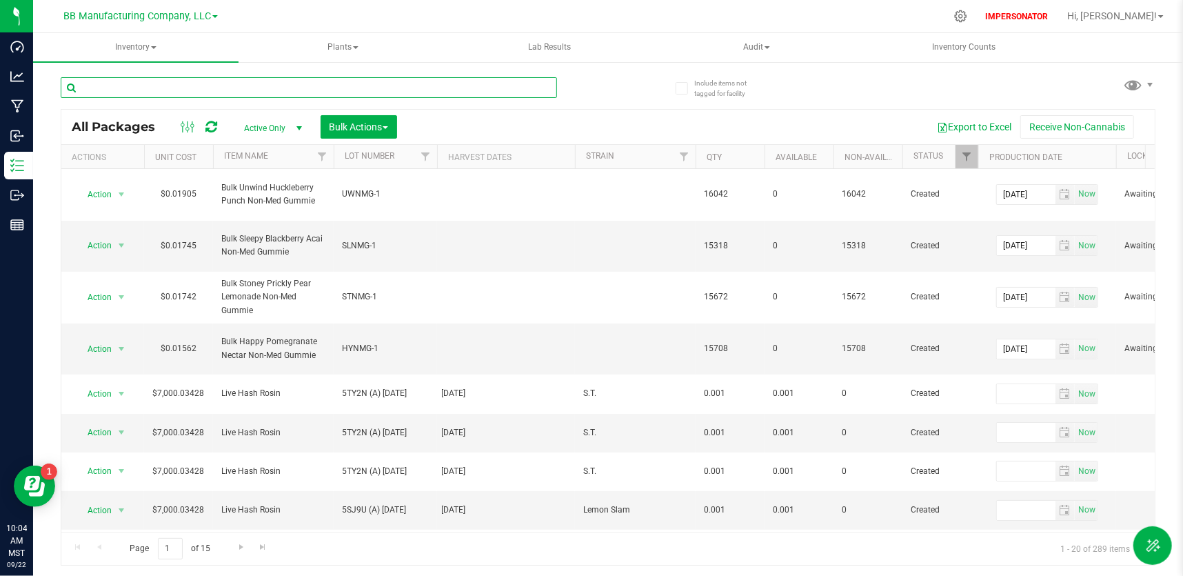
click at [249, 88] on input "text" at bounding box center [309, 87] width 496 height 21
paste input "Bulk Stoney Gummie 10mg"
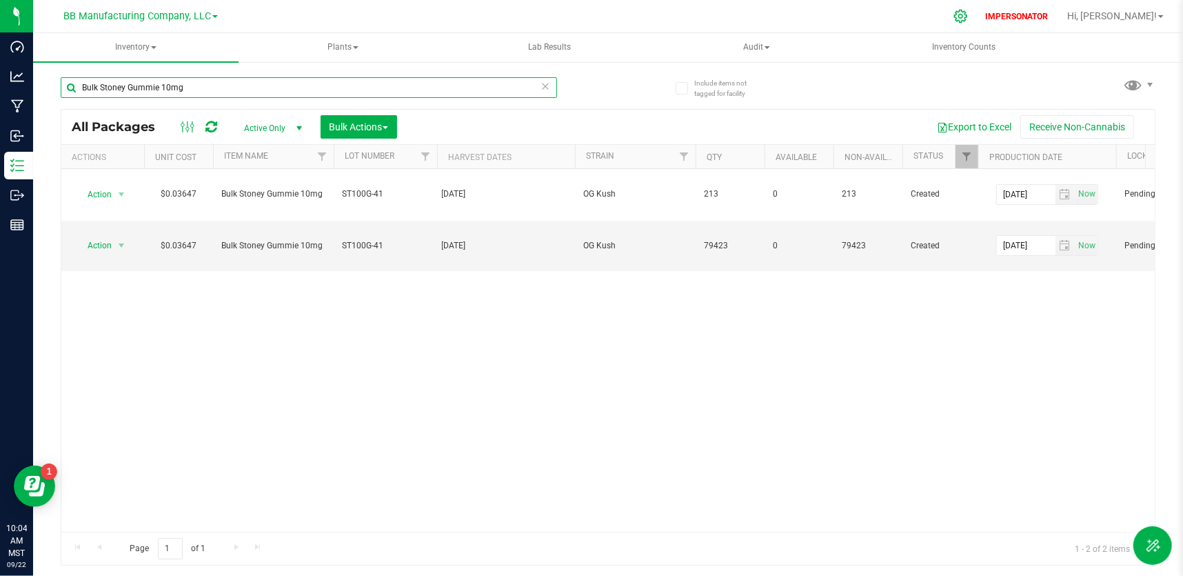
type input "Bulk Stoney Gummie 10mg"
click at [968, 16] on icon at bounding box center [960, 16] width 14 height 14
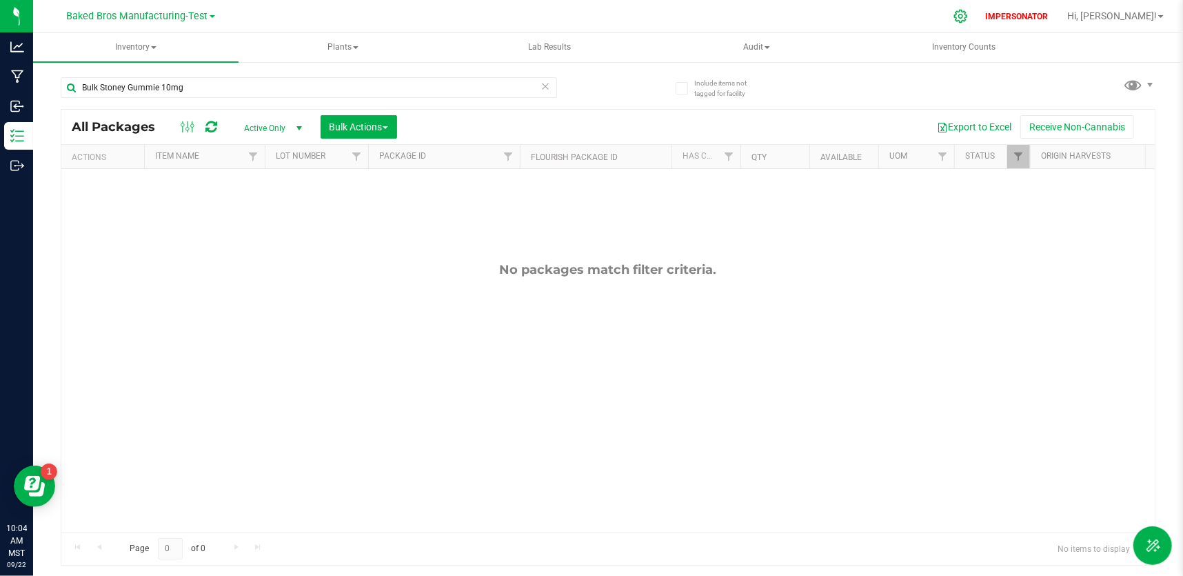
click at [968, 17] on icon at bounding box center [960, 16] width 14 height 14
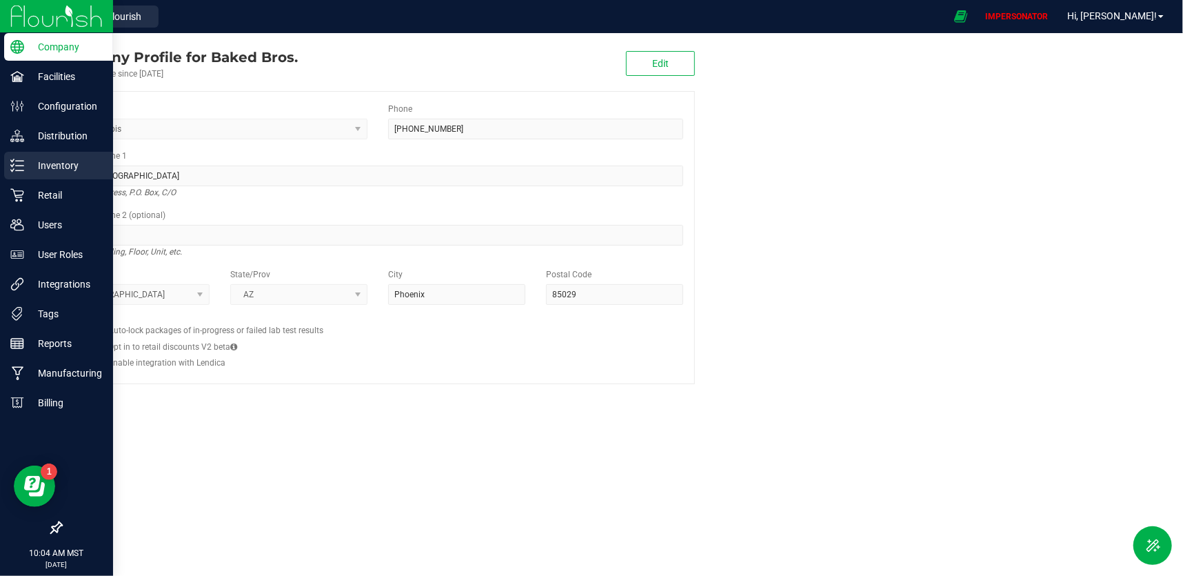
click at [30, 161] on p "Inventory" at bounding box center [65, 165] width 83 height 17
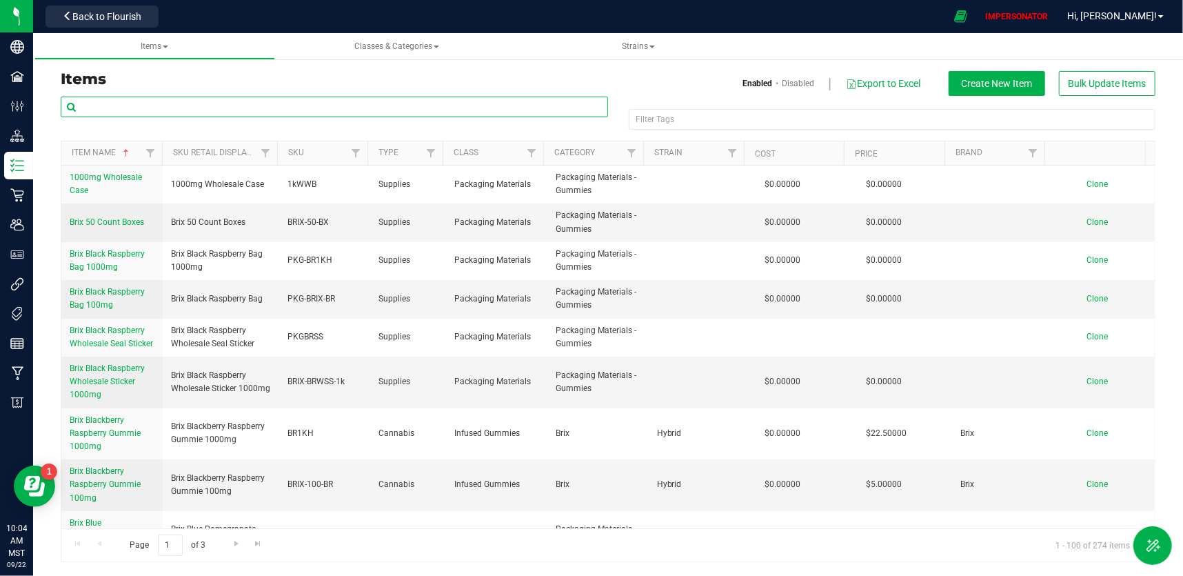
click at [241, 107] on input "text" at bounding box center [334, 107] width 547 height 21
paste input "Bulk Stoney Gummie 10mg"
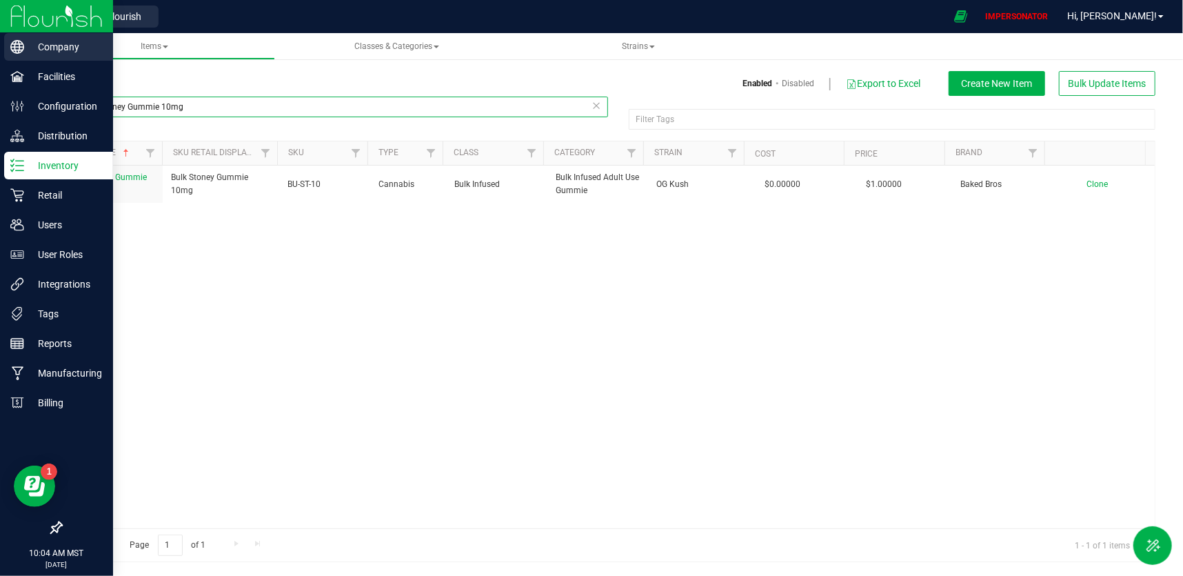
type input "Bulk Stoney Gummie 10mg"
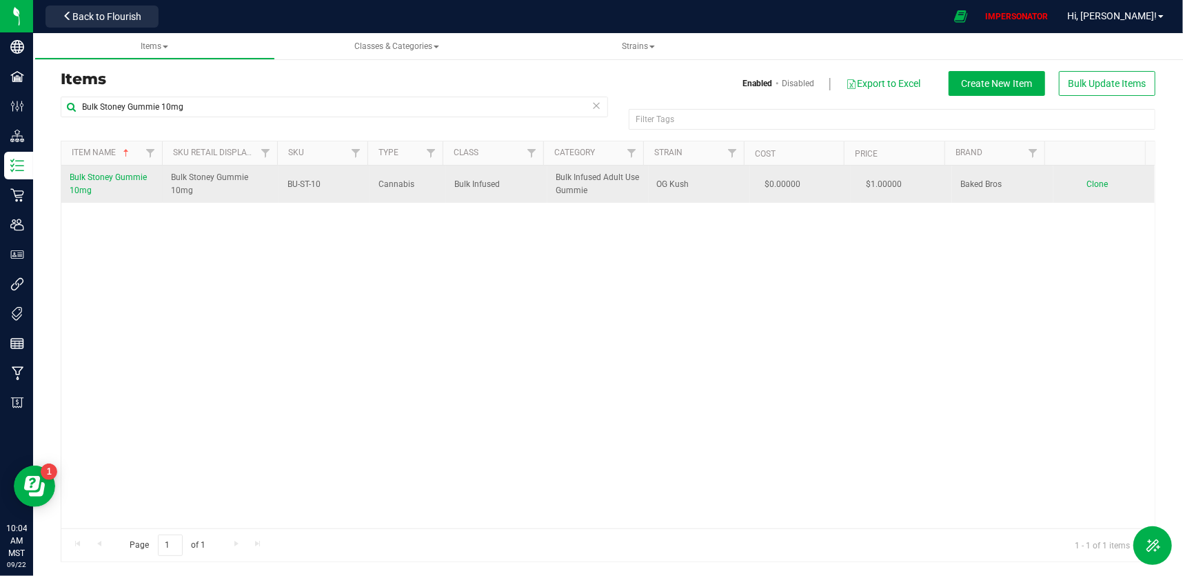
click at [121, 180] on span "Bulk Stoney Gummie 10mg" at bounding box center [108, 183] width 77 height 23
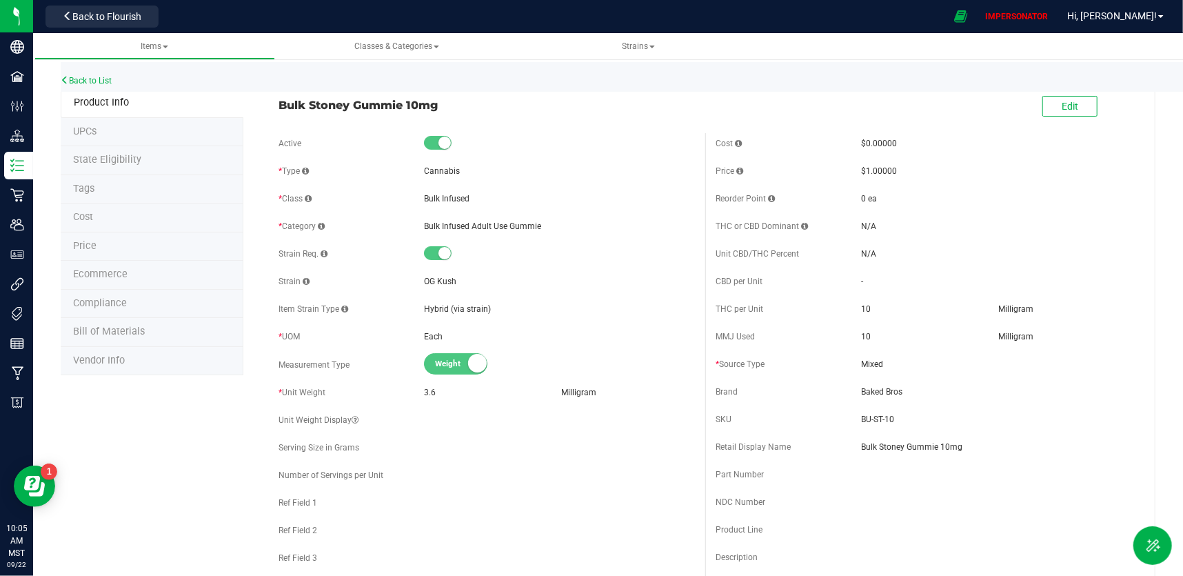
click at [156, 334] on li "Bill of Materials" at bounding box center [152, 332] width 183 height 29
select select "283"
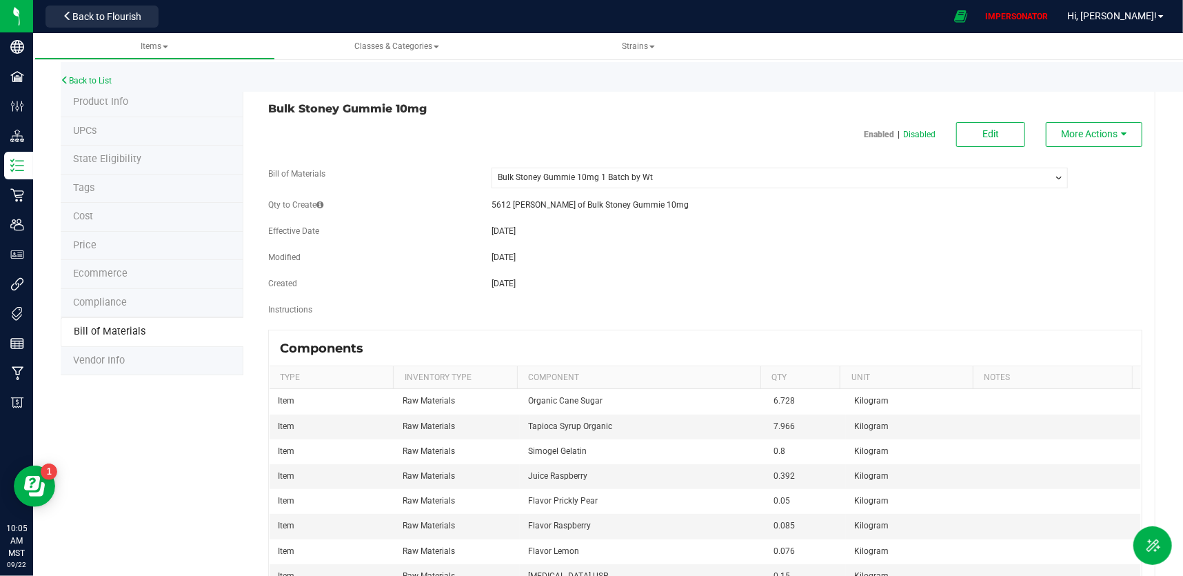
click at [699, 181] on select "-- Select -- Bulk Stoney Gummie 10mg 1 Batch by Wt" at bounding box center [780, 178] width 576 height 21
drag, startPoint x: 333, startPoint y: 177, endPoint x: 263, endPoint y: 176, distance: 69.6
click at [263, 176] on div "Bill of Materials" at bounding box center [370, 176] width 224 height 16
copy label "Bill of Materials"
click at [496, 177] on select "-- Select -- Bulk Stoney Gummie 10mg 1 Batch by Wt" at bounding box center [780, 178] width 576 height 21
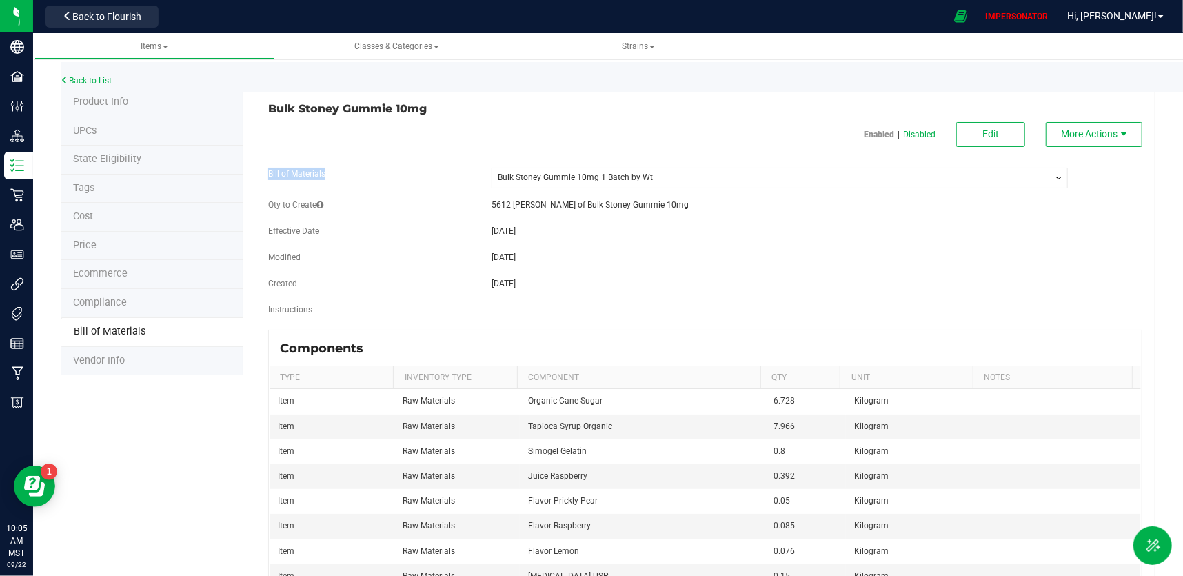
copy label "Bill of Materials"
click at [165, 48] on span "Items" at bounding box center [155, 46] width 28 height 10
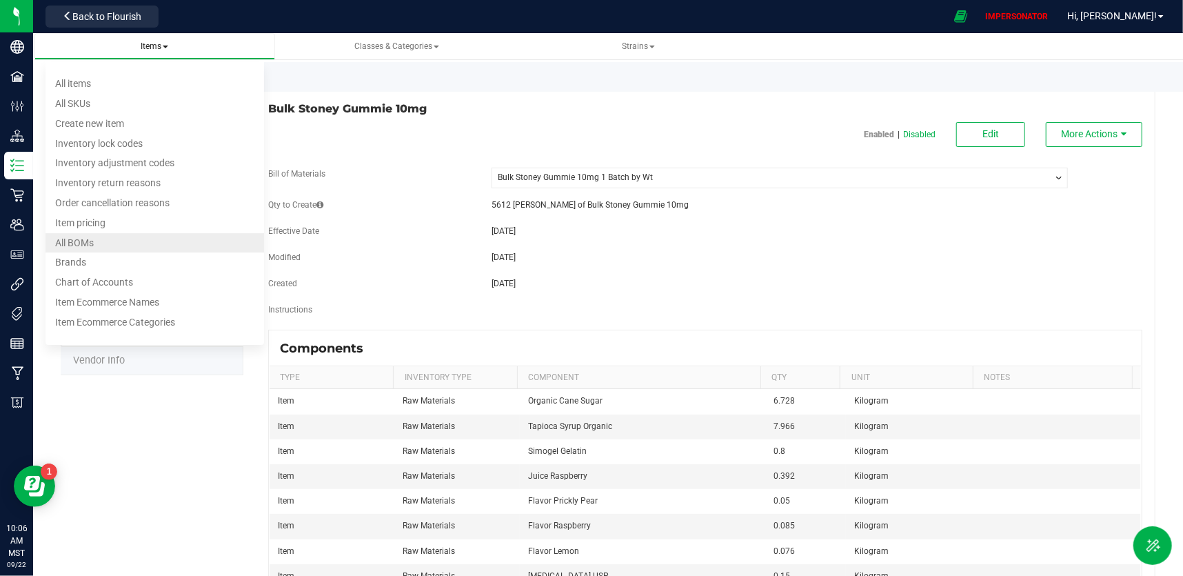
click at [111, 247] on li "All BOMs" at bounding box center [154, 243] width 219 height 20
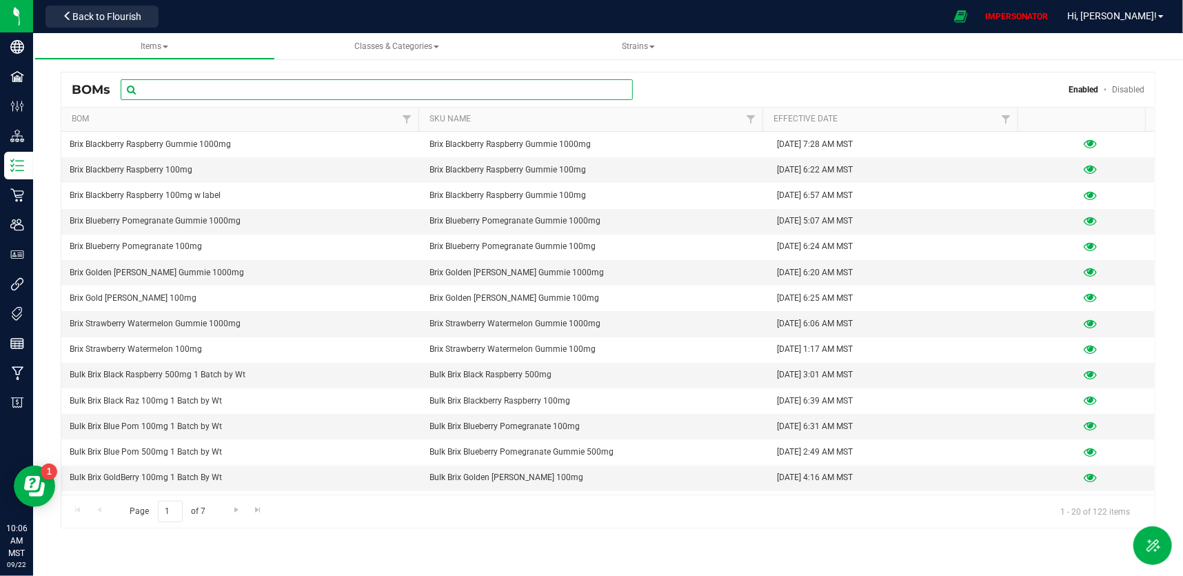
click at [212, 88] on input "text" at bounding box center [377, 89] width 512 height 21
paste input "Bill of Materials"
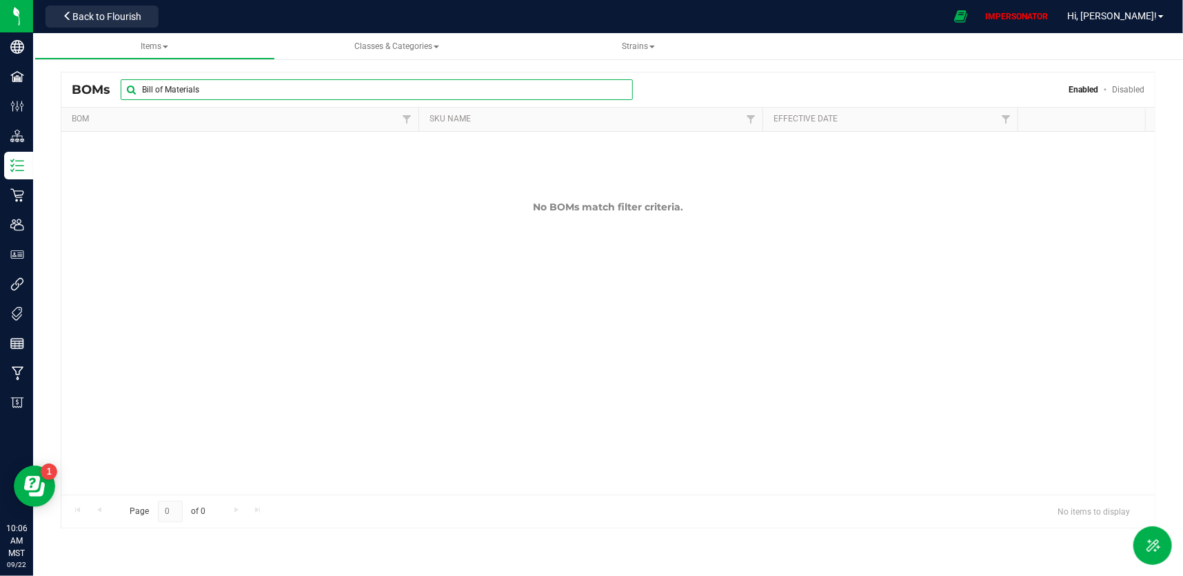
drag, startPoint x: 131, startPoint y: 88, endPoint x: 97, endPoint y: 83, distance: 34.8
click at [97, 83] on div "BOMs Bill of Materials Enabled Disabled" at bounding box center [607, 89] width 1093 height 34
paste input "ulk Stoney Gummie 10mg"
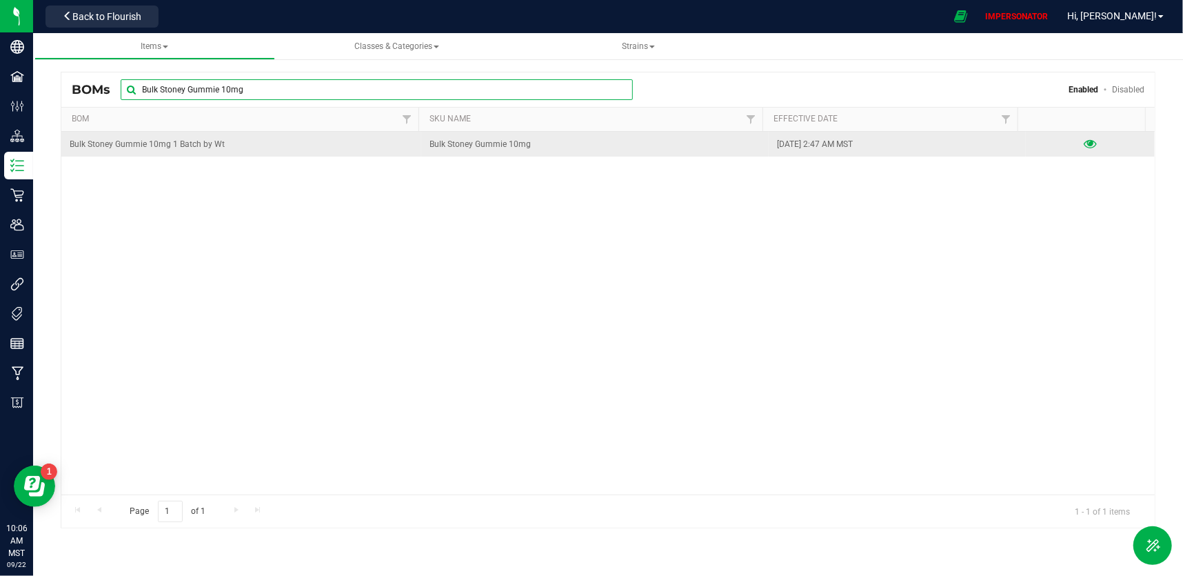
type input "Bulk Stoney Gummie 10mg"
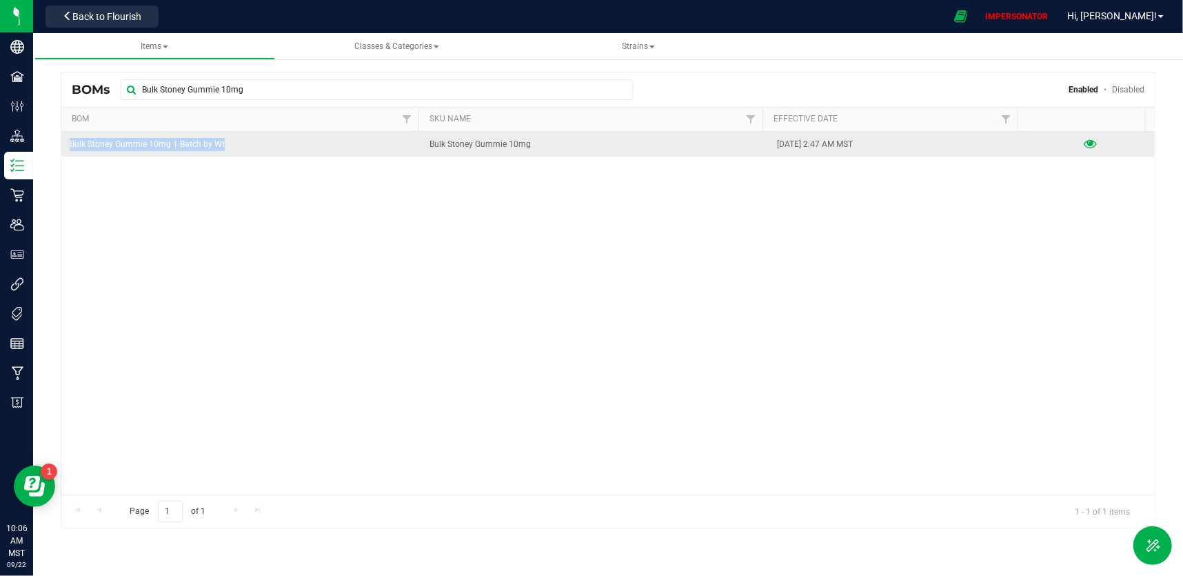
drag, startPoint x: 230, startPoint y: 139, endPoint x: 63, endPoint y: 142, distance: 166.9
click at [63, 142] on td "Bulk Stoney Gummie 10mg 1 Batch by Wt" at bounding box center [241, 144] width 360 height 25
copy span "Bulk Stoney Gummie 10mg 1 Batch by Wt"
click at [1084, 141] on icon at bounding box center [1090, 144] width 13 height 10
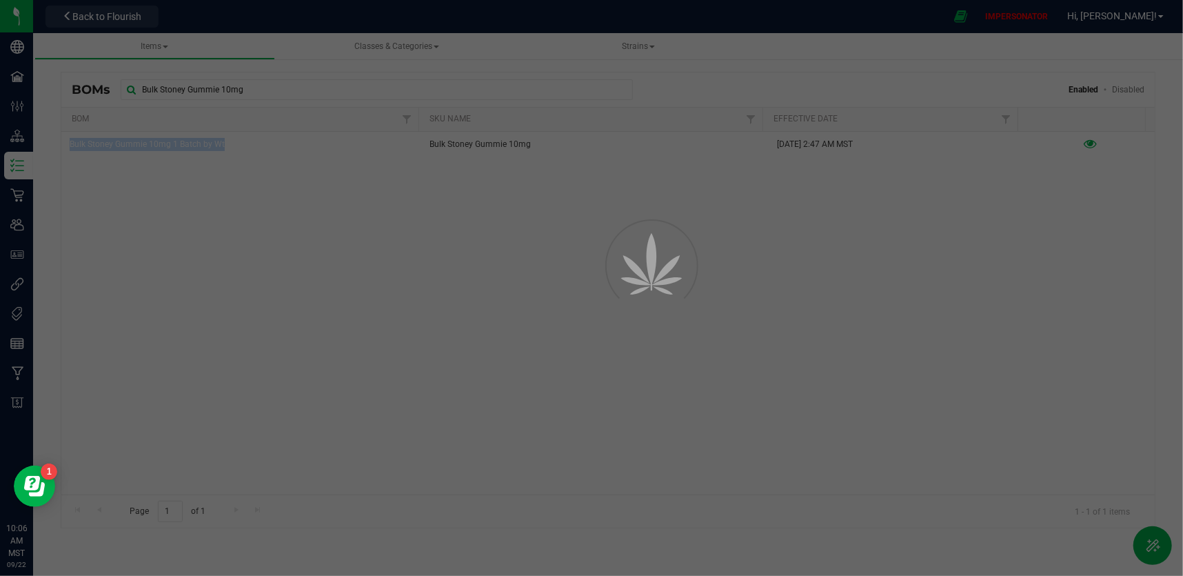
select select "283"
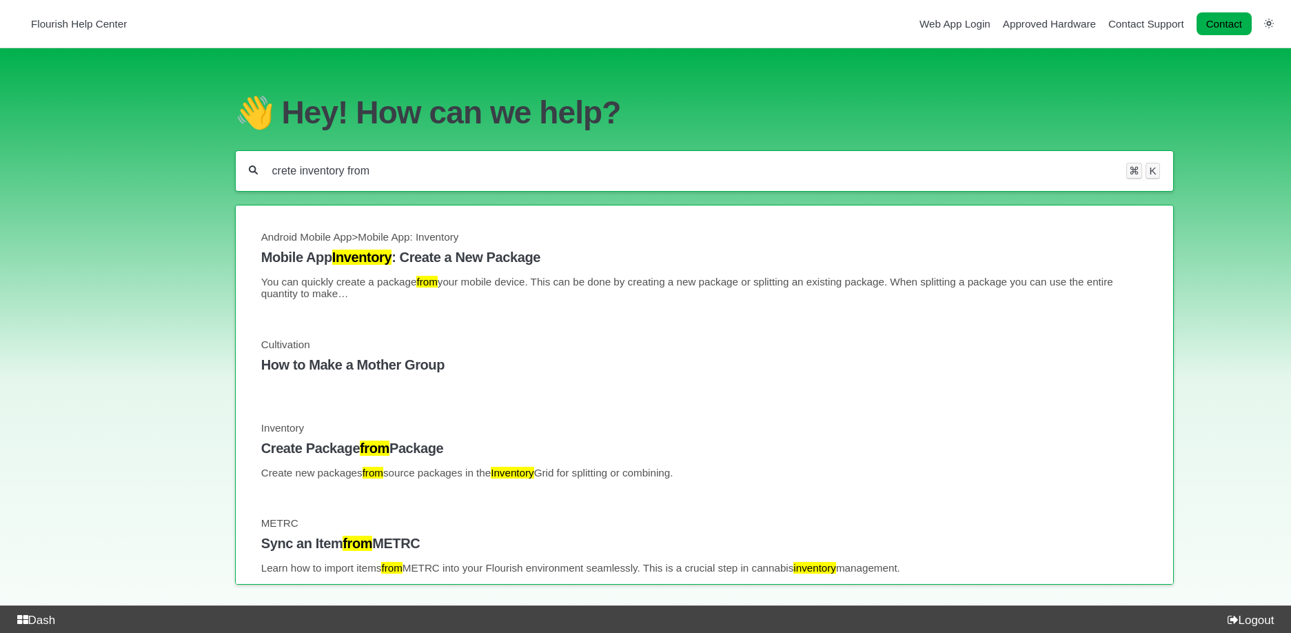
click at [287, 165] on input "crete inventory from" at bounding box center [692, 171] width 843 height 14
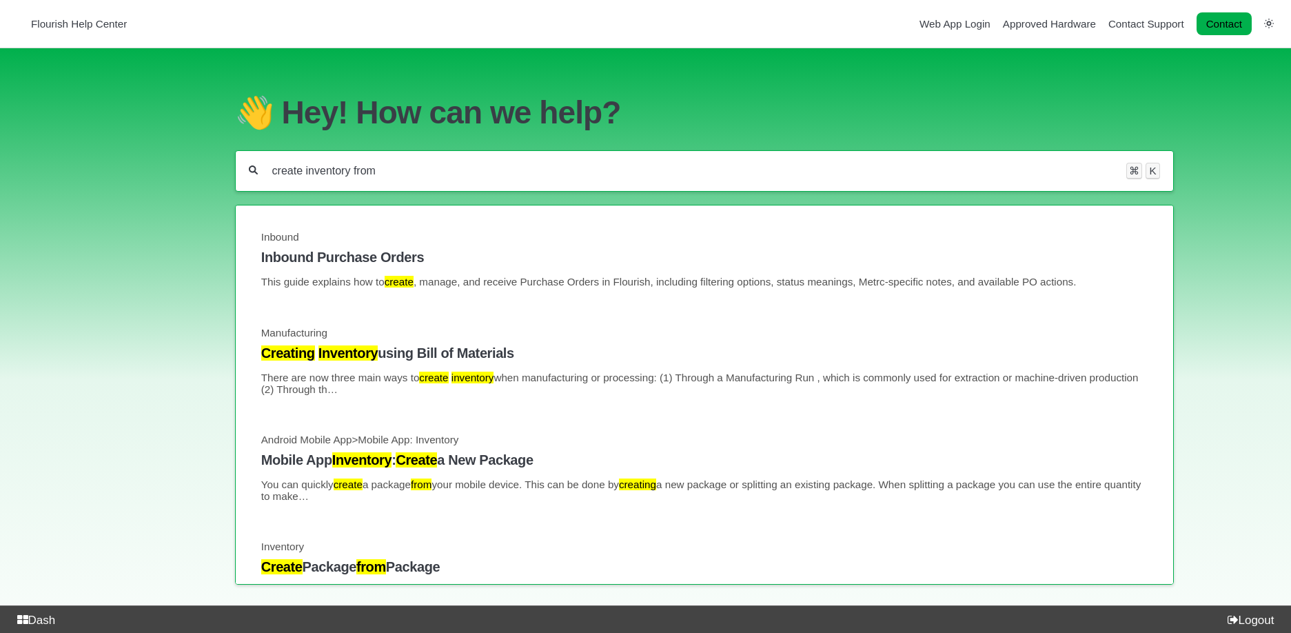
click at [415, 168] on input "create inventory from" at bounding box center [692, 171] width 843 height 14
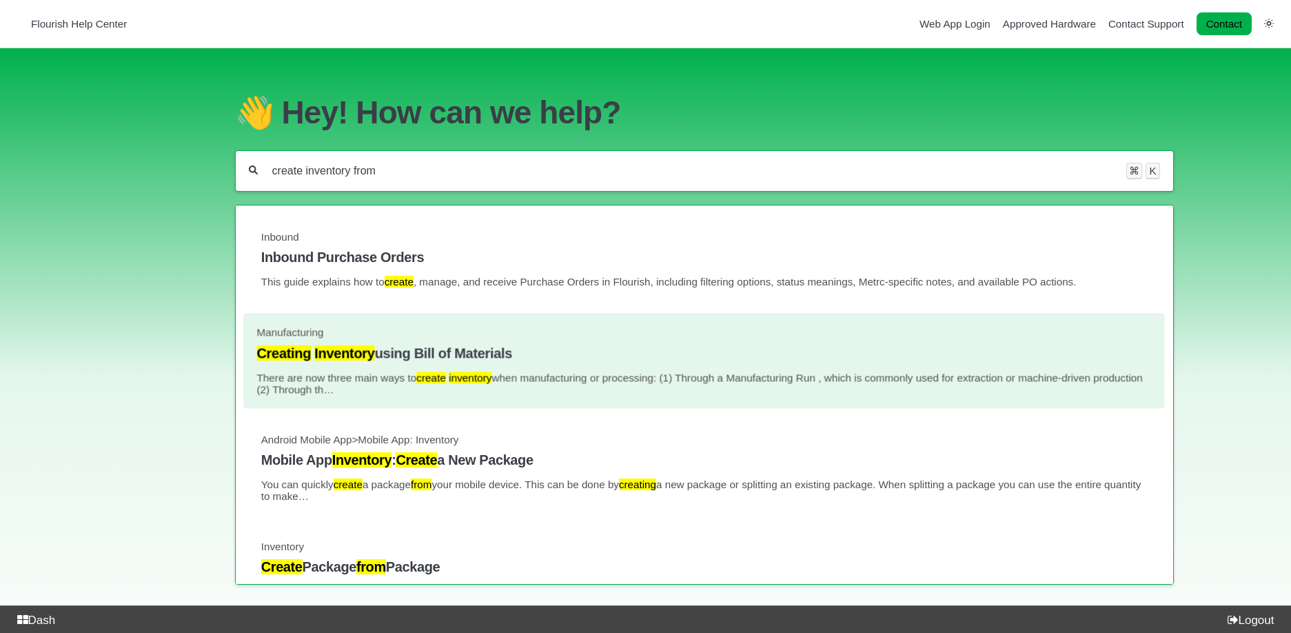
type input "create inventory from"
click at [401, 350] on h4 "Creating Inventory using Bill of Materials" at bounding box center [704, 353] width 895 height 16
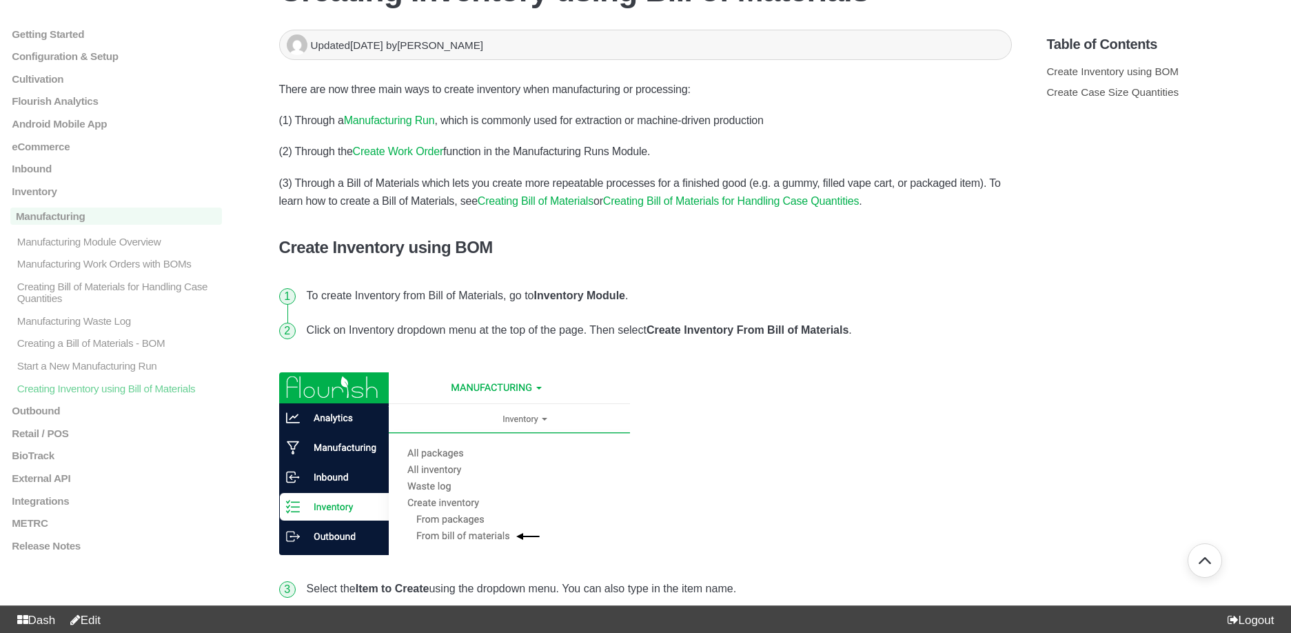
scroll to position [77, 0]
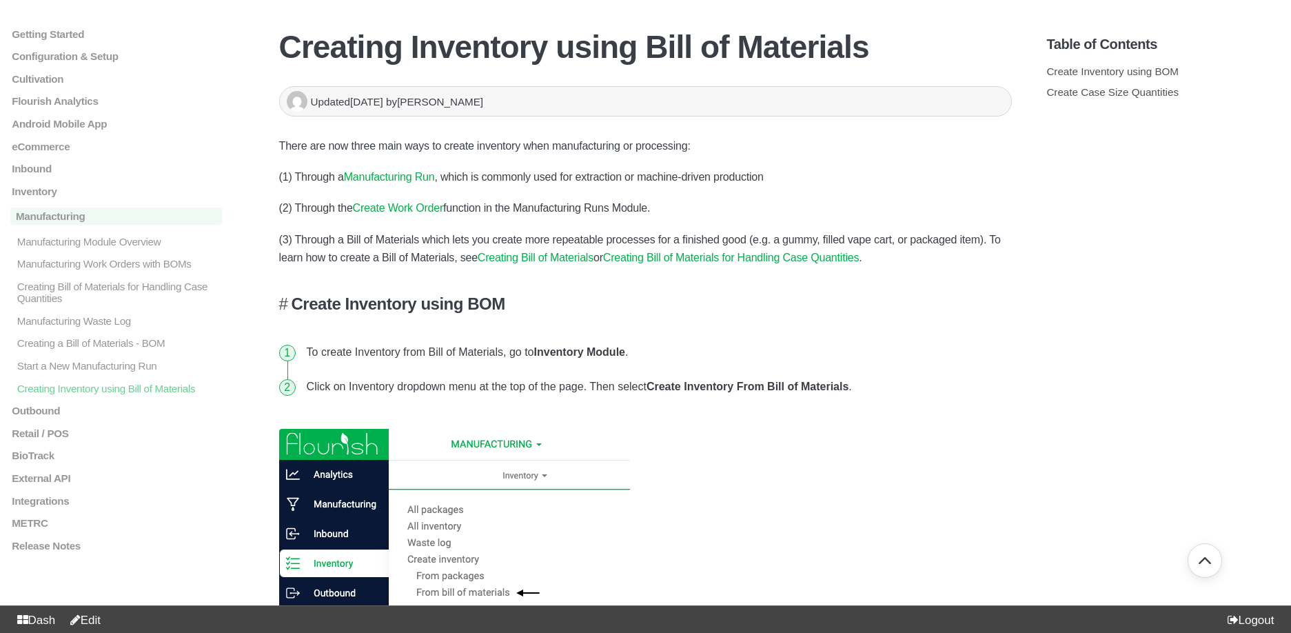
click at [288, 302] on h4 "Create Inventory using BOM" at bounding box center [645, 303] width 733 height 19
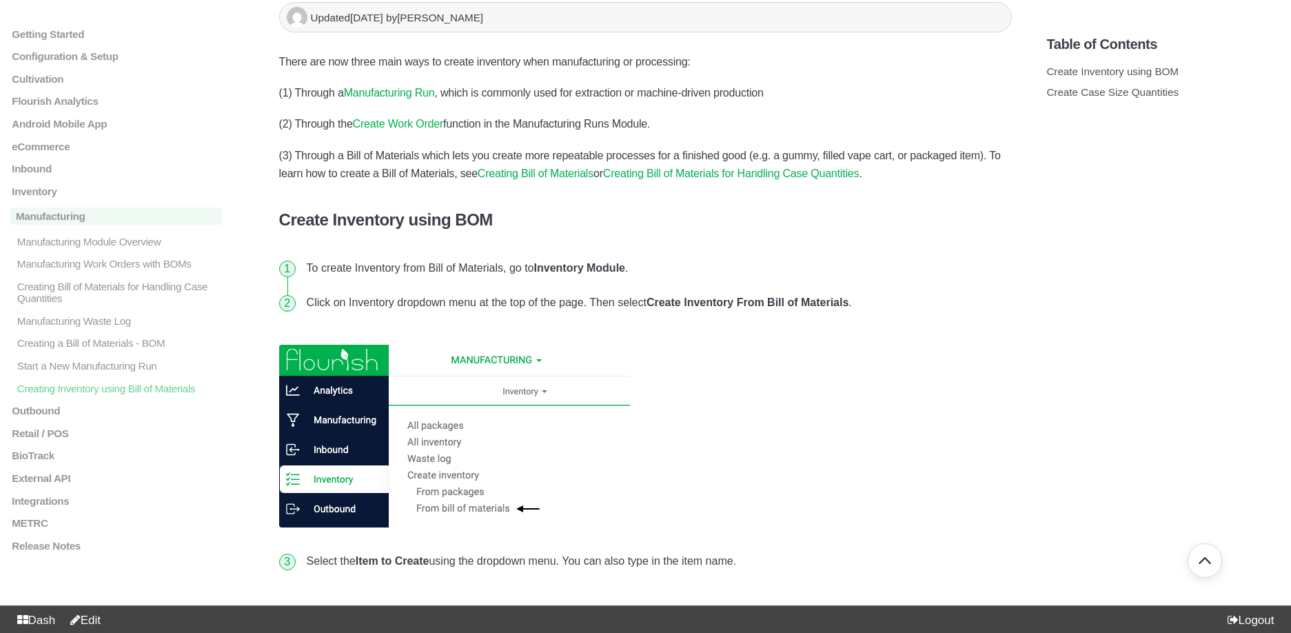
scroll to position [152, 0]
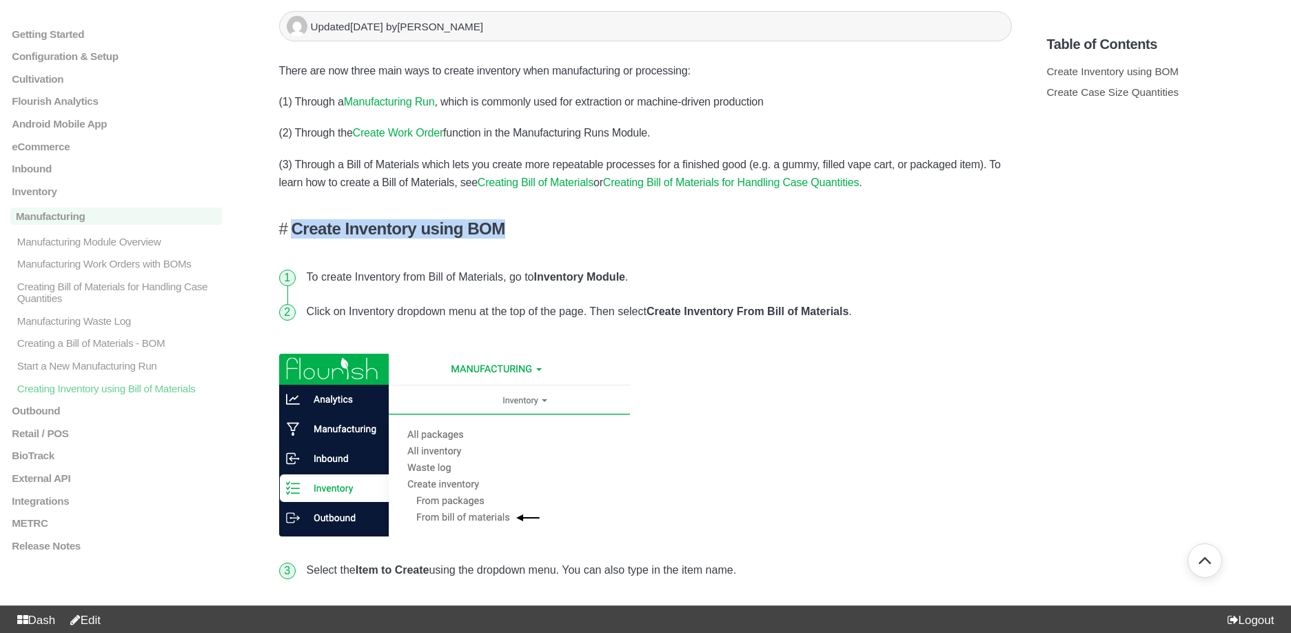
drag, startPoint x: 523, startPoint y: 227, endPoint x: 296, endPoint y: 223, distance: 226.2
click at [296, 223] on h4 "Create Inventory using BOM" at bounding box center [645, 228] width 733 height 19
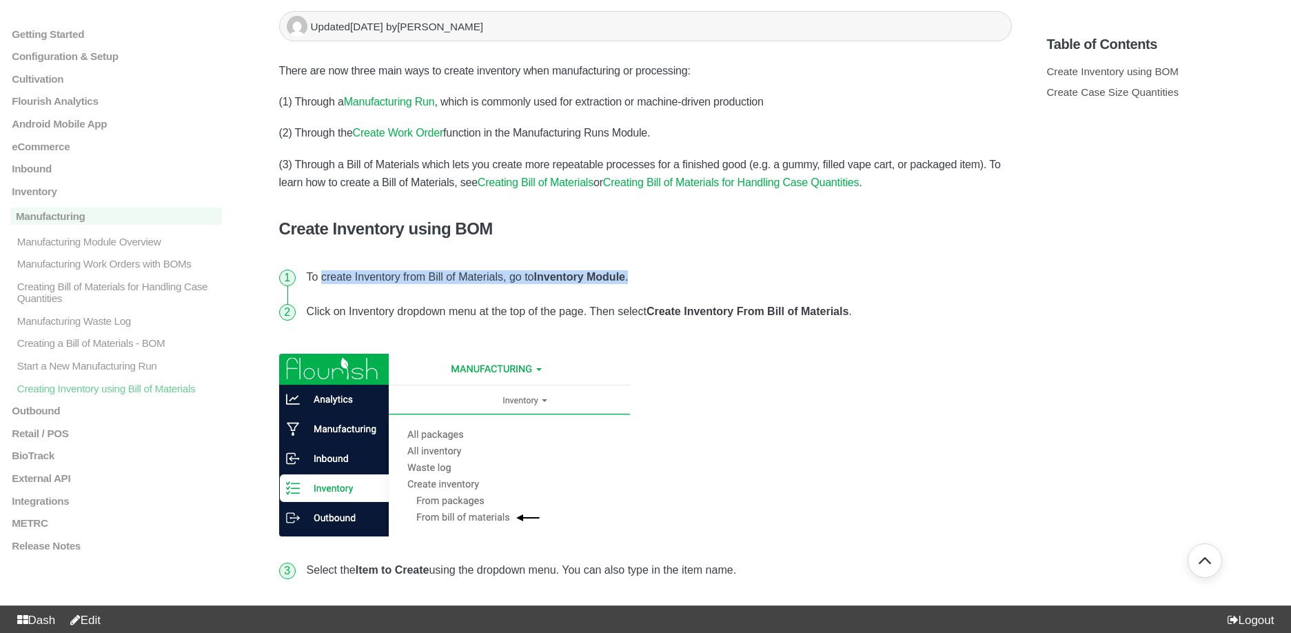
drag, startPoint x: 649, startPoint y: 281, endPoint x: 323, endPoint y: 279, distance: 326.8
click at [323, 279] on li "To create Inventory from Bill of Materials, go to Inventory Module ." at bounding box center [656, 277] width 711 height 34
copy li "create Inventory from Bill of Materials, go to Inventory Module ."
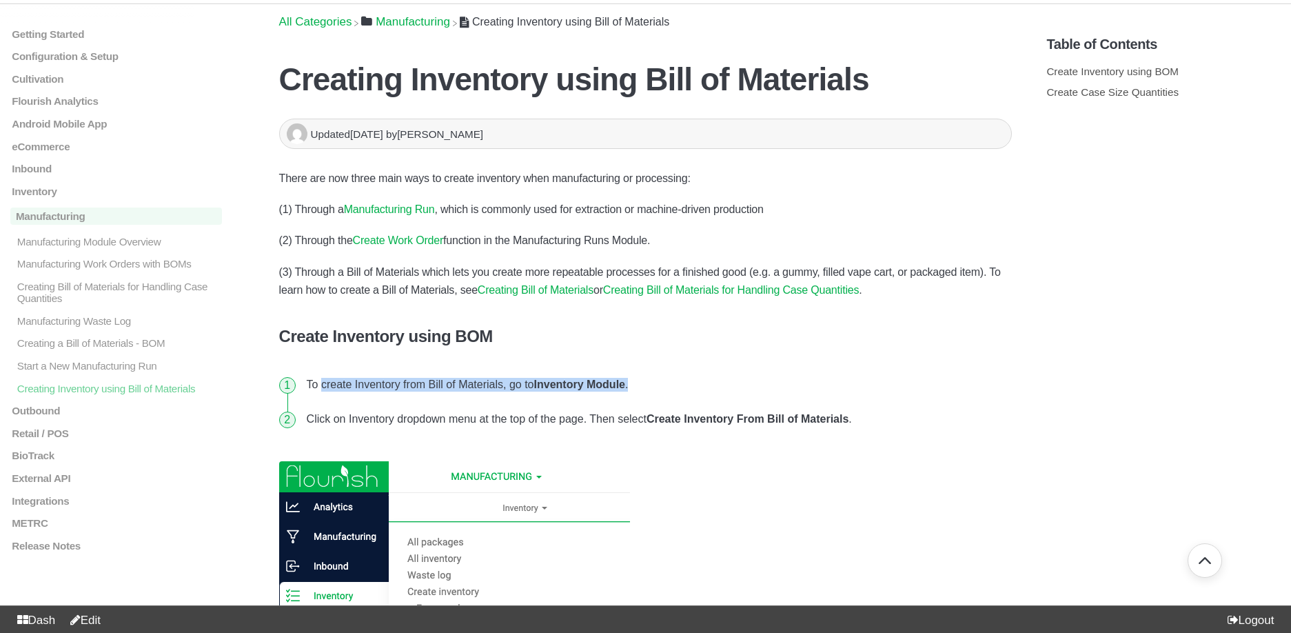
scroll to position [0, 0]
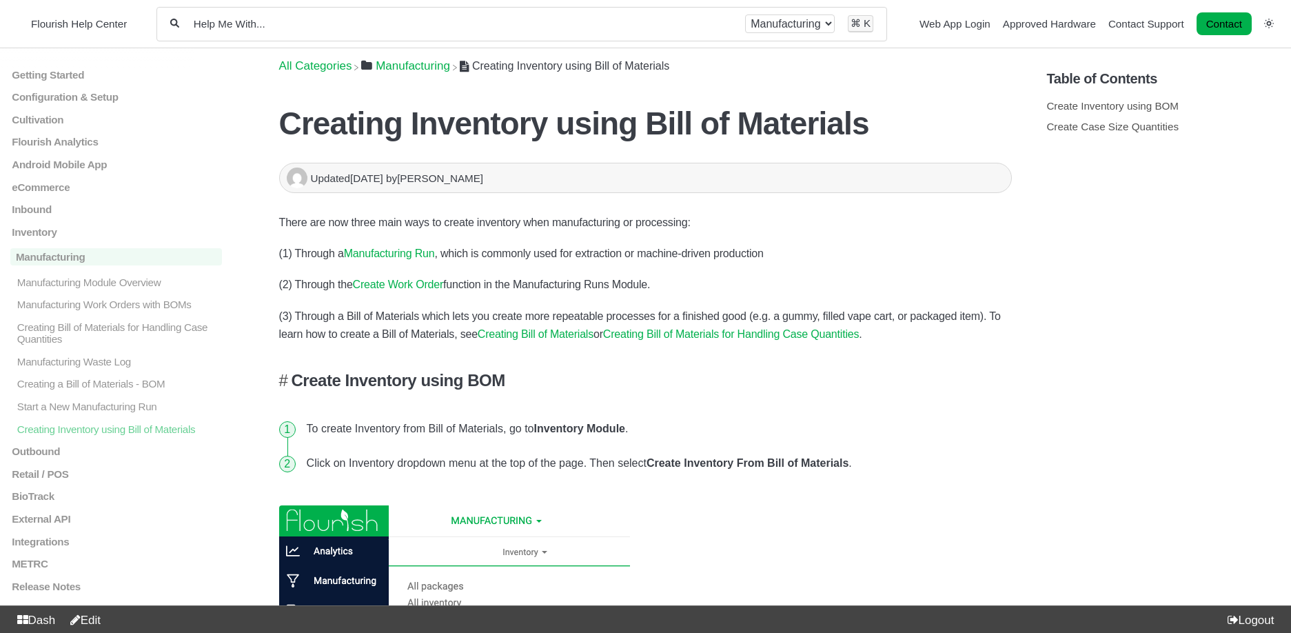
click at [285, 382] on h4 "Create Inventory using BOM" at bounding box center [645, 380] width 733 height 19
